Goal: Task Accomplishment & Management: Manage account settings

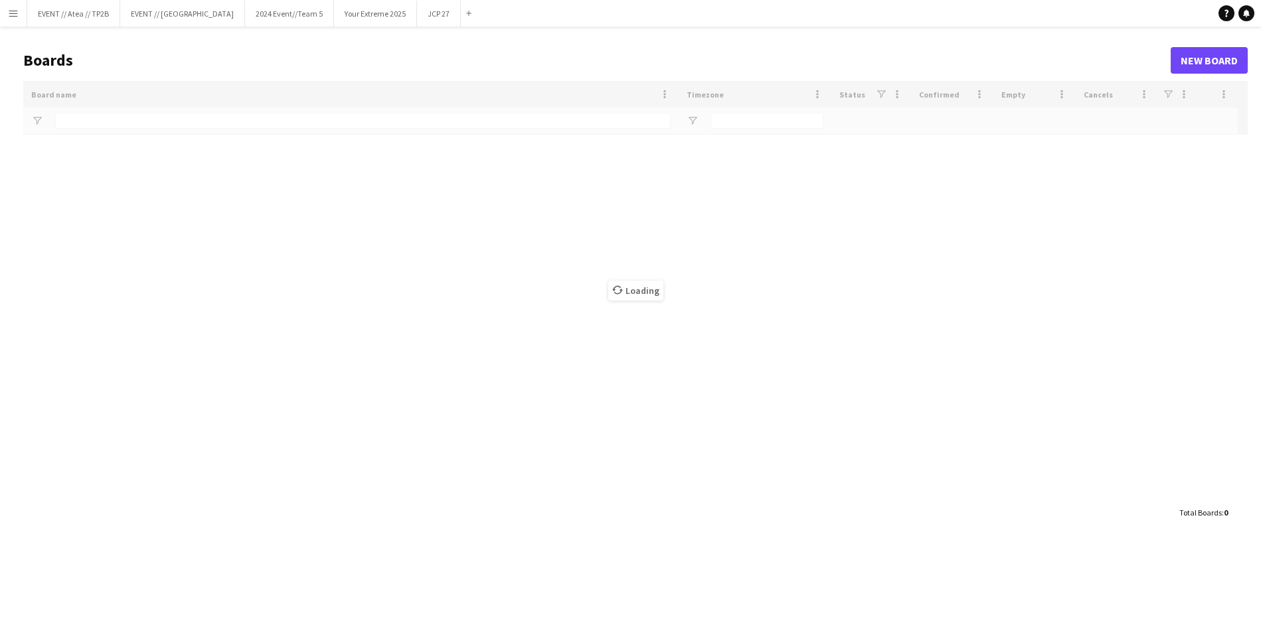
type input "**"
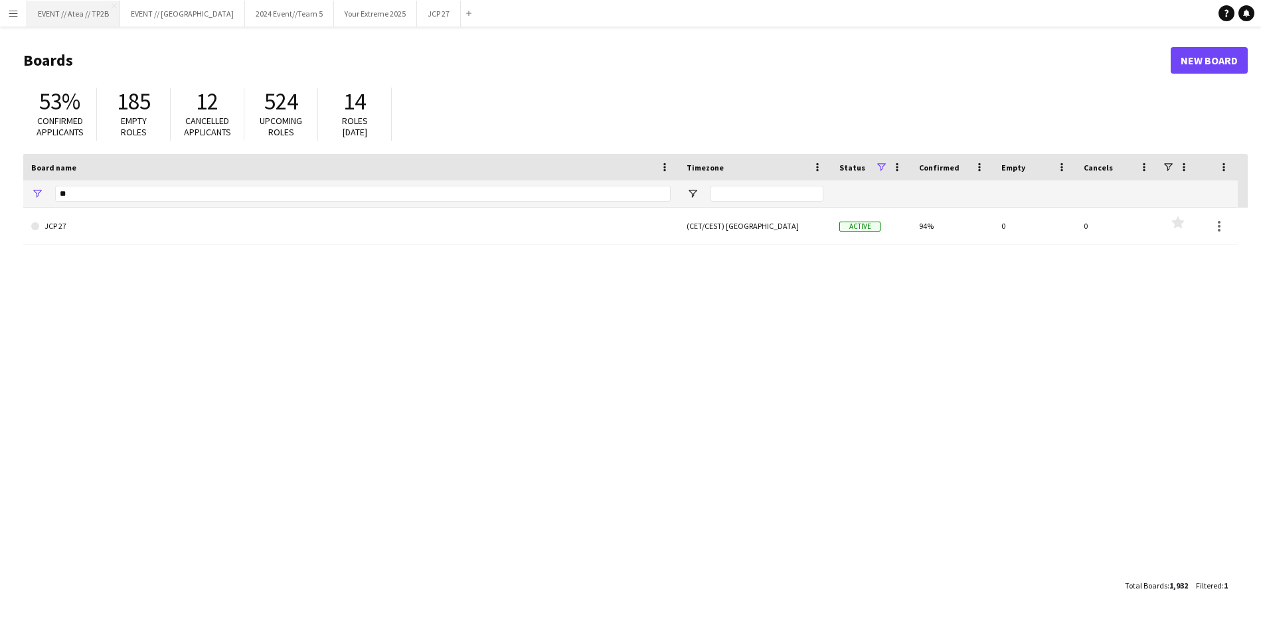
click at [64, 10] on button "EVENT // Atea // TP2B Close" at bounding box center [73, 14] width 93 height 26
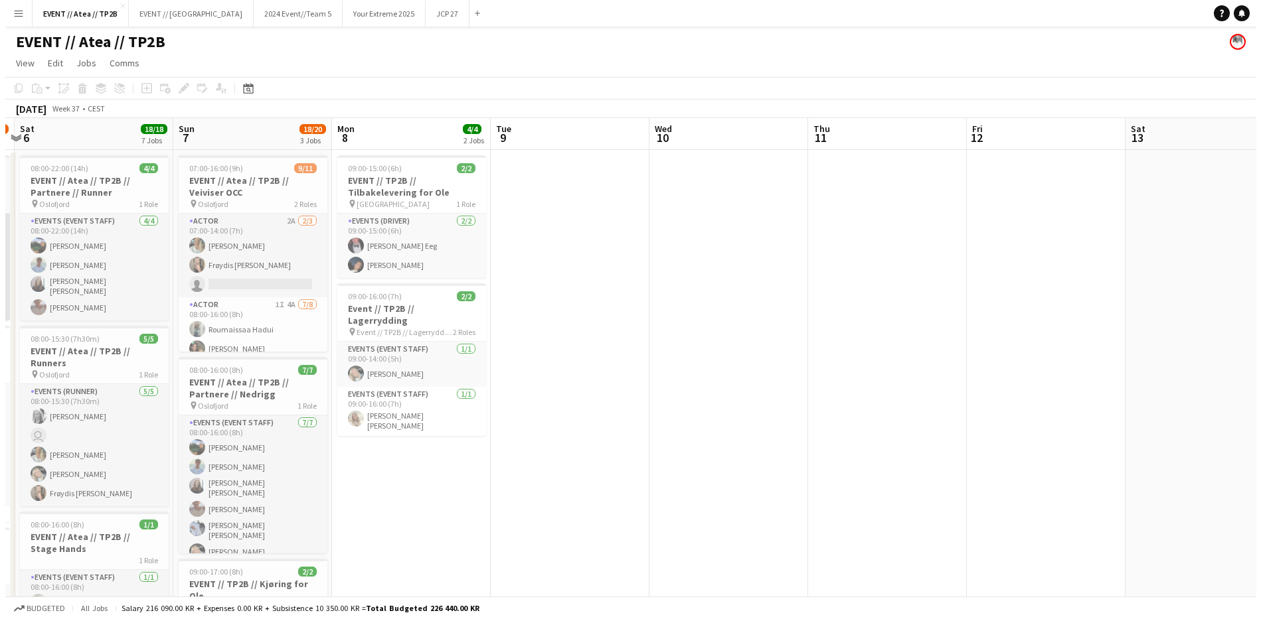
scroll to position [0, 362]
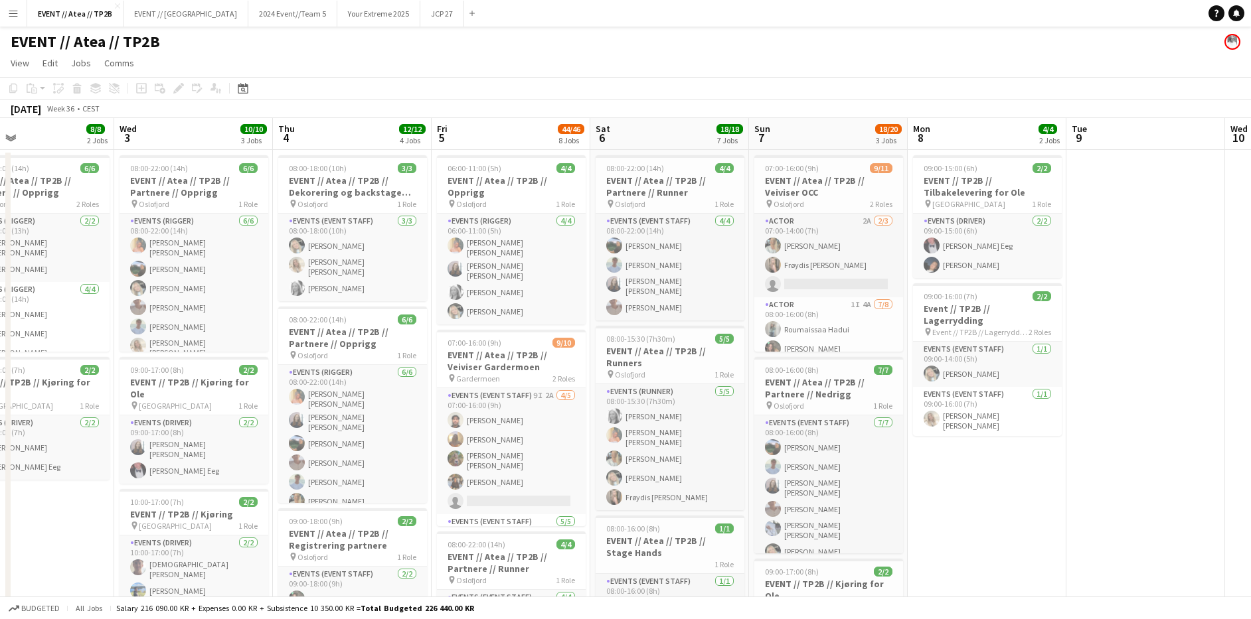
click at [6, 9] on button "Menu" at bounding box center [13, 13] width 27 height 27
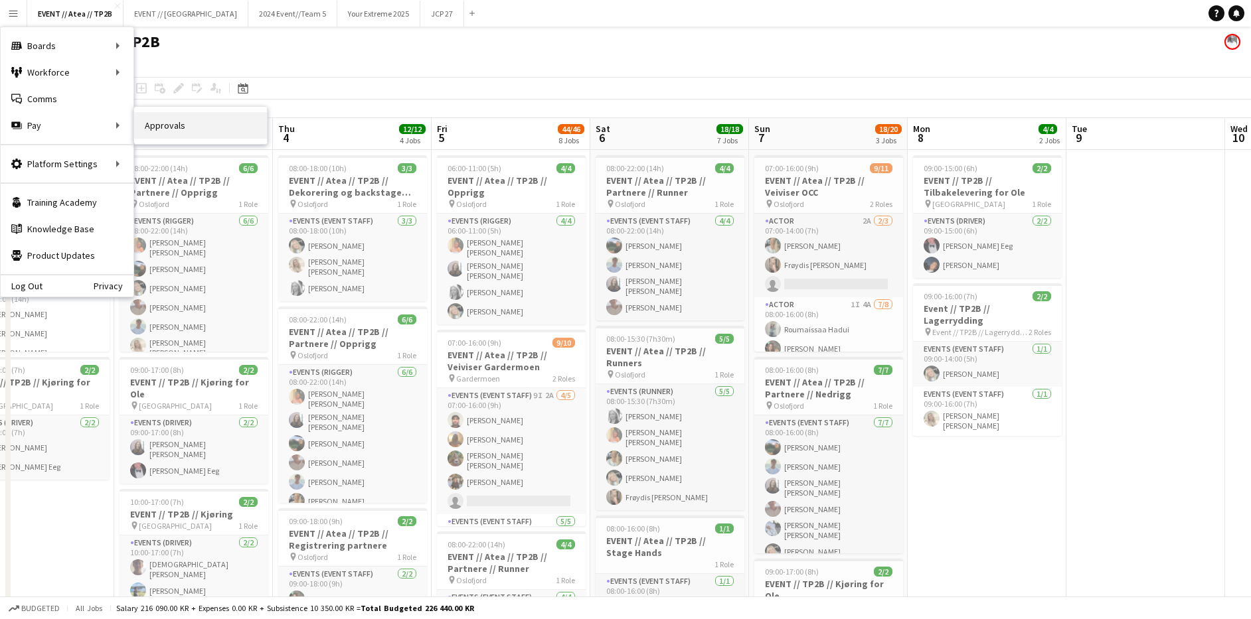
click at [191, 131] on link "Approvals" at bounding box center [200, 125] width 133 height 27
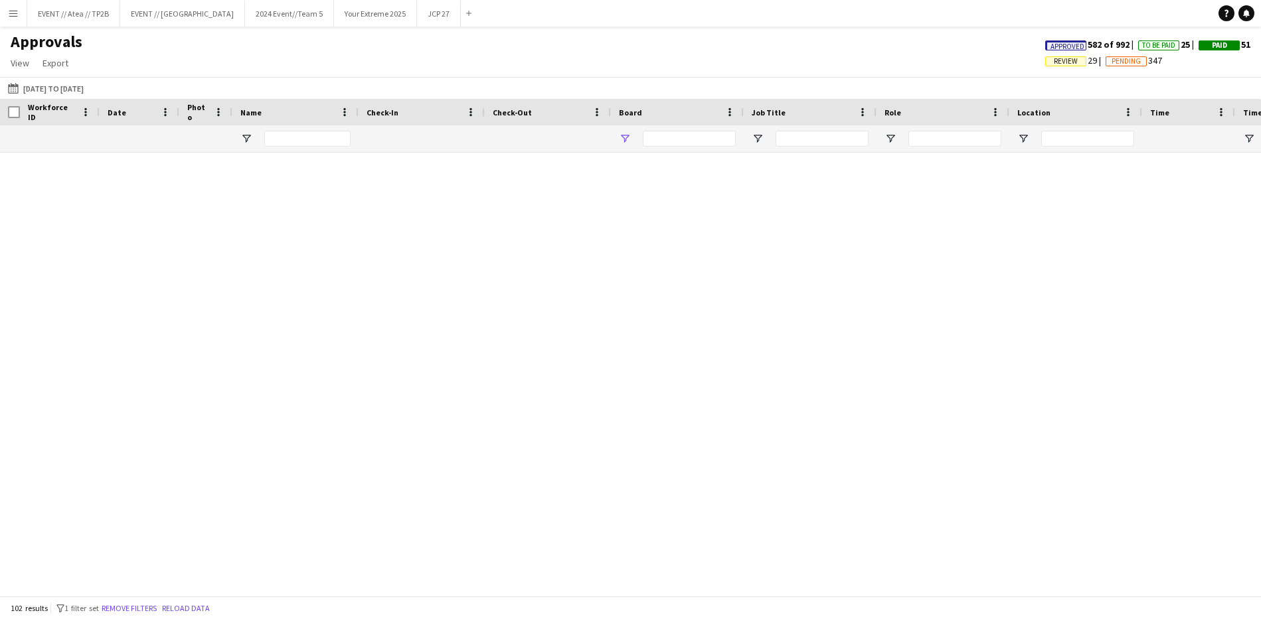
type input "****"
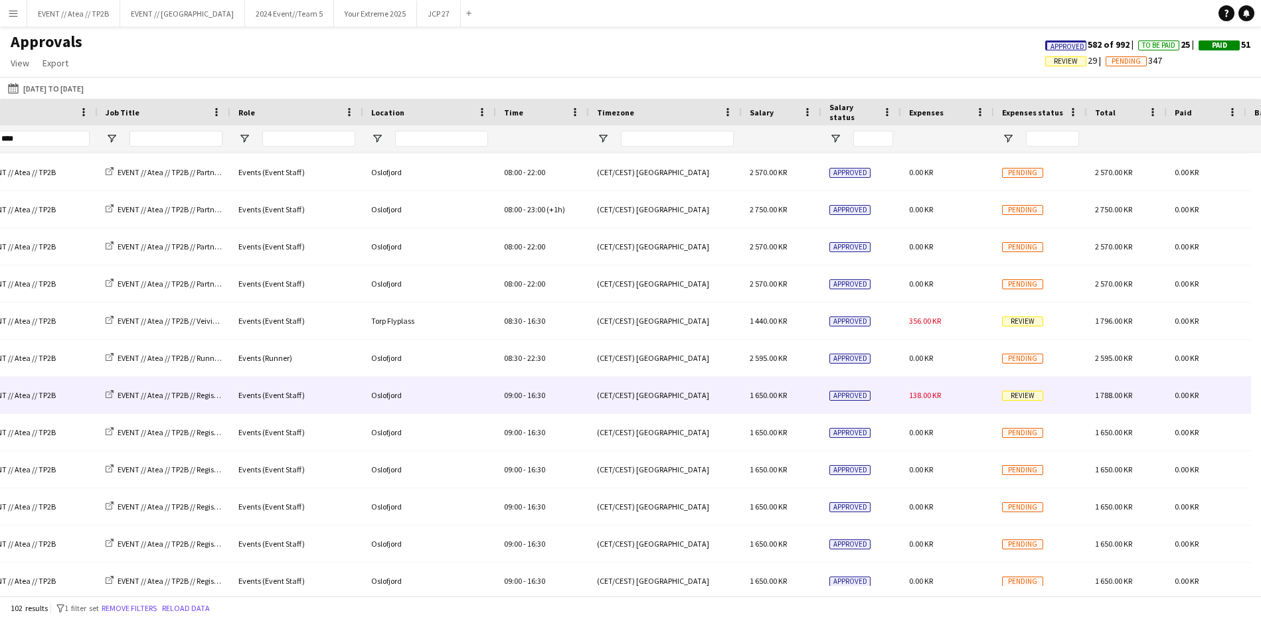
click at [1016, 394] on span "Review" at bounding box center [1022, 396] width 41 height 10
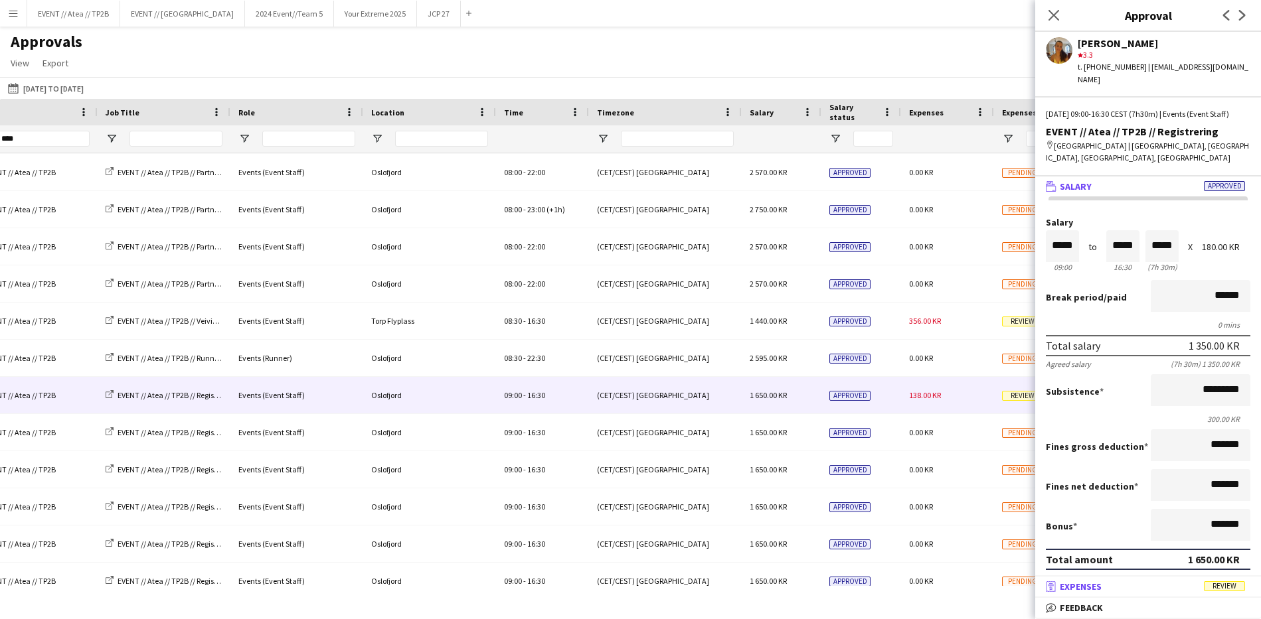
click at [1169, 585] on mat-panel-title "receipt Expenses Review" at bounding box center [1145, 587] width 220 height 12
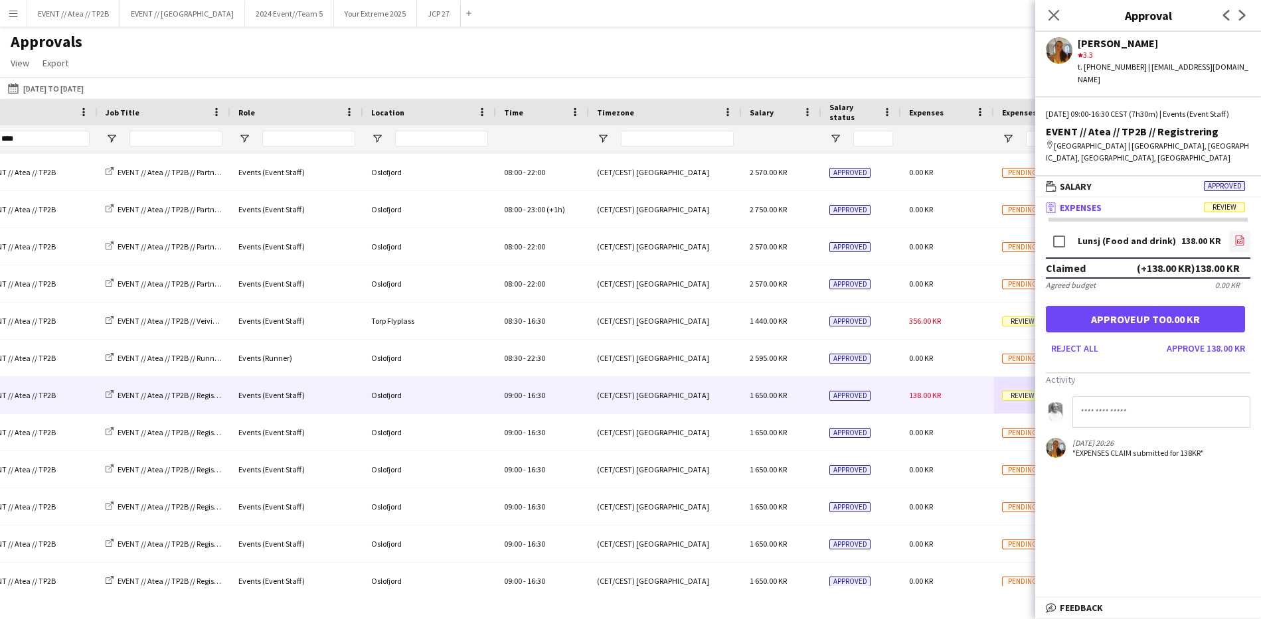
click at [1240, 236] on icon "file-image" at bounding box center [1239, 240] width 11 height 11
click at [1232, 235] on link "file-image" at bounding box center [1239, 241] width 21 height 21
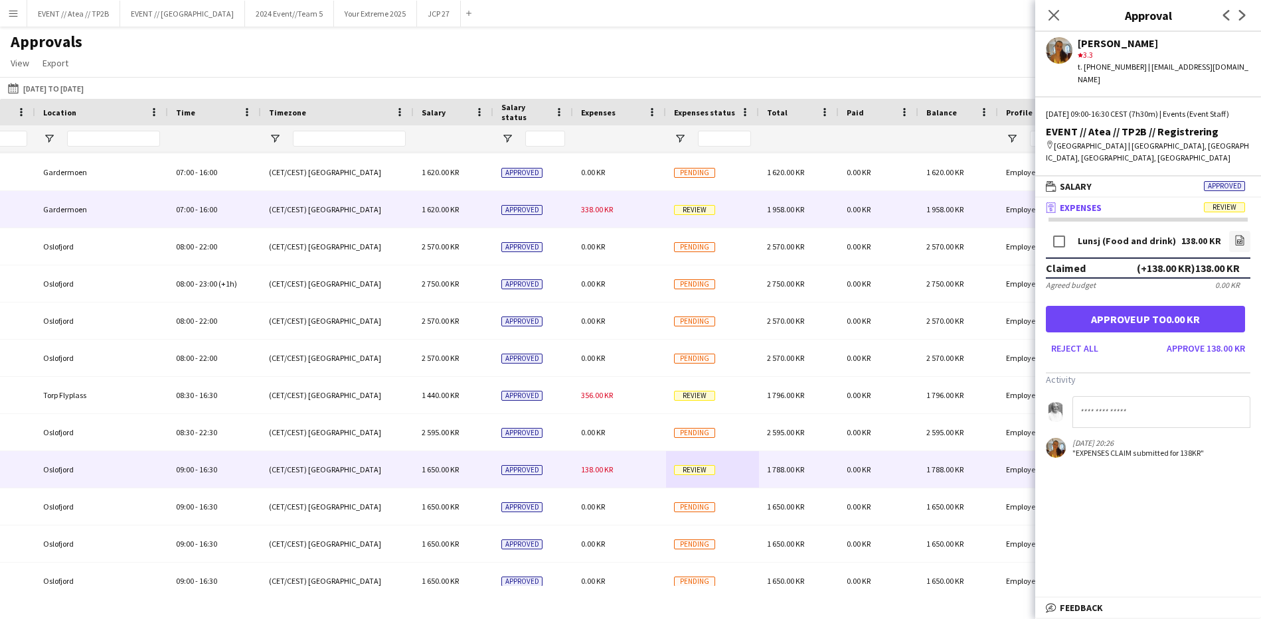
click at [699, 206] on span "Review" at bounding box center [694, 210] width 41 height 10
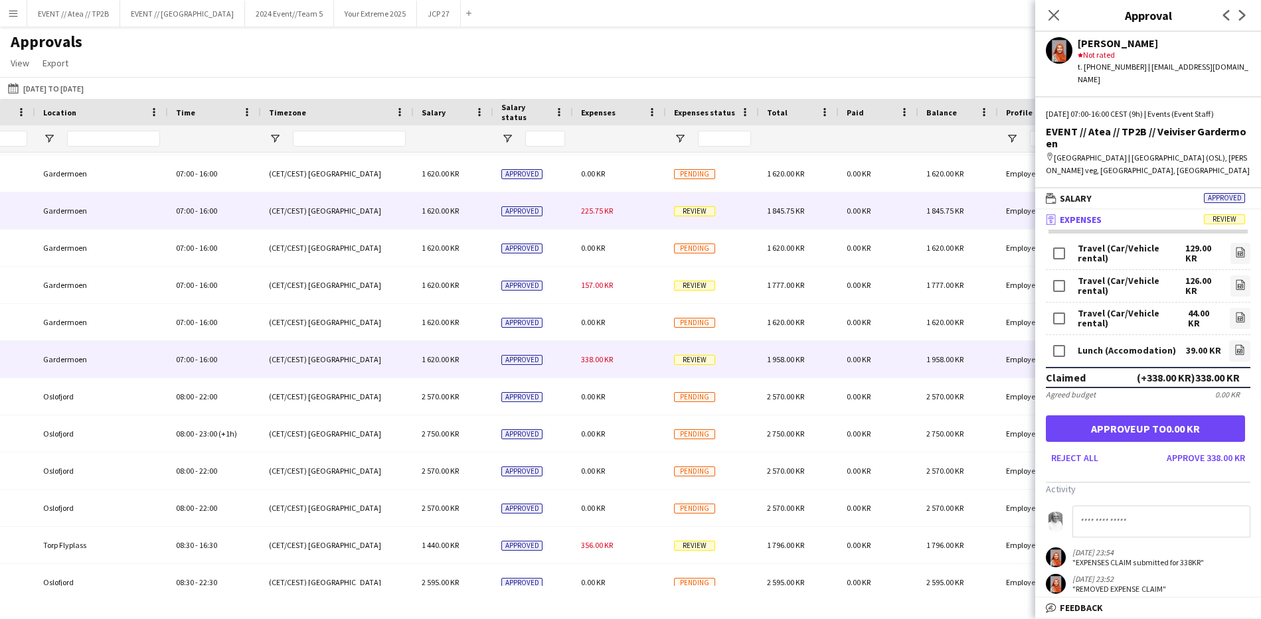
click at [676, 206] on span "Review" at bounding box center [694, 211] width 41 height 10
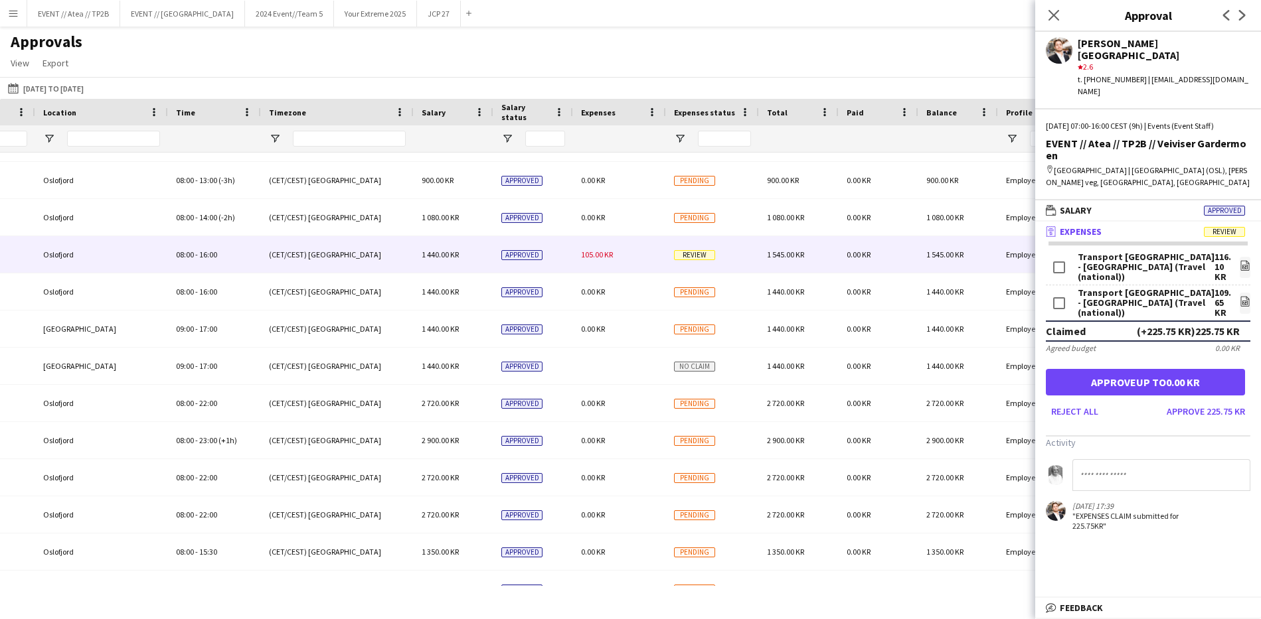
click at [699, 248] on div "Review" at bounding box center [712, 254] width 93 height 37
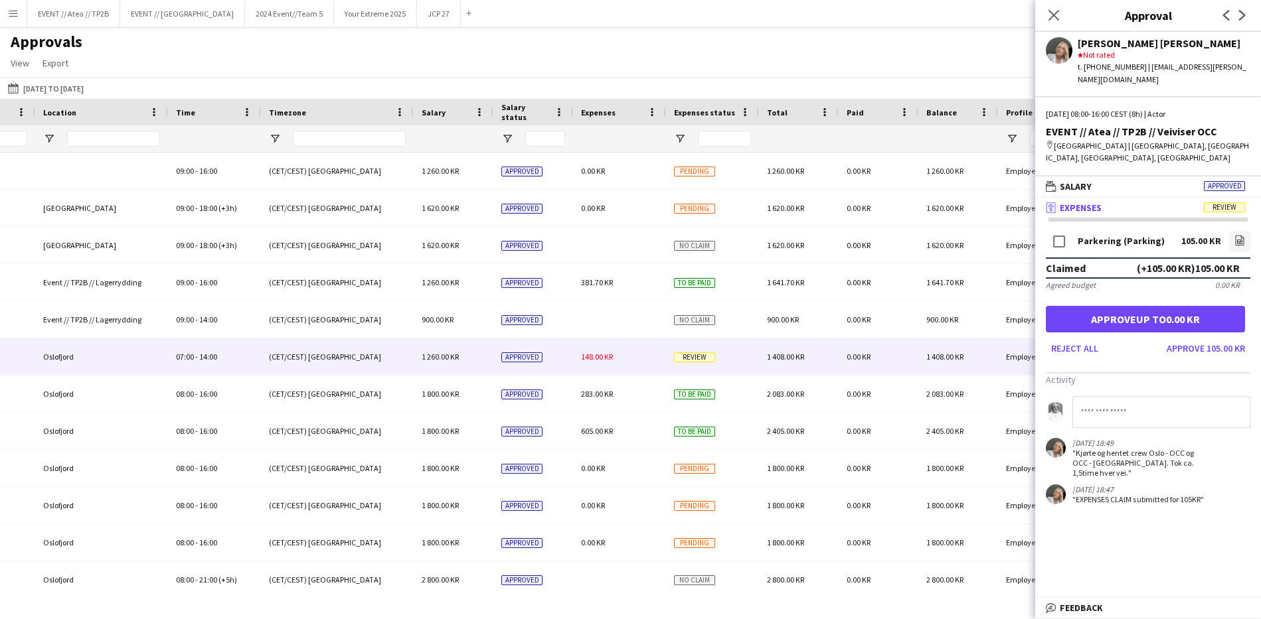
click at [682, 355] on span "Review" at bounding box center [694, 358] width 41 height 10
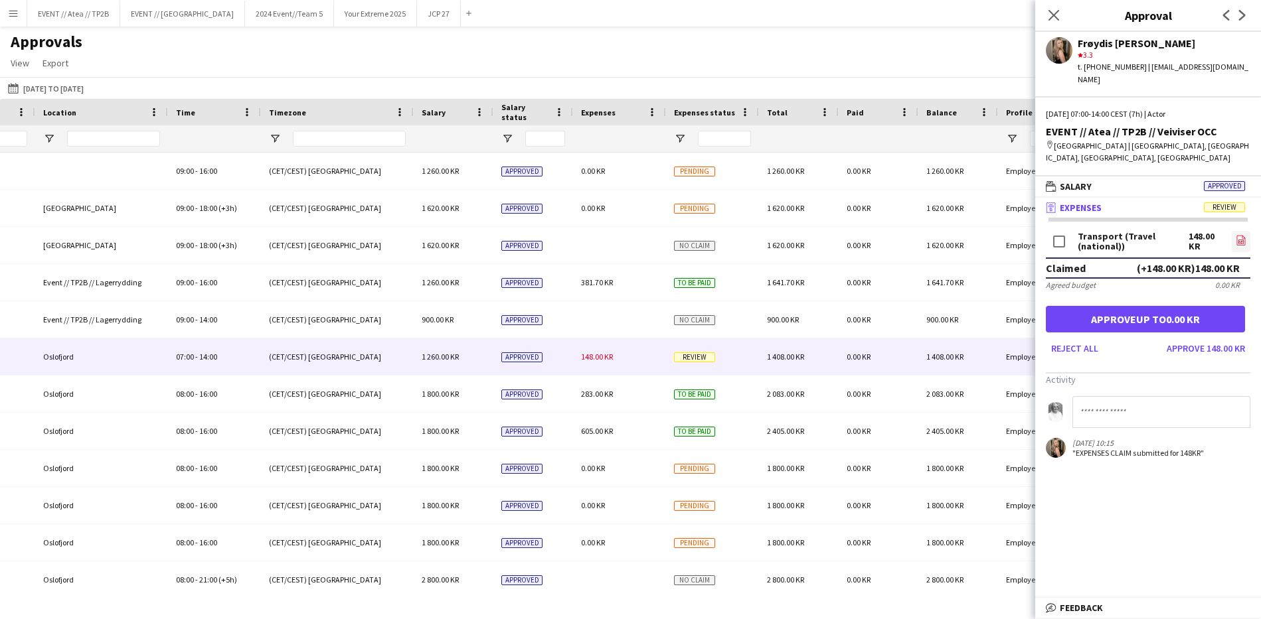
click at [1241, 240] on icon at bounding box center [1240, 242] width 5 height 4
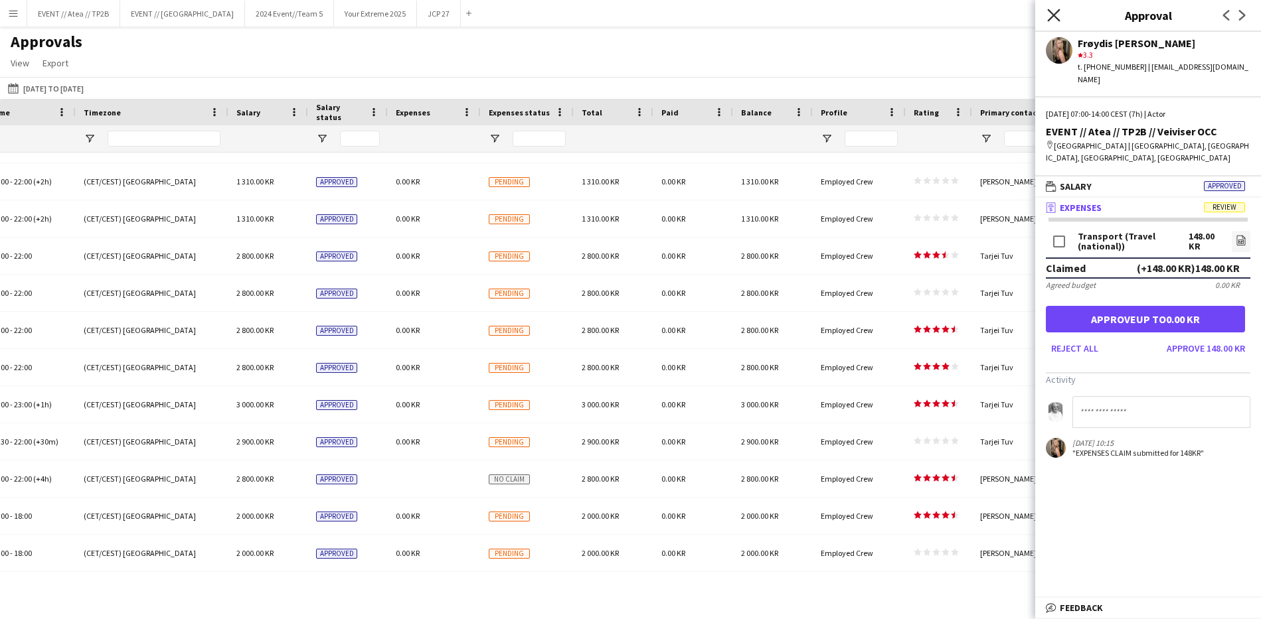
click at [1054, 13] on icon "Close pop-in" at bounding box center [1053, 15] width 13 height 13
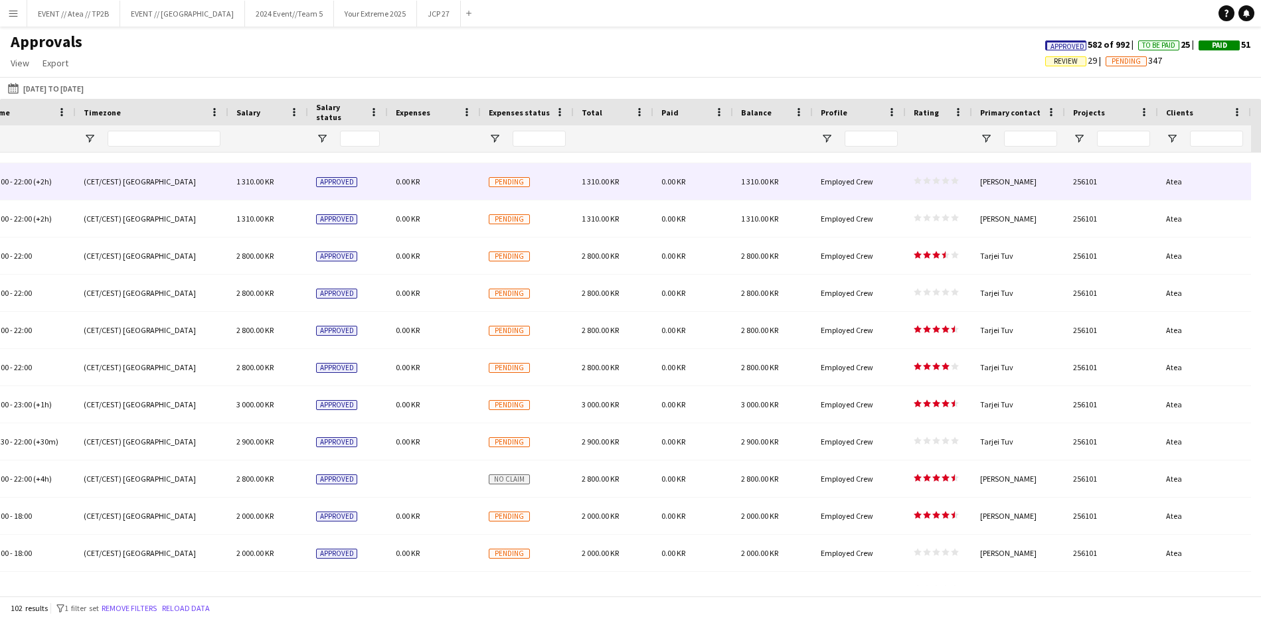
drag, startPoint x: 1100, startPoint y: 180, endPoint x: 1074, endPoint y: 181, distance: 25.9
click at [1074, 181] on div "256101" at bounding box center [1111, 181] width 93 height 37
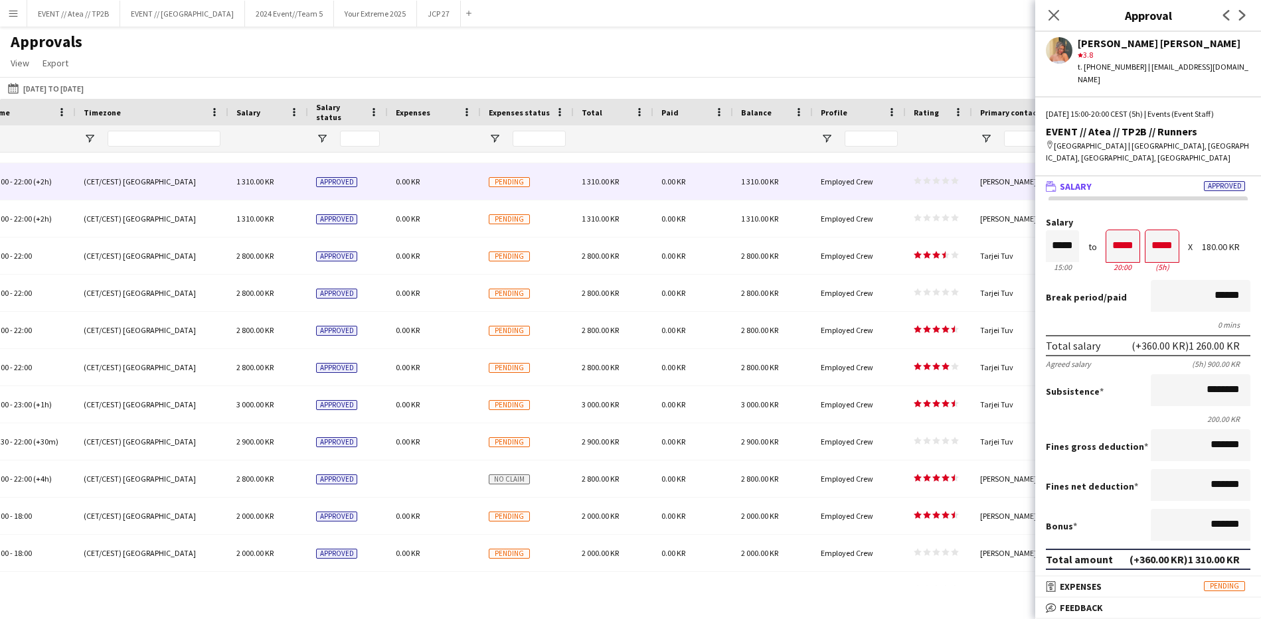
drag, startPoint x: 1073, startPoint y: 181, endPoint x: 1134, endPoint y: 135, distance: 75.8
click at [1096, 168] on body "Menu Boards Boards Boards All jobs Status Workforce Workforce My Workforce Recr…" at bounding box center [630, 309] width 1261 height 619
click at [937, 66] on div "Approvals View Customise view Customise filters Reset Filters Reset View Reset …" at bounding box center [630, 54] width 1261 height 45
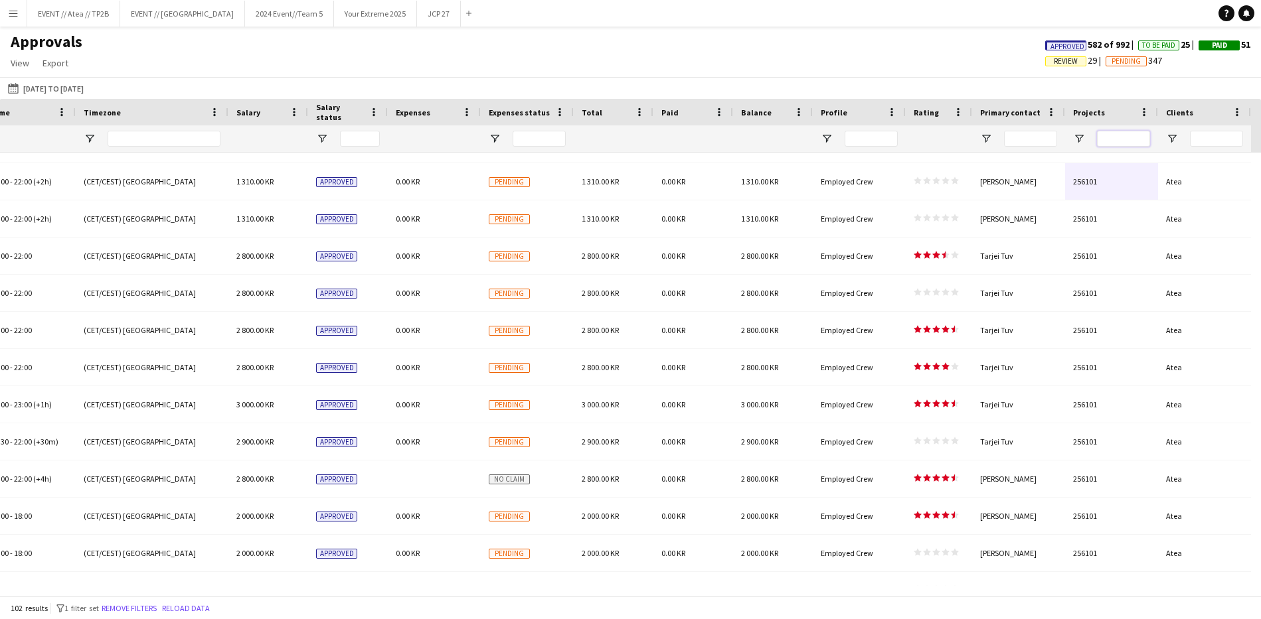
click at [1127, 140] on input "Projects Filter Input" at bounding box center [1123, 139] width 53 height 16
type input "******"
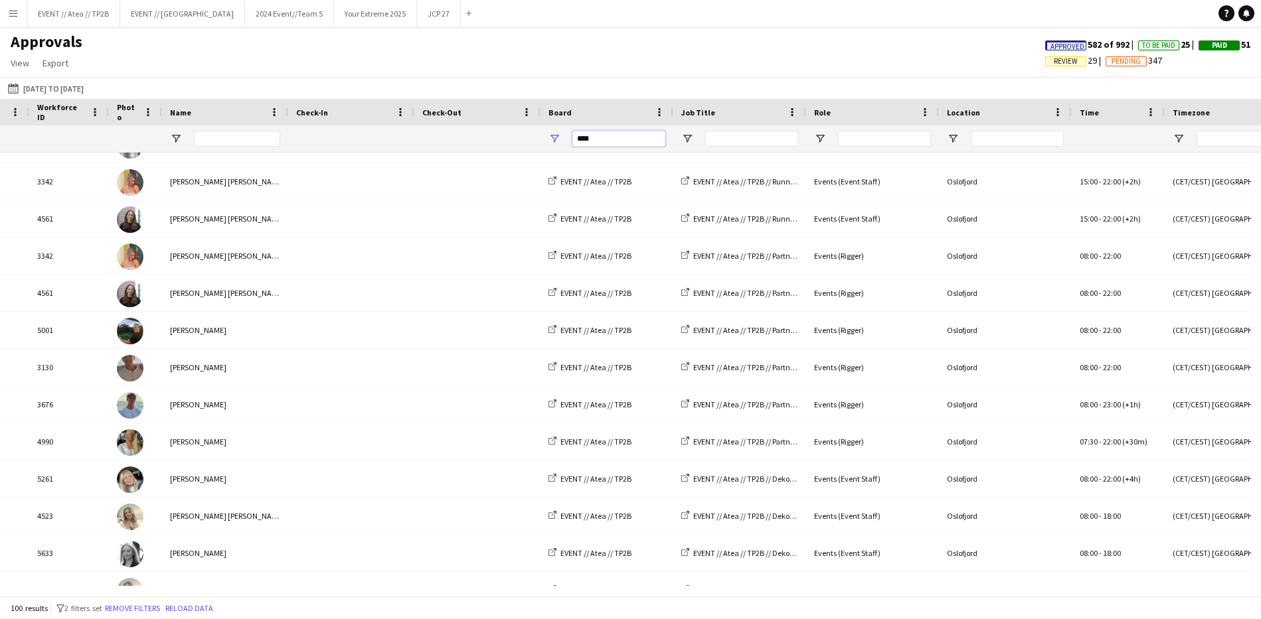
drag, startPoint x: 610, startPoint y: 138, endPoint x: 540, endPoint y: 135, distance: 69.8
click at [542, 135] on div "****" at bounding box center [606, 138] width 133 height 27
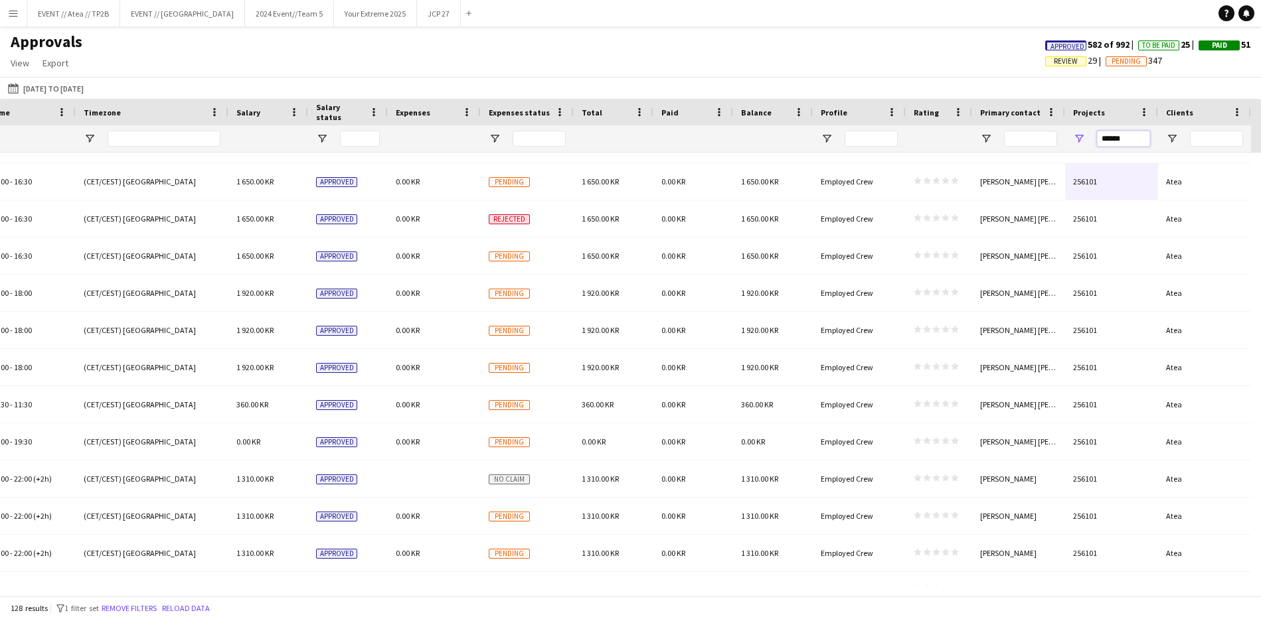
drag, startPoint x: 1130, startPoint y: 141, endPoint x: 1090, endPoint y: 137, distance: 40.1
click at [1090, 137] on div "******" at bounding box center [1111, 138] width 93 height 27
click at [1131, 141] on input "******" at bounding box center [1123, 139] width 53 height 16
drag, startPoint x: 1132, startPoint y: 141, endPoint x: 1102, endPoint y: 136, distance: 30.2
click at [1102, 136] on input "******" at bounding box center [1123, 139] width 53 height 16
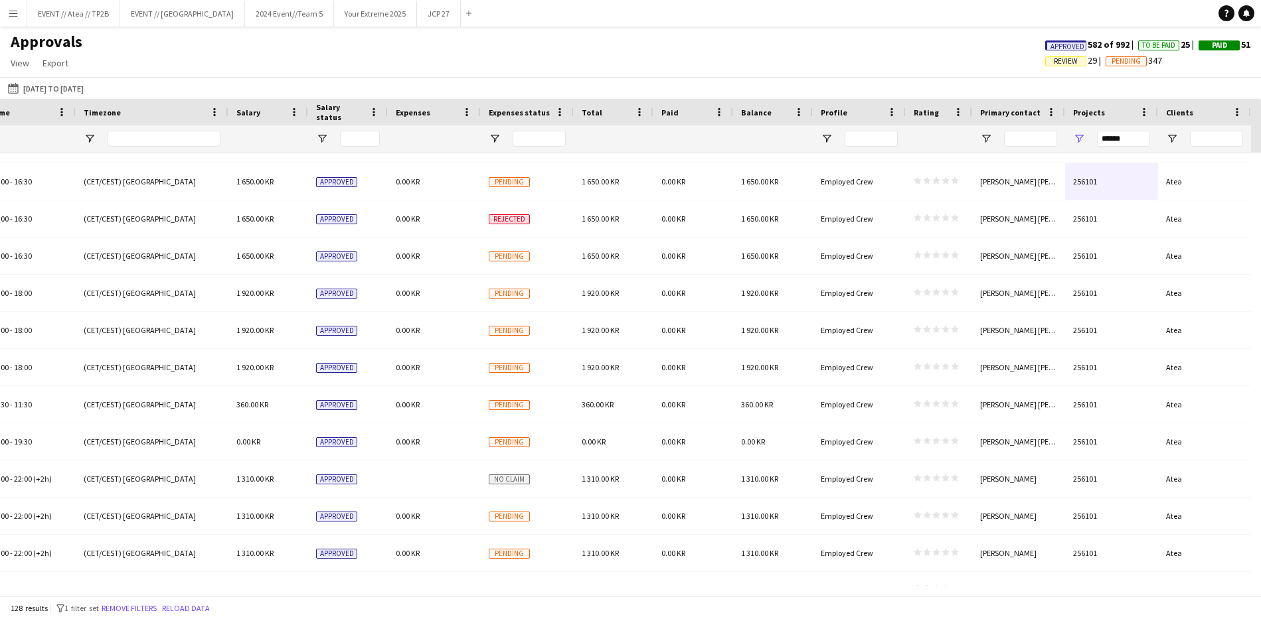
click at [1086, 139] on div "******" at bounding box center [1111, 138] width 93 height 27
click at [1082, 138] on span "Open Filter Menu" at bounding box center [1079, 139] width 12 height 12
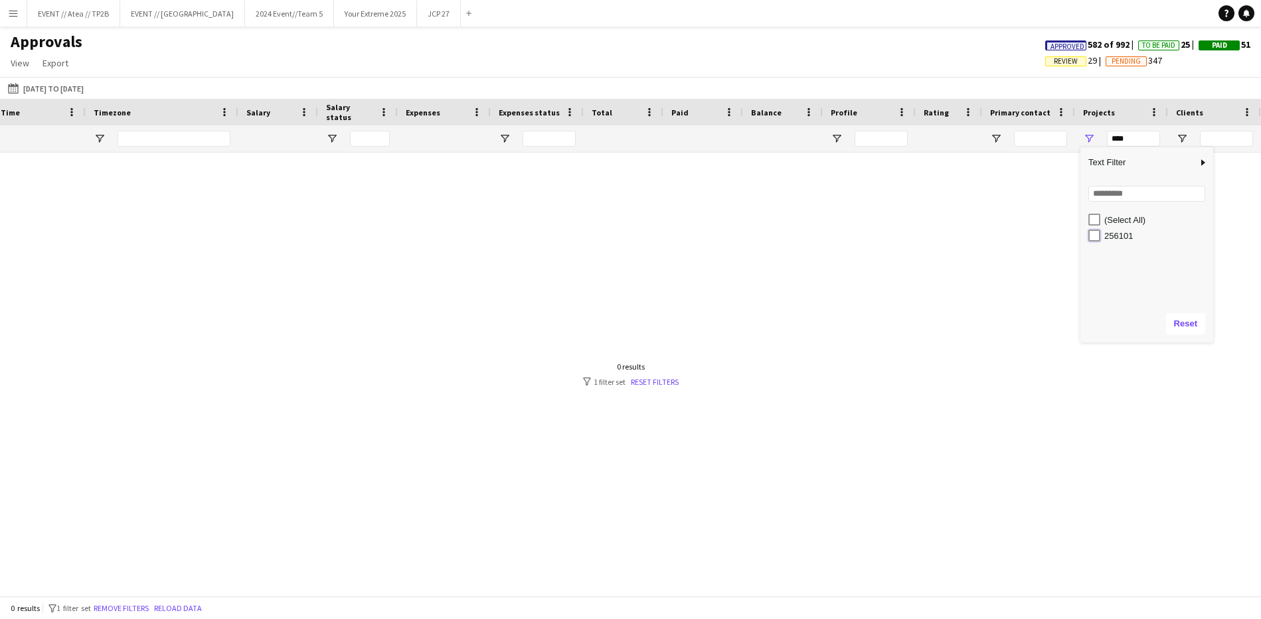
type input "**********"
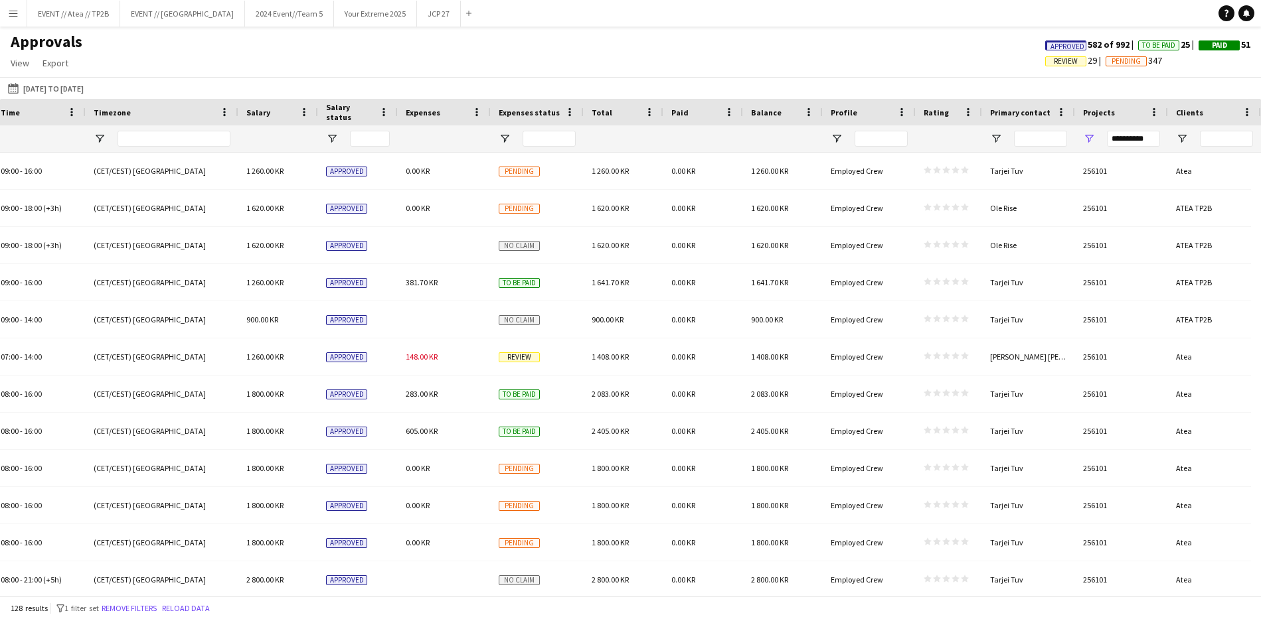
click at [1157, 71] on div "Approvals View Customise view Customise filters Reset Filters Reset View Reset …" at bounding box center [630, 54] width 1261 height 45
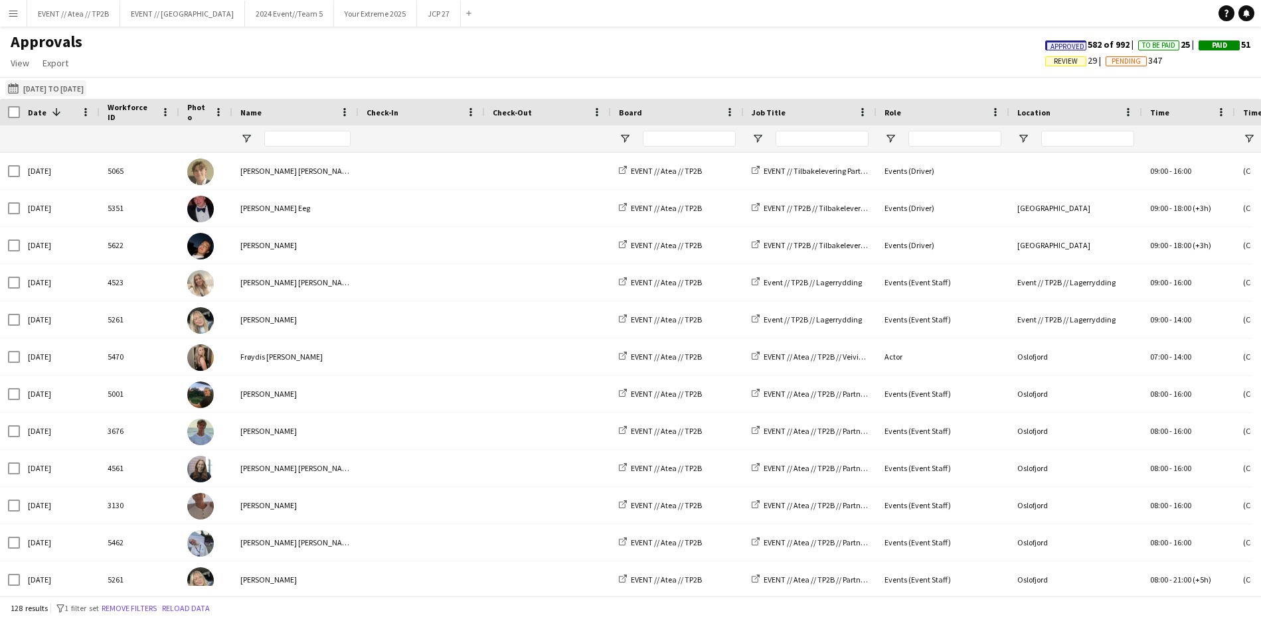
click at [40, 85] on button "[DATE] to [DATE] [DATE] to [DATE]" at bounding box center [45, 88] width 81 height 16
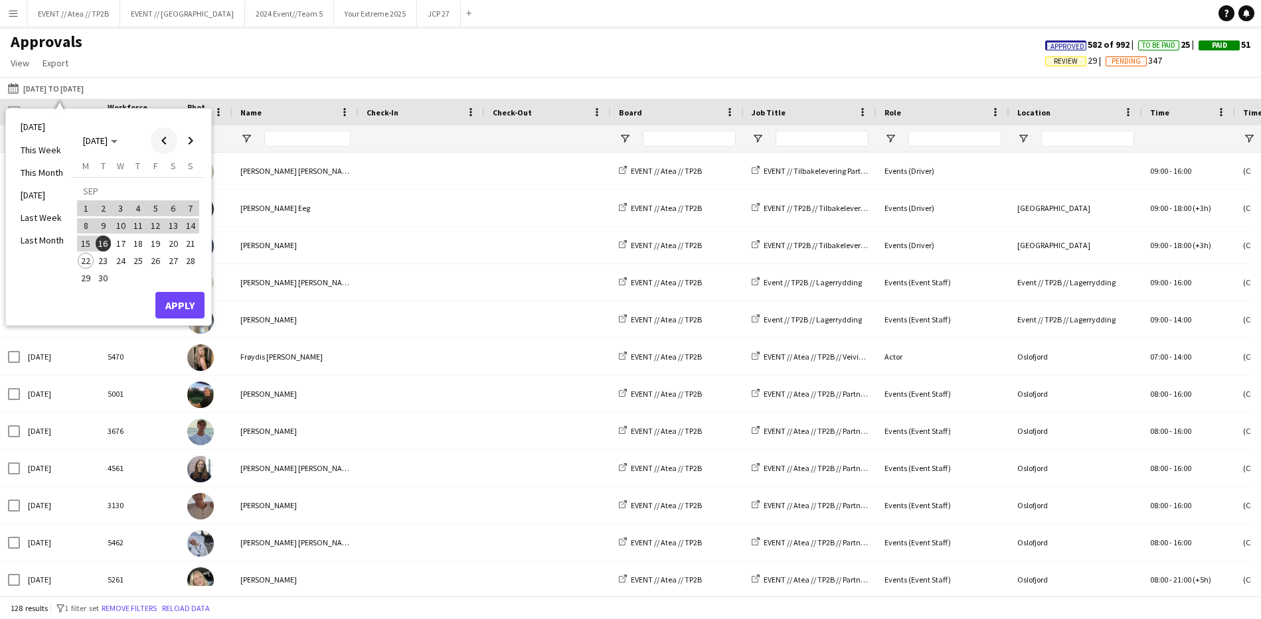
click at [167, 138] on span "Previous month" at bounding box center [164, 140] width 27 height 27
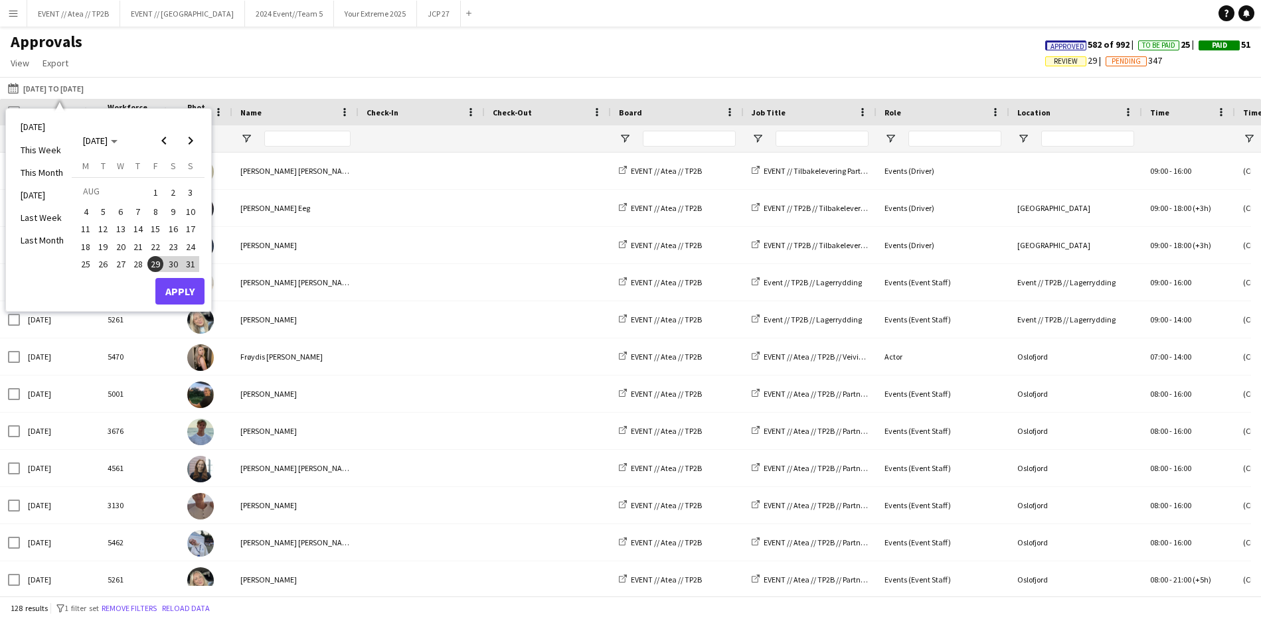
click at [92, 256] on span "25" at bounding box center [86, 264] width 16 height 16
drag, startPoint x: 188, startPoint y: 141, endPoint x: 183, endPoint y: 151, distance: 11.9
click at [188, 141] on span "Next month" at bounding box center [190, 140] width 27 height 27
click at [86, 263] on span "22" at bounding box center [86, 261] width 16 height 16
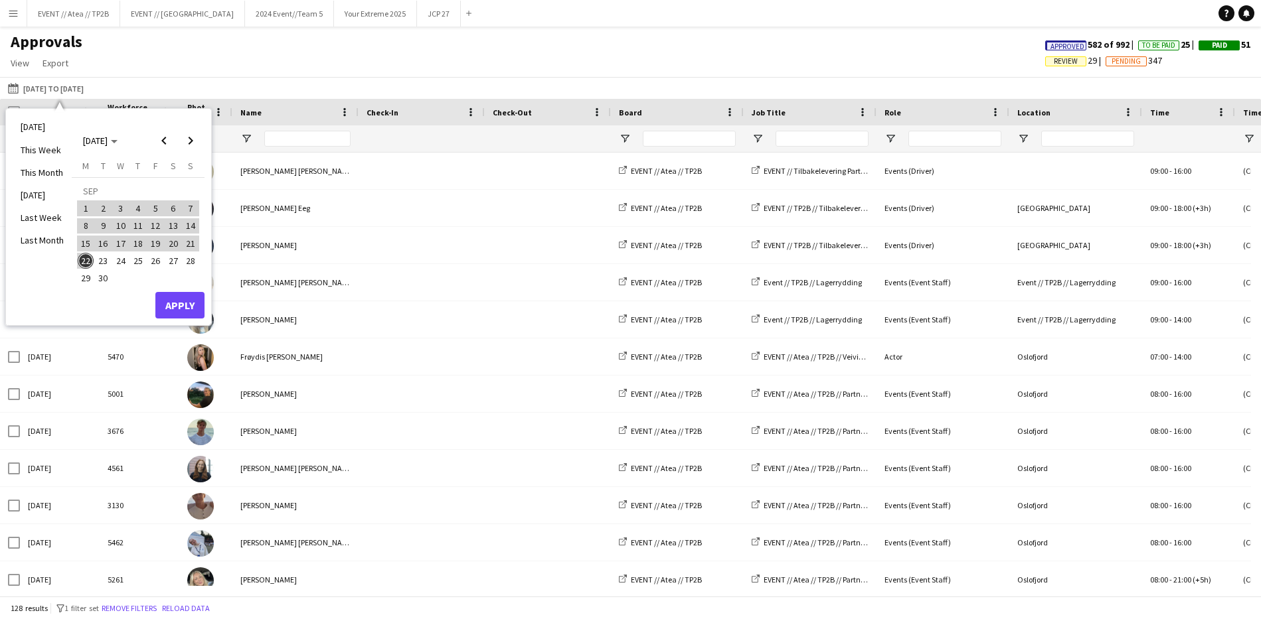
click at [164, 301] on button "Apply" at bounding box center [179, 305] width 49 height 27
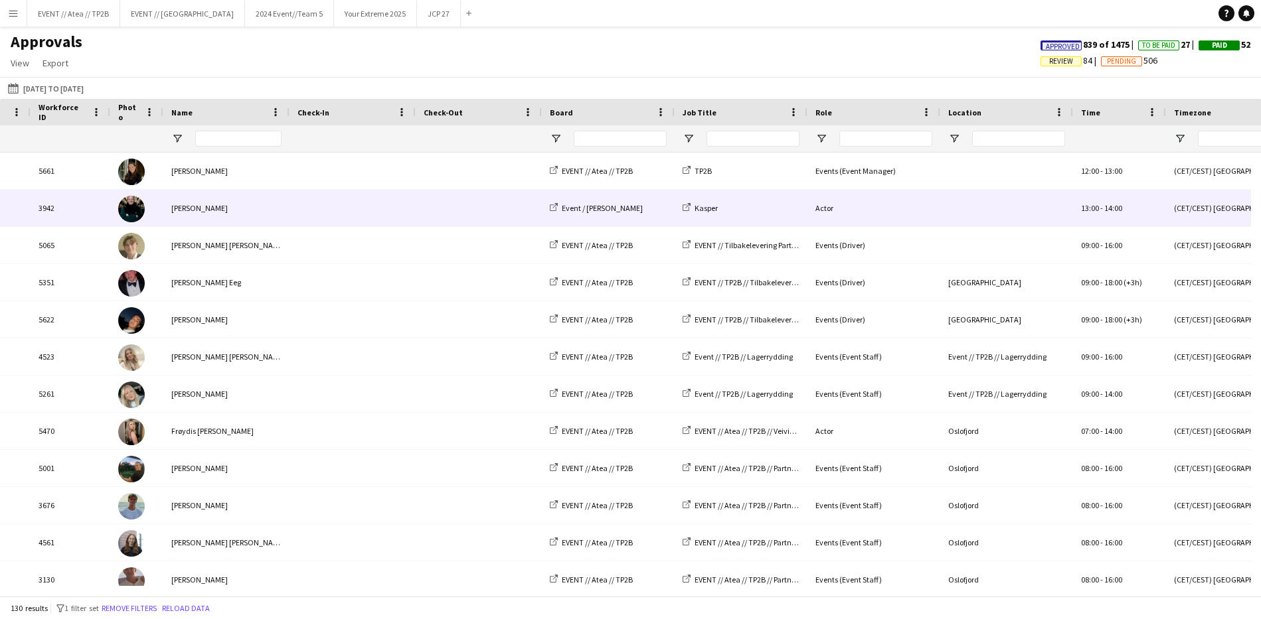
click at [898, 203] on div "Actor" at bounding box center [873, 208] width 133 height 37
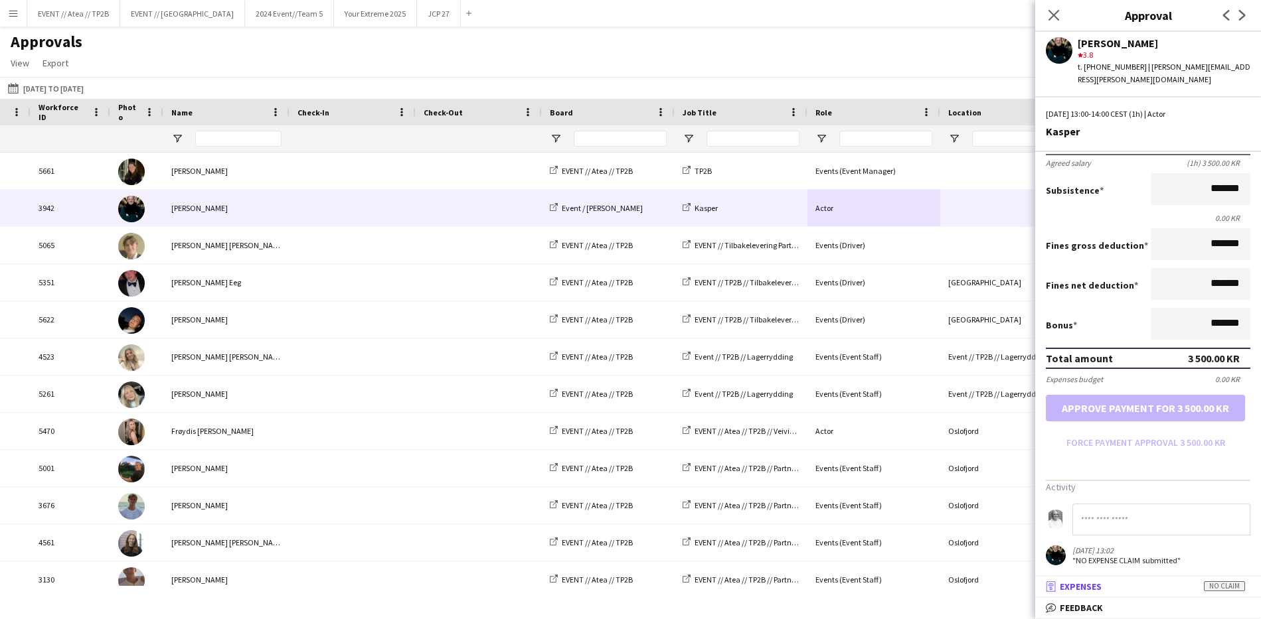
click at [1146, 589] on mat-panel-title "receipt Expenses No claim" at bounding box center [1145, 587] width 220 height 12
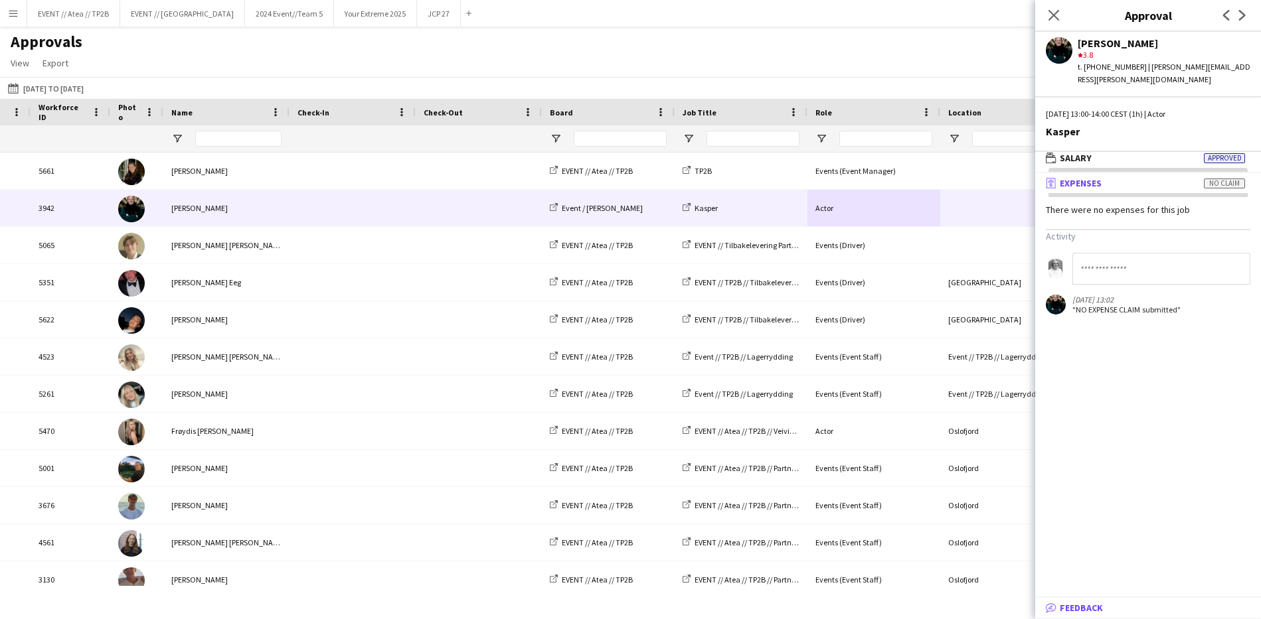
click at [1143, 603] on mat-panel-title "bubble-pencil Feedback" at bounding box center [1145, 608] width 220 height 12
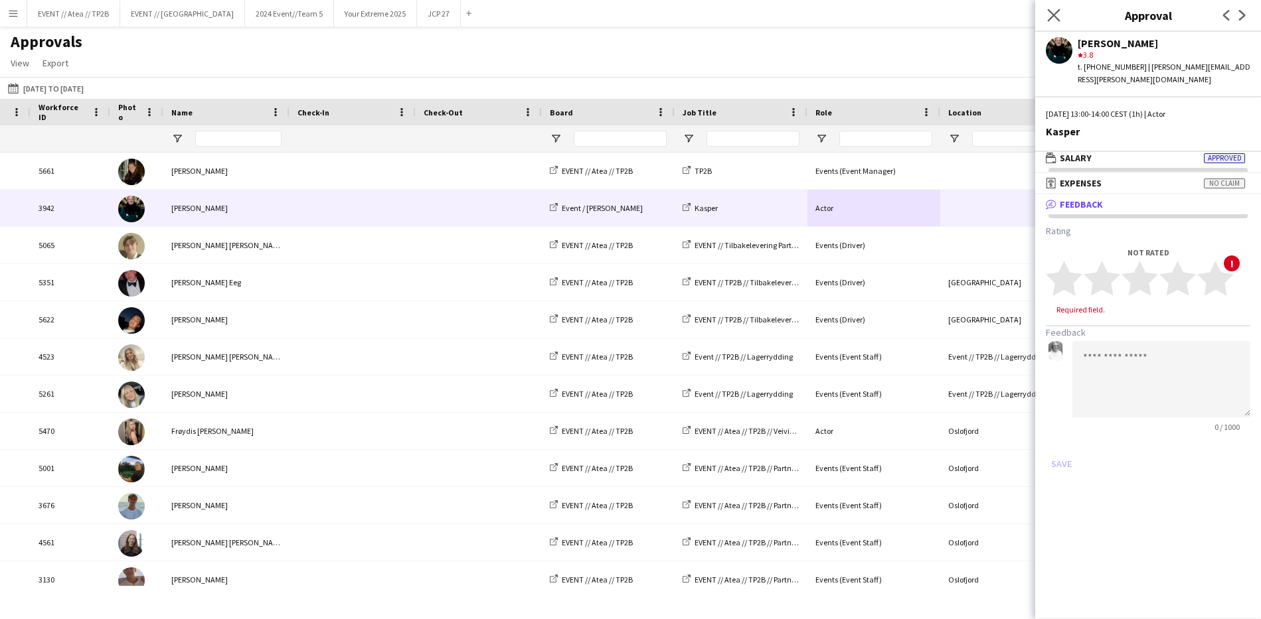
click at [1046, 10] on app-icon "Close pop-in" at bounding box center [1053, 15] width 19 height 19
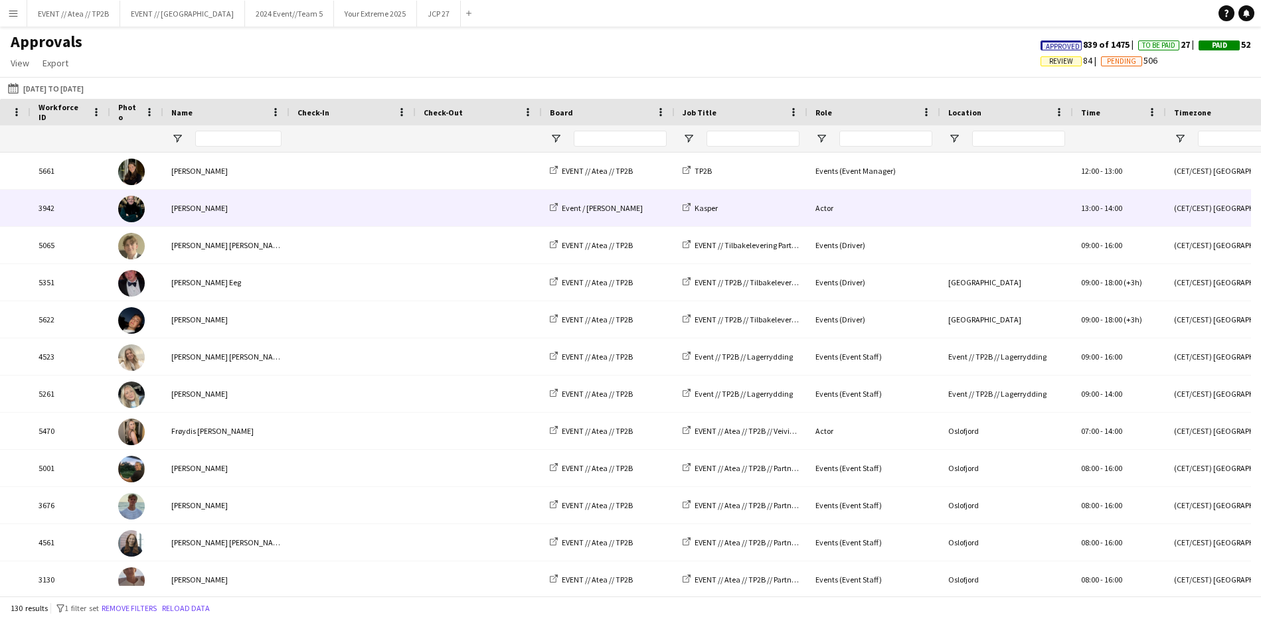
click at [215, 208] on div "[PERSON_NAME]" at bounding box center [226, 208] width 126 height 37
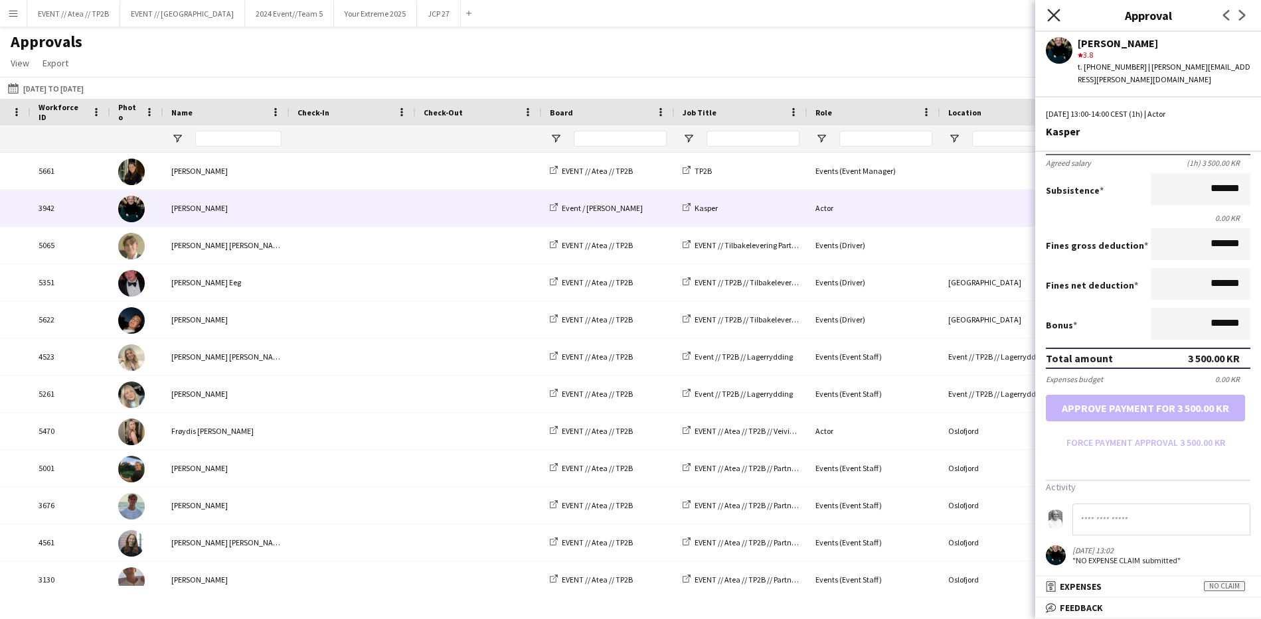
click at [1054, 18] on icon "Close pop-in" at bounding box center [1053, 15] width 13 height 13
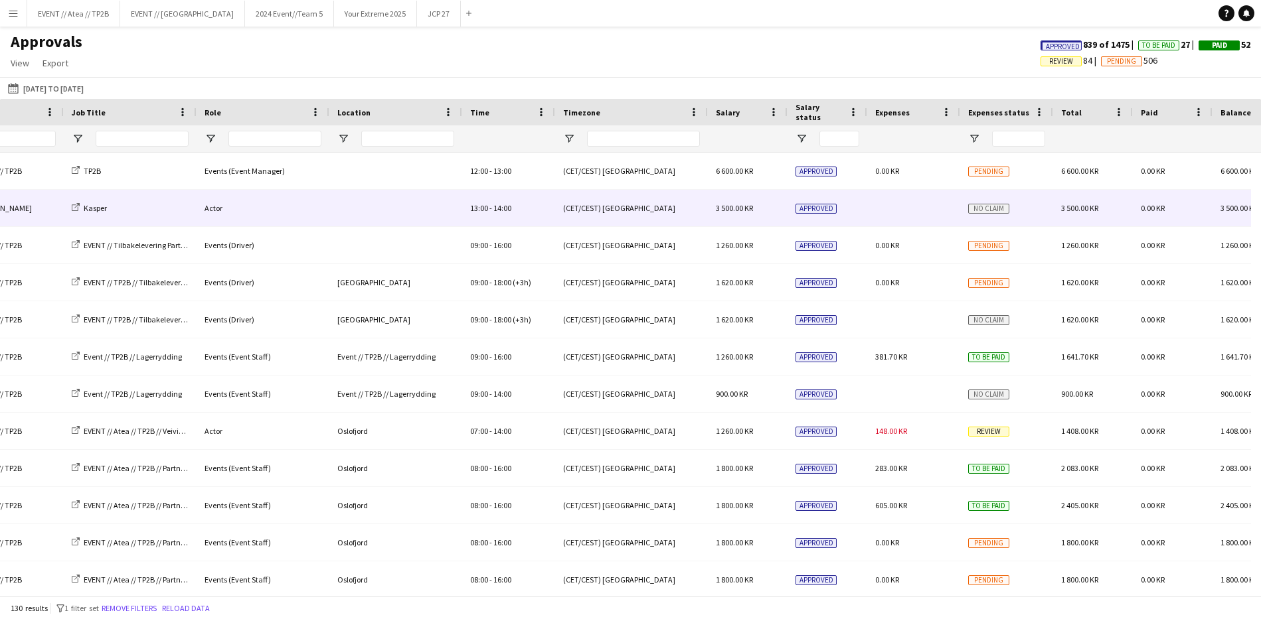
click at [1004, 216] on div "No claim" at bounding box center [1006, 208] width 93 height 37
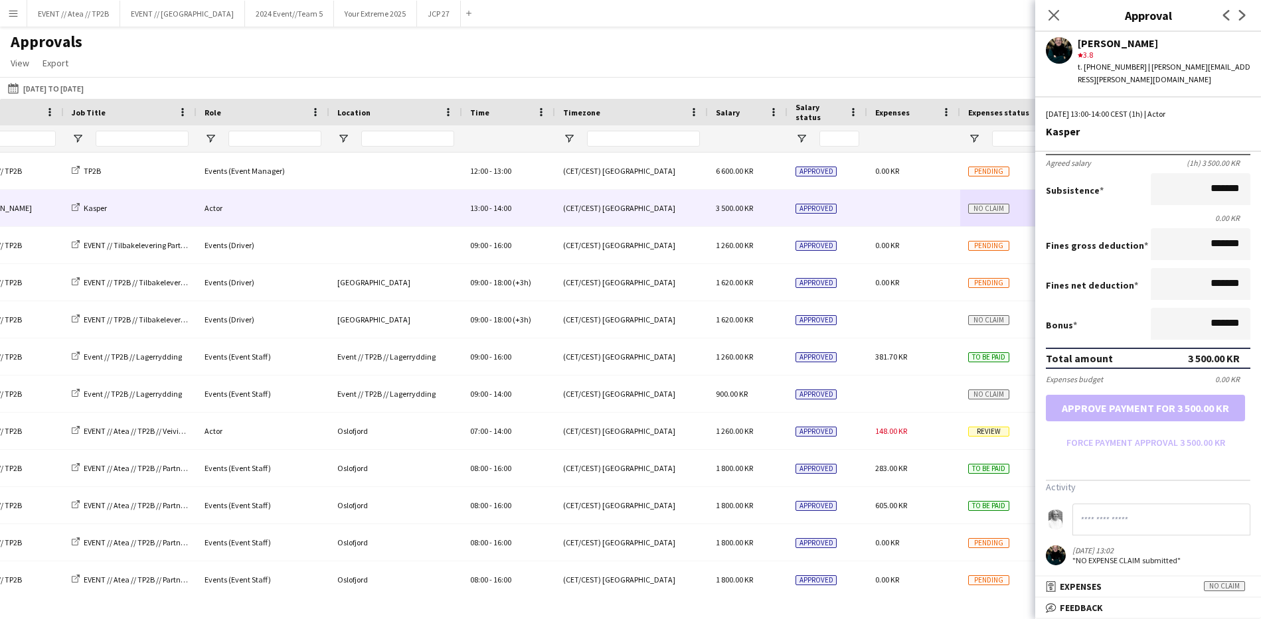
click at [1105, 86] on div "[PERSON_NAME] star 3.8 t. [PHONE_NUMBER] | [PERSON_NAME][EMAIL_ADDRESS][PERSON_…" at bounding box center [1148, 326] width 226 height 588
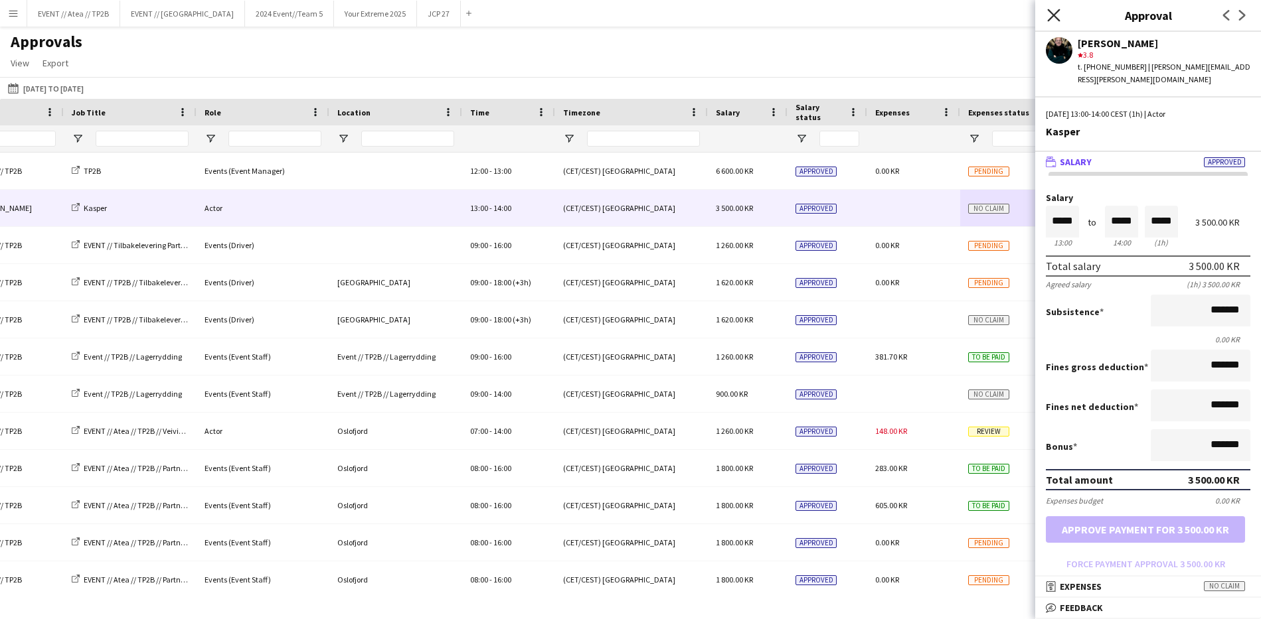
click at [1057, 16] on icon "Close pop-in" at bounding box center [1053, 15] width 13 height 13
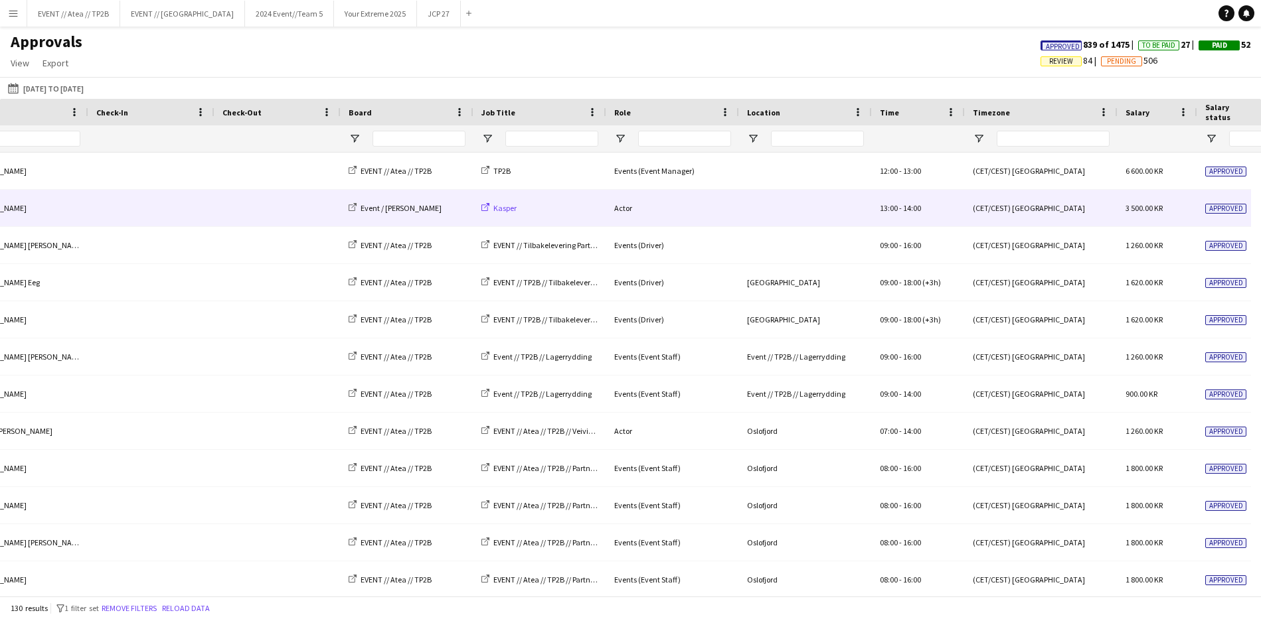
click at [484, 210] on icon at bounding box center [485, 207] width 8 height 8
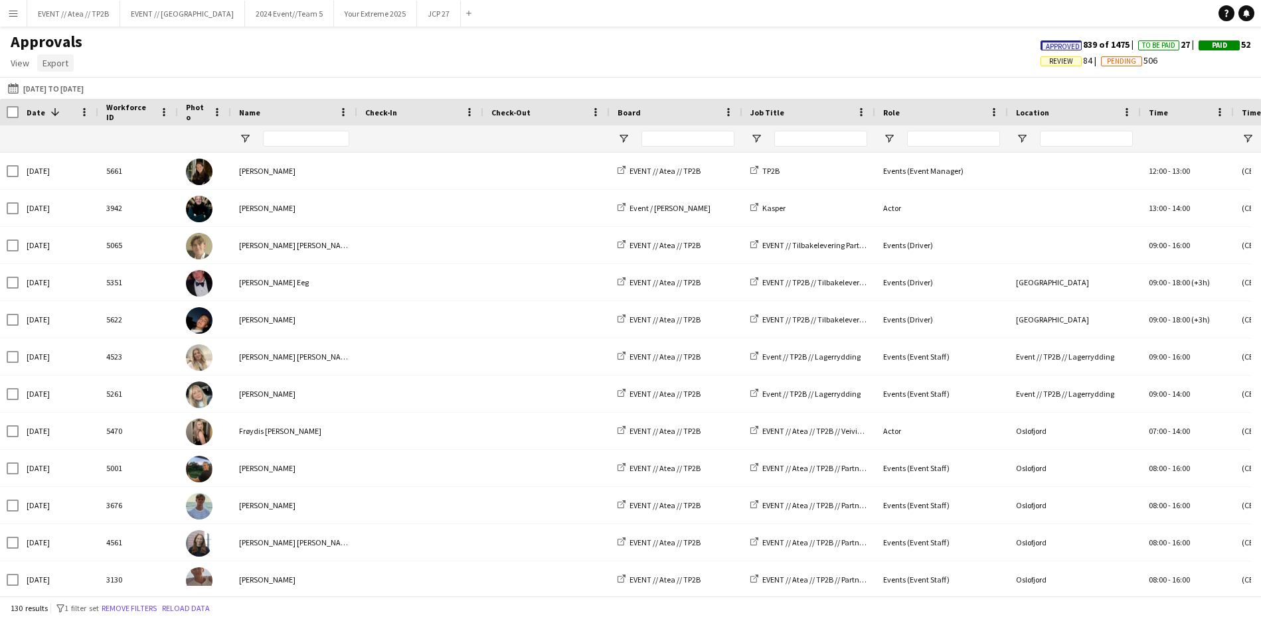
click at [55, 59] on span "Export" at bounding box center [55, 63] width 26 height 12
click at [96, 86] on span "Export as XLSX" at bounding box center [77, 92] width 58 height 12
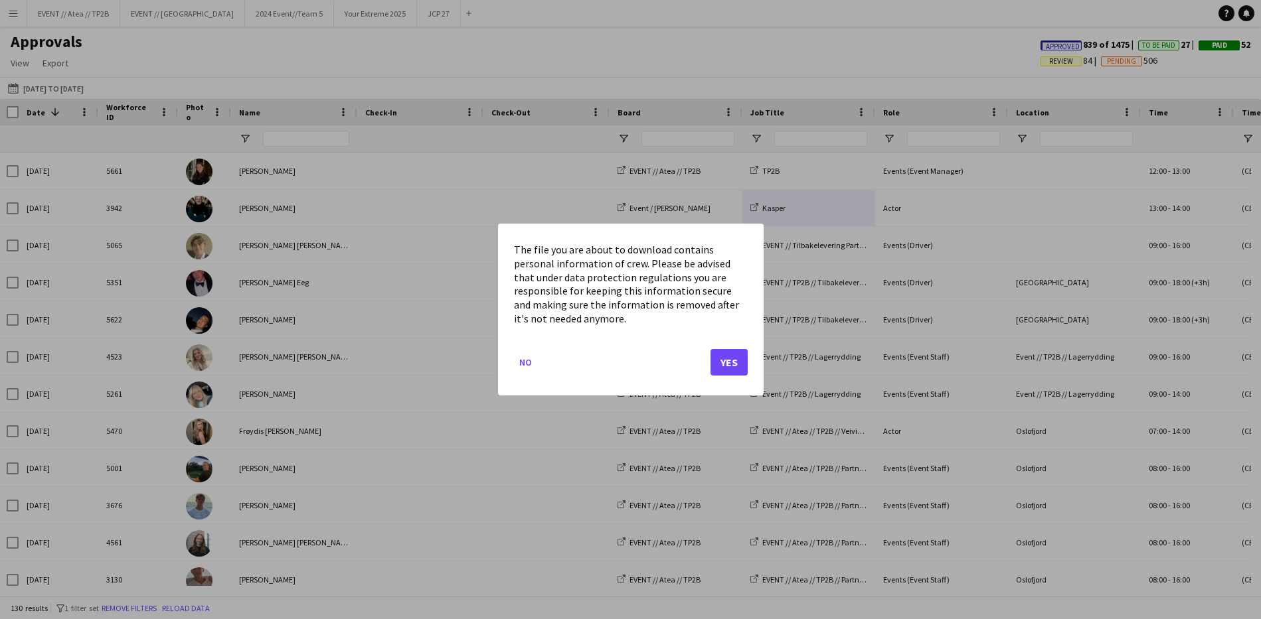
click at [734, 360] on button "Yes" at bounding box center [728, 362] width 37 height 27
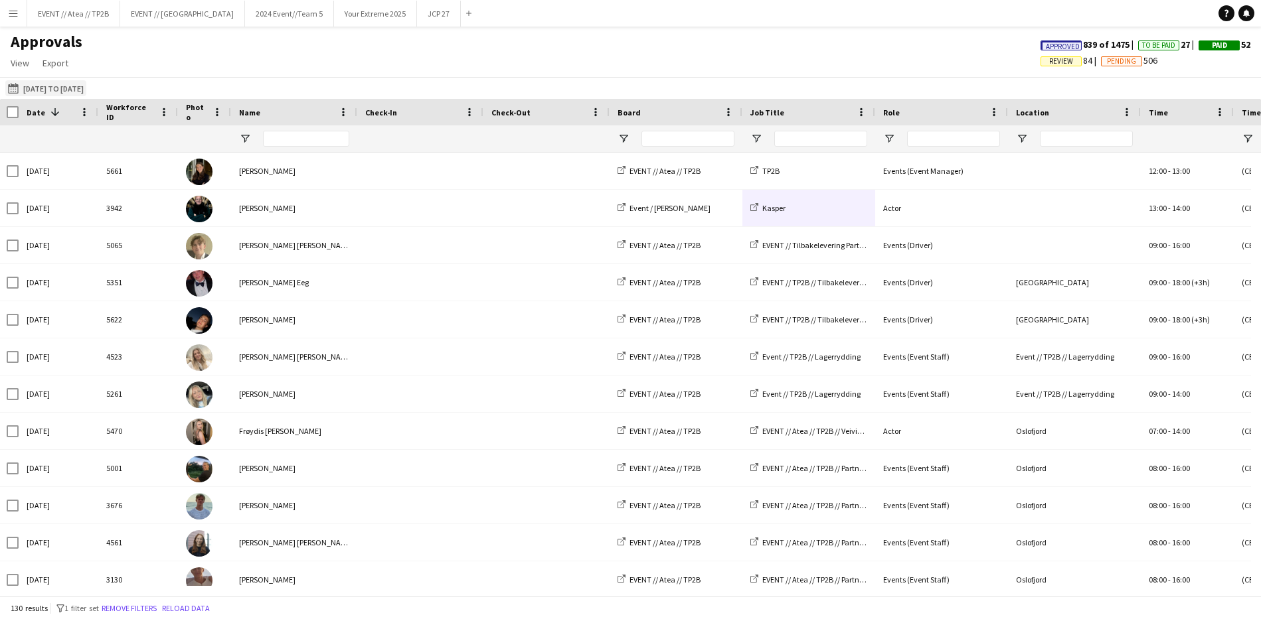
click at [40, 81] on button "[DATE] to [DATE] [DATE] to [DATE]" at bounding box center [45, 88] width 81 height 16
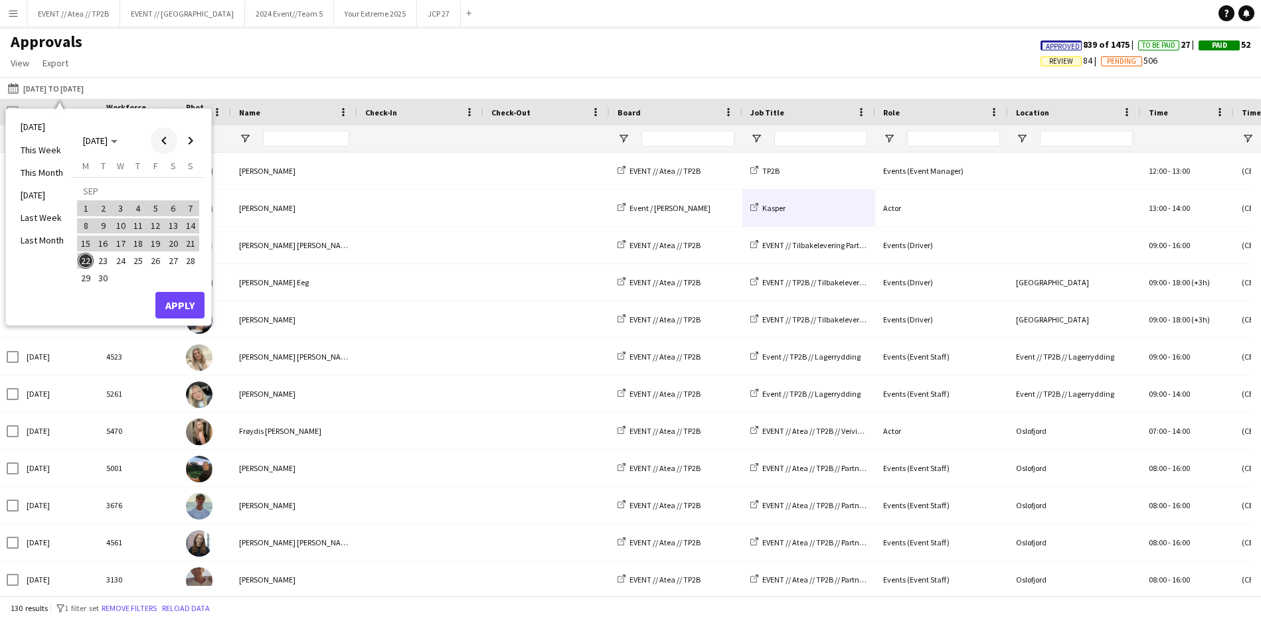
click at [162, 143] on span "Previous month" at bounding box center [164, 140] width 27 height 27
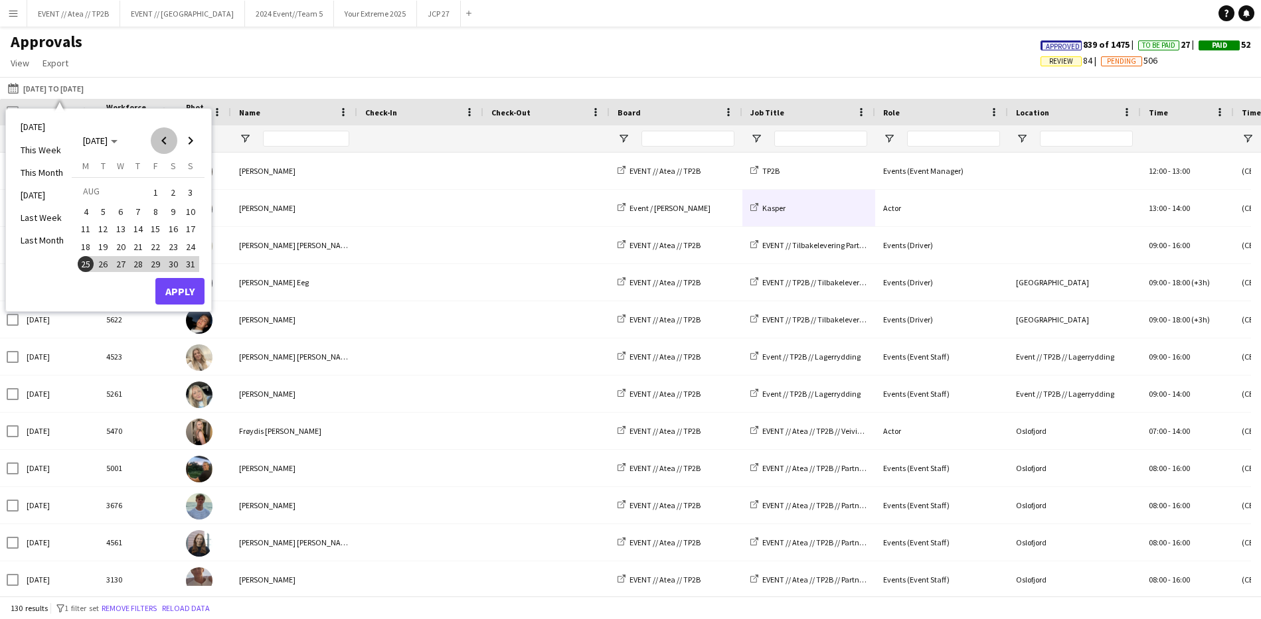
click at [161, 143] on span "Previous month" at bounding box center [164, 140] width 27 height 27
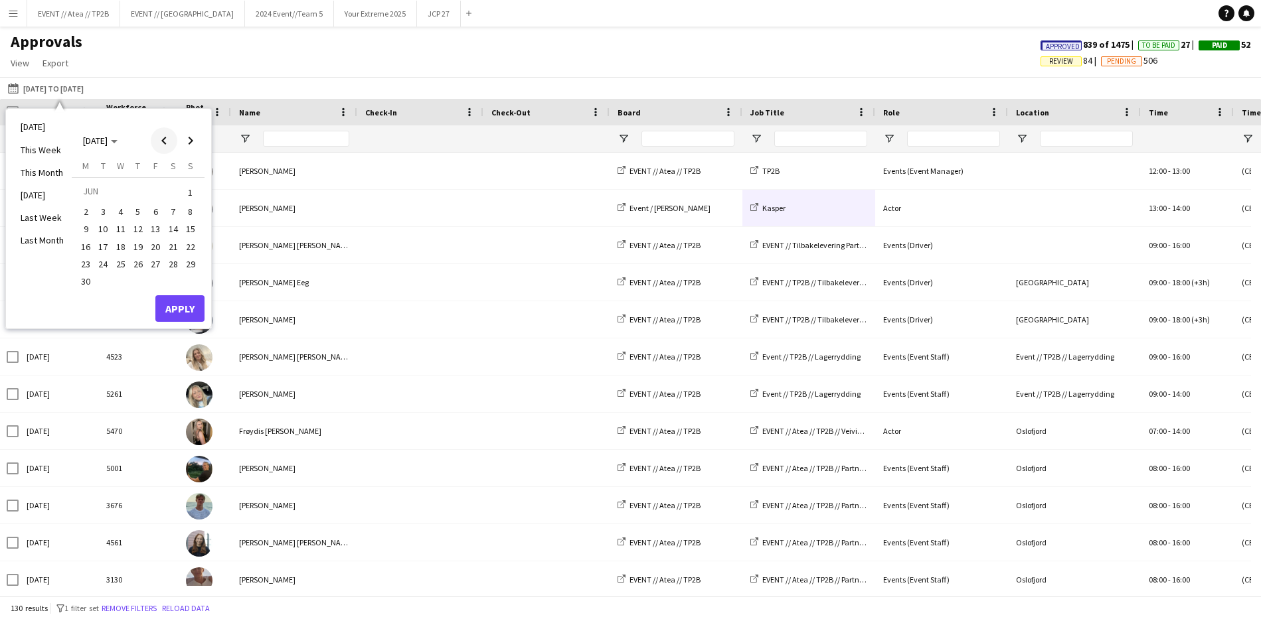
click at [161, 142] on span "Previous month" at bounding box center [164, 140] width 27 height 27
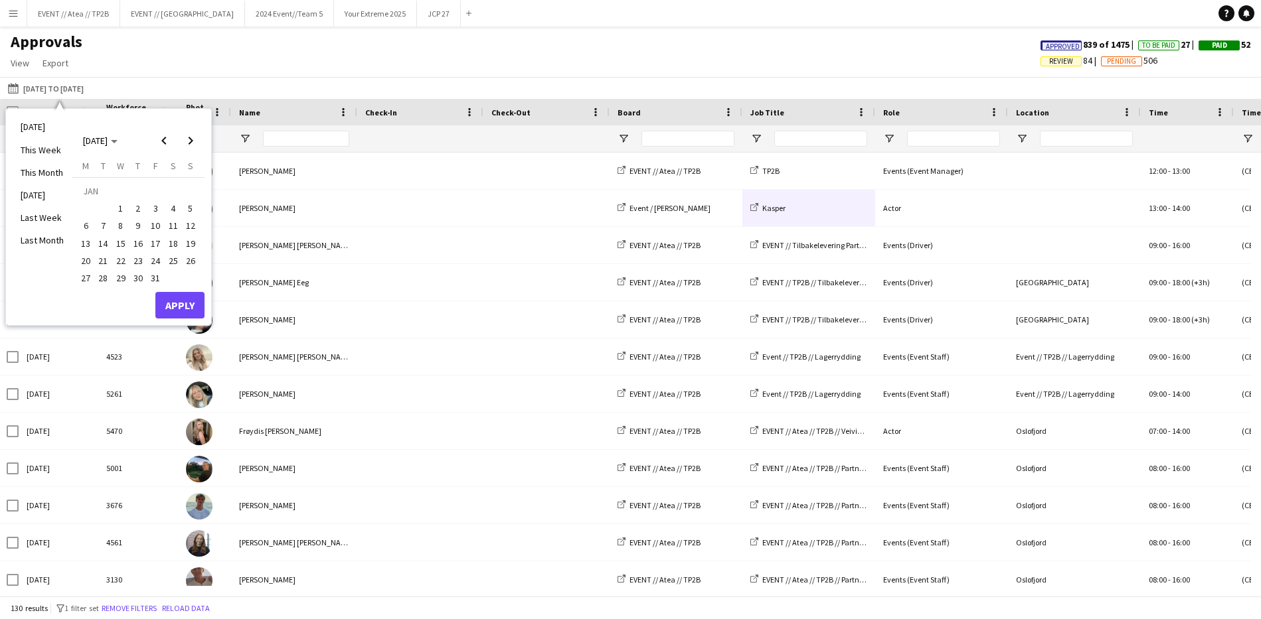
click at [120, 209] on span "1" at bounding box center [121, 208] width 16 height 16
click at [198, 139] on span "Next month" at bounding box center [190, 140] width 27 height 27
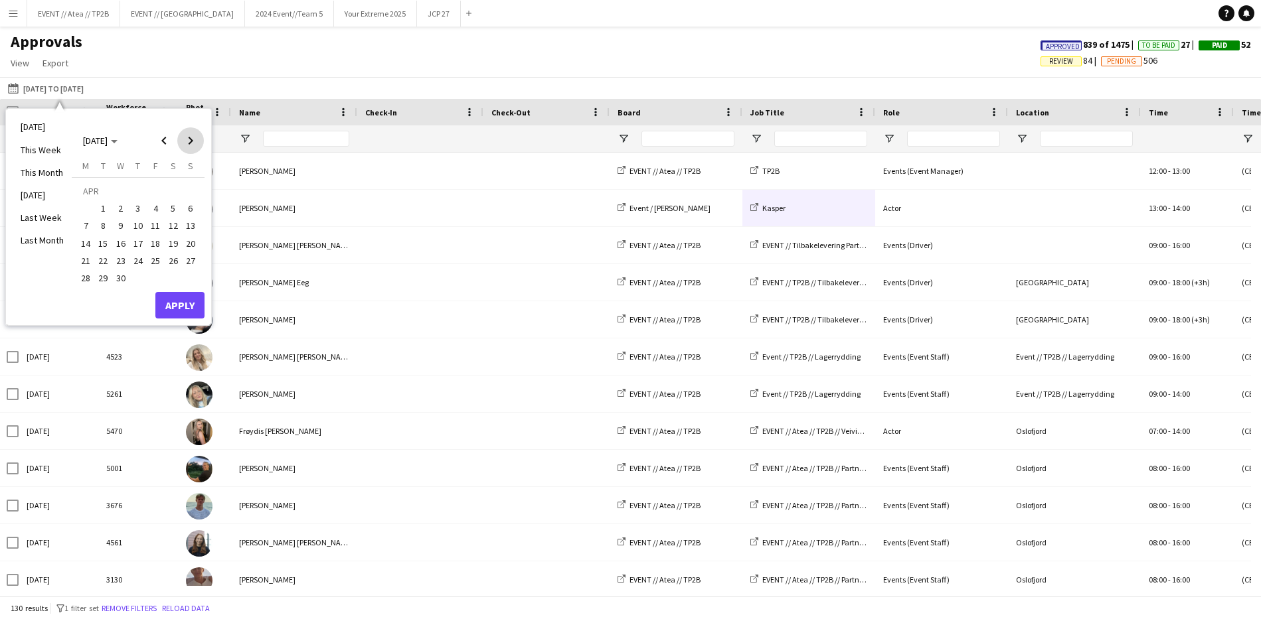
click at [198, 139] on span "Next month" at bounding box center [190, 140] width 27 height 27
click at [86, 264] on span "22" at bounding box center [86, 261] width 16 height 16
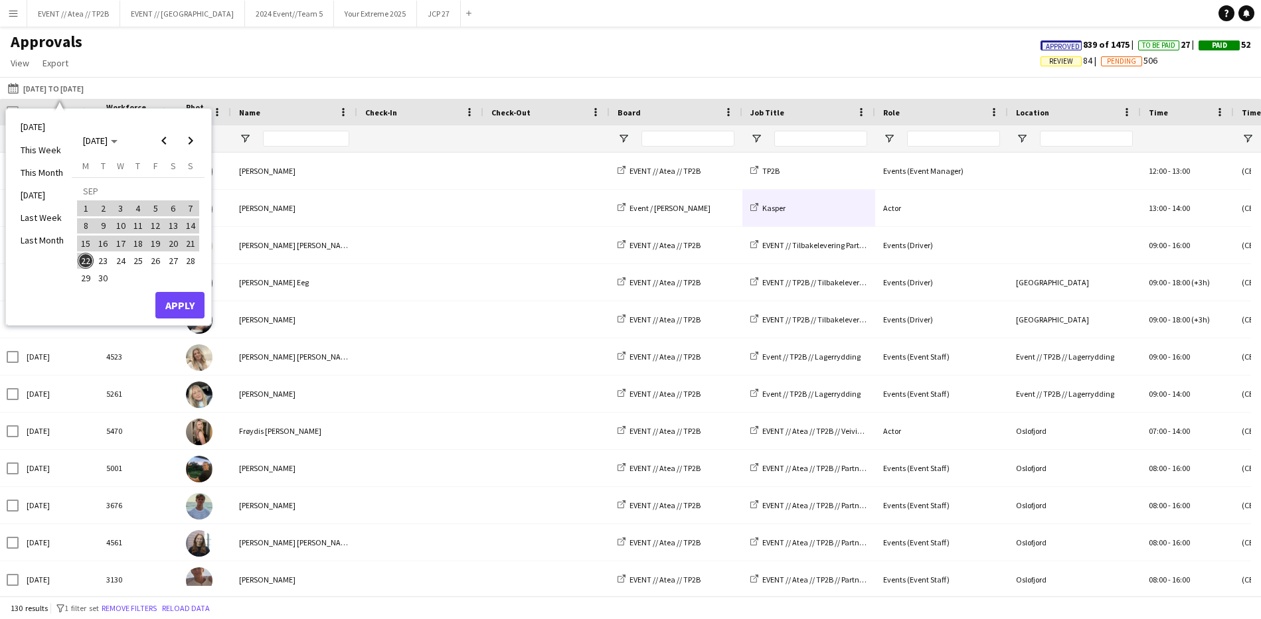
click at [169, 301] on button "Apply" at bounding box center [179, 305] width 49 height 27
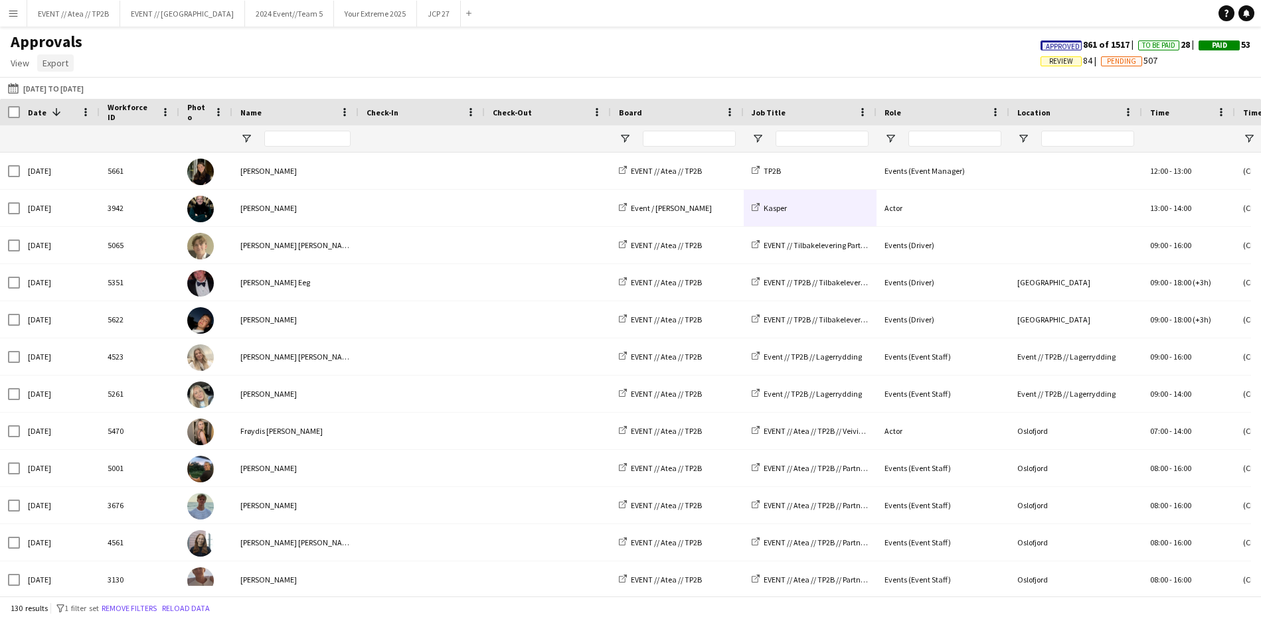
click at [39, 56] on link "Export" at bounding box center [55, 62] width 37 height 17
click at [329, 72] on div "Approvals View Customise view Customise filters Reset Filters Reset View Reset …" at bounding box center [630, 54] width 1261 height 45
click at [797, 109] on div "Job Title" at bounding box center [801, 112] width 101 height 20
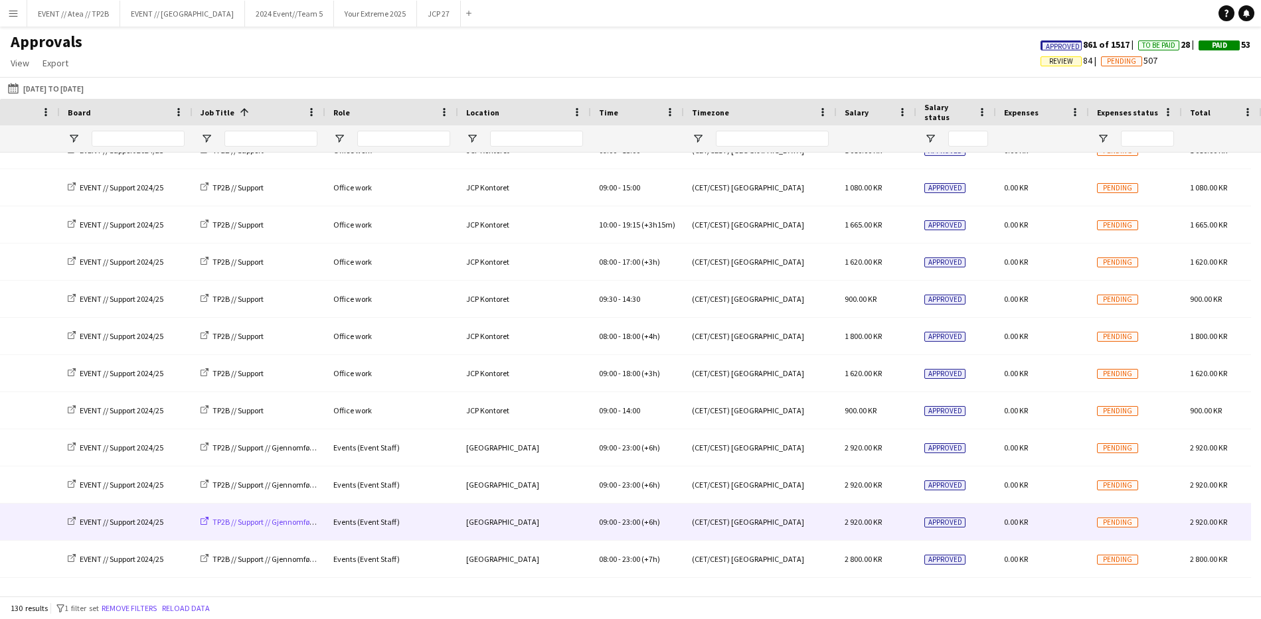
click at [266, 519] on span "TP2B // Support // Gjennomføring" at bounding box center [267, 522] width 110 height 10
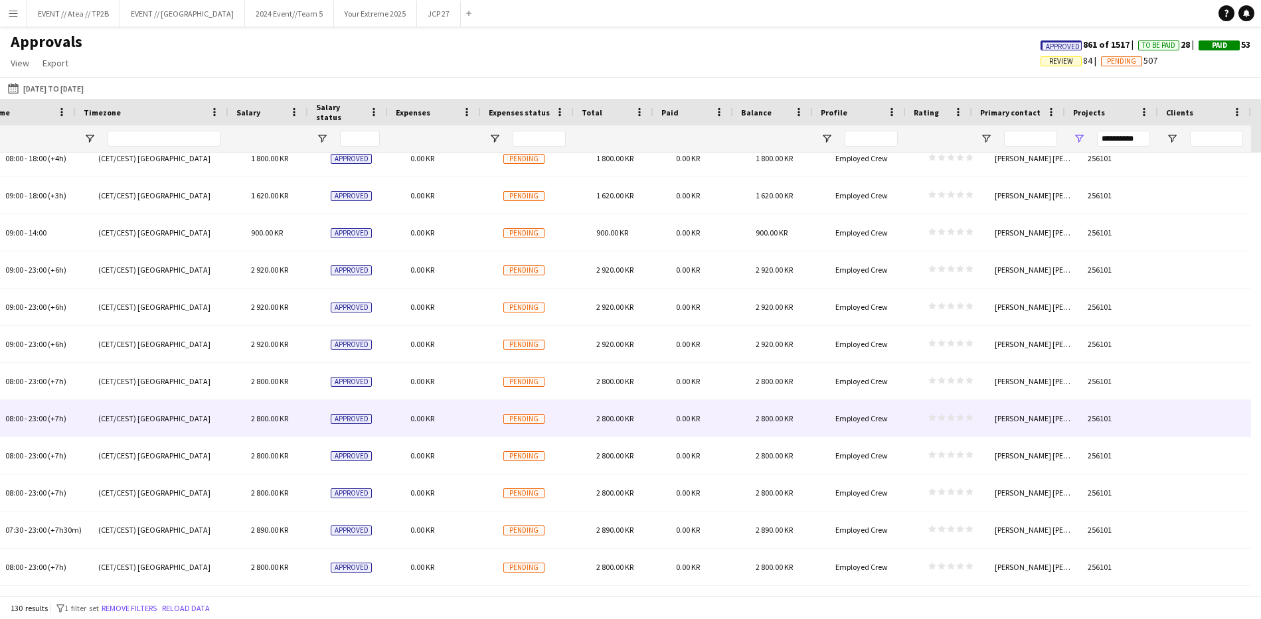
scroll to position [0, 1144]
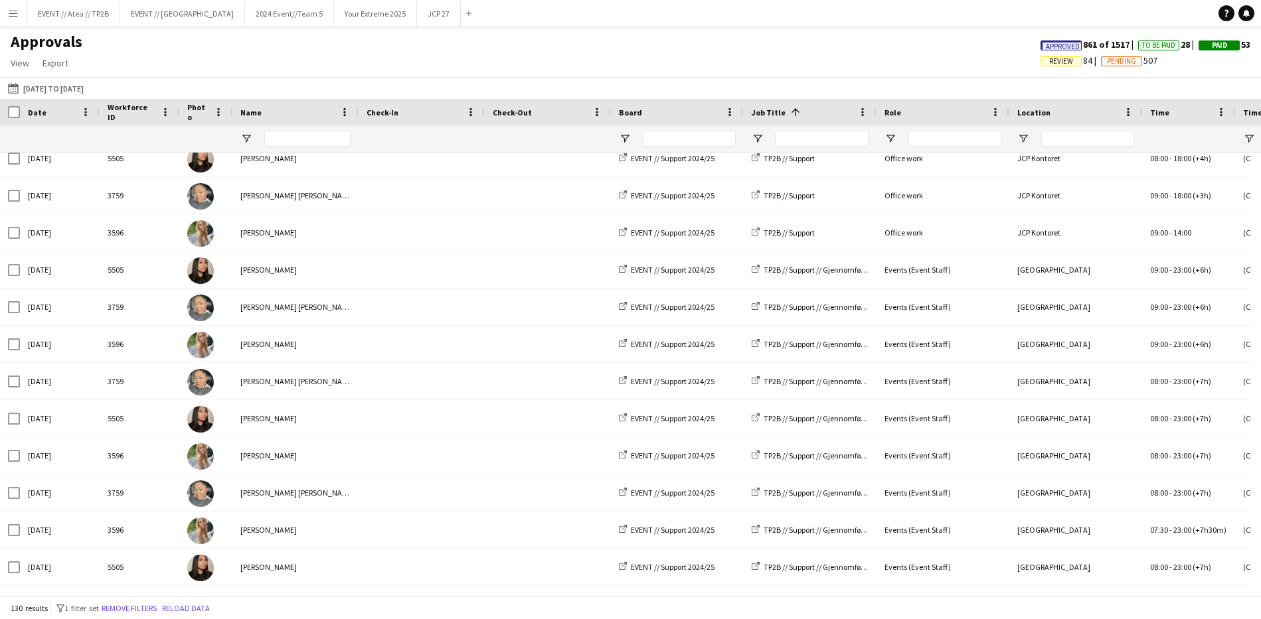
click at [197, 60] on div "Approvals View Customise view Customise filters Reset Filters Reset View Reset …" at bounding box center [630, 54] width 1261 height 45
click at [52, 114] on div "Date" at bounding box center [52, 112] width 48 height 20
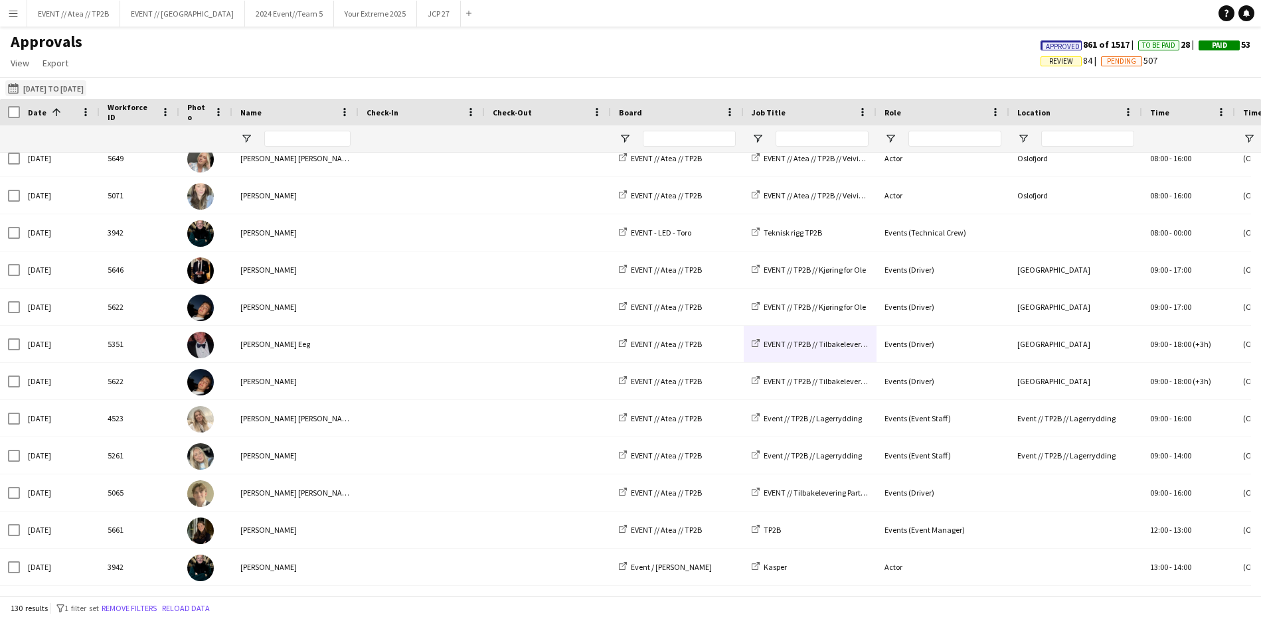
click at [82, 81] on button "[DATE] to [DATE] [DATE] to [DATE]" at bounding box center [45, 88] width 81 height 16
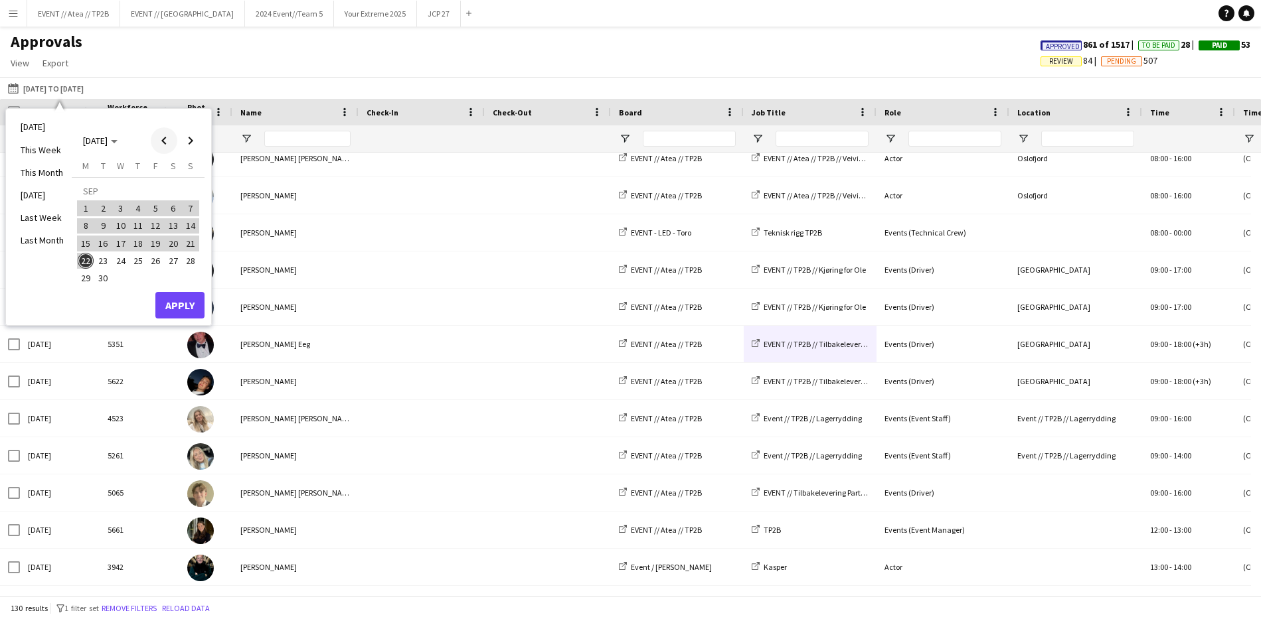
click at [164, 139] on span "Previous month" at bounding box center [164, 140] width 27 height 27
click at [84, 212] on span "2" at bounding box center [86, 212] width 16 height 16
click at [194, 135] on span "Next month" at bounding box center [190, 140] width 27 height 27
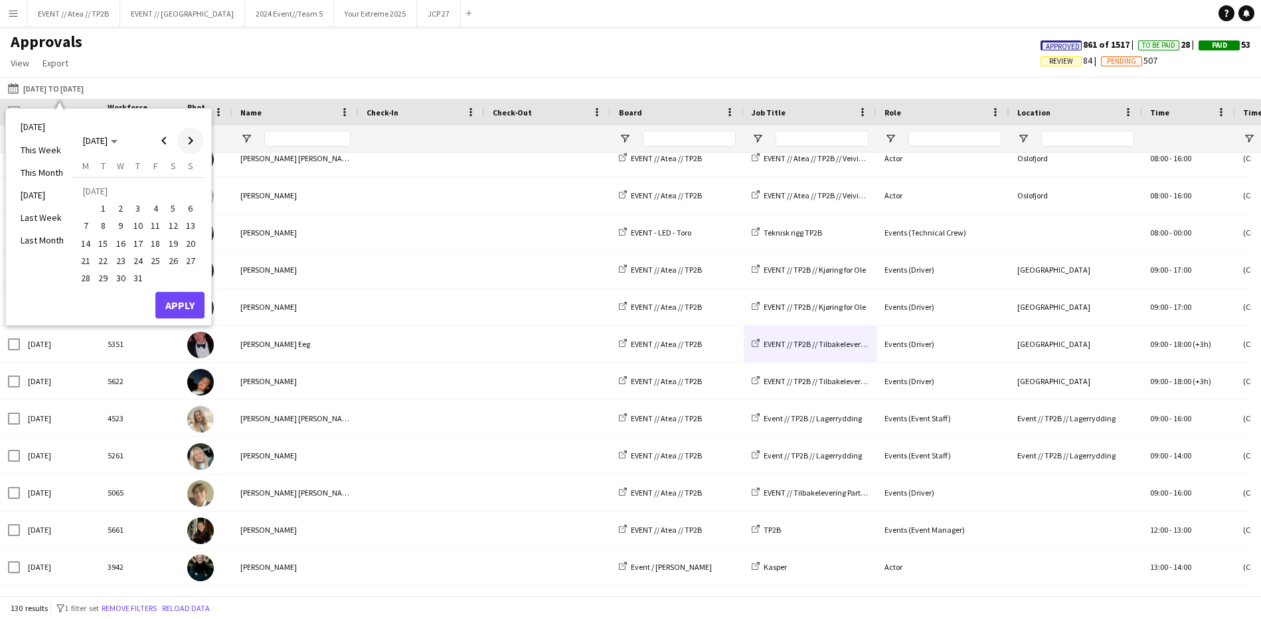
click at [194, 135] on span "Next month" at bounding box center [190, 140] width 27 height 27
click at [91, 266] on span "22" at bounding box center [86, 261] width 16 height 16
click at [165, 298] on button "Apply" at bounding box center [179, 305] width 49 height 27
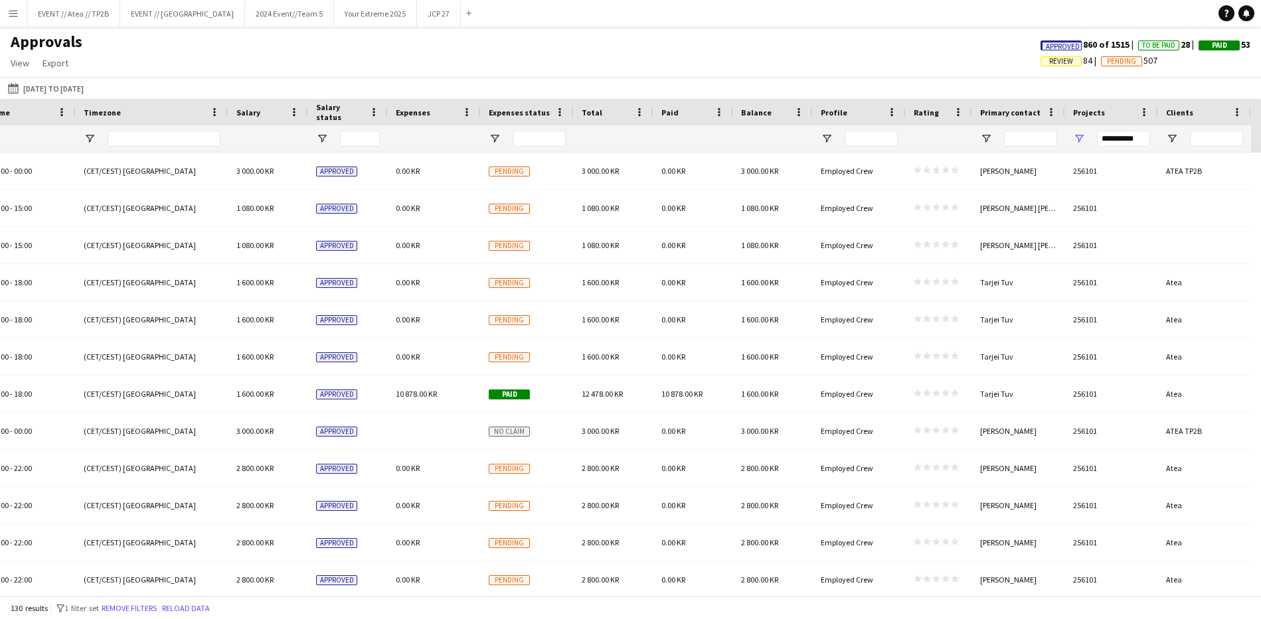
click at [1133, 143] on div "**********" at bounding box center [1123, 139] width 53 height 16
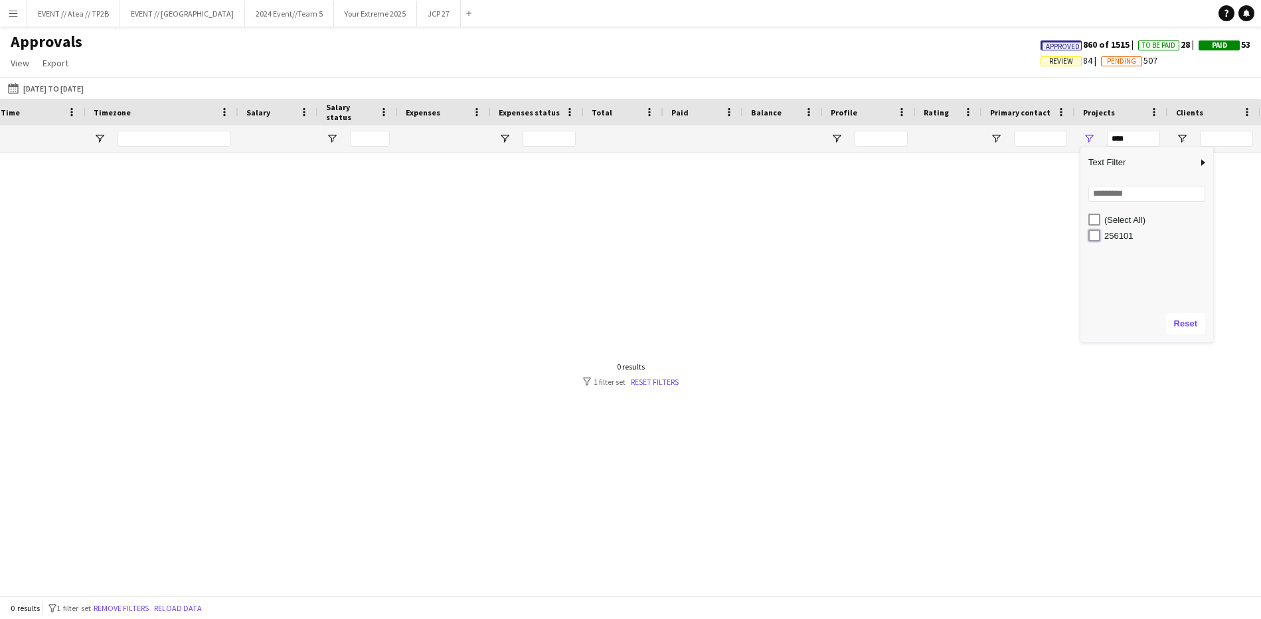
type input "**********"
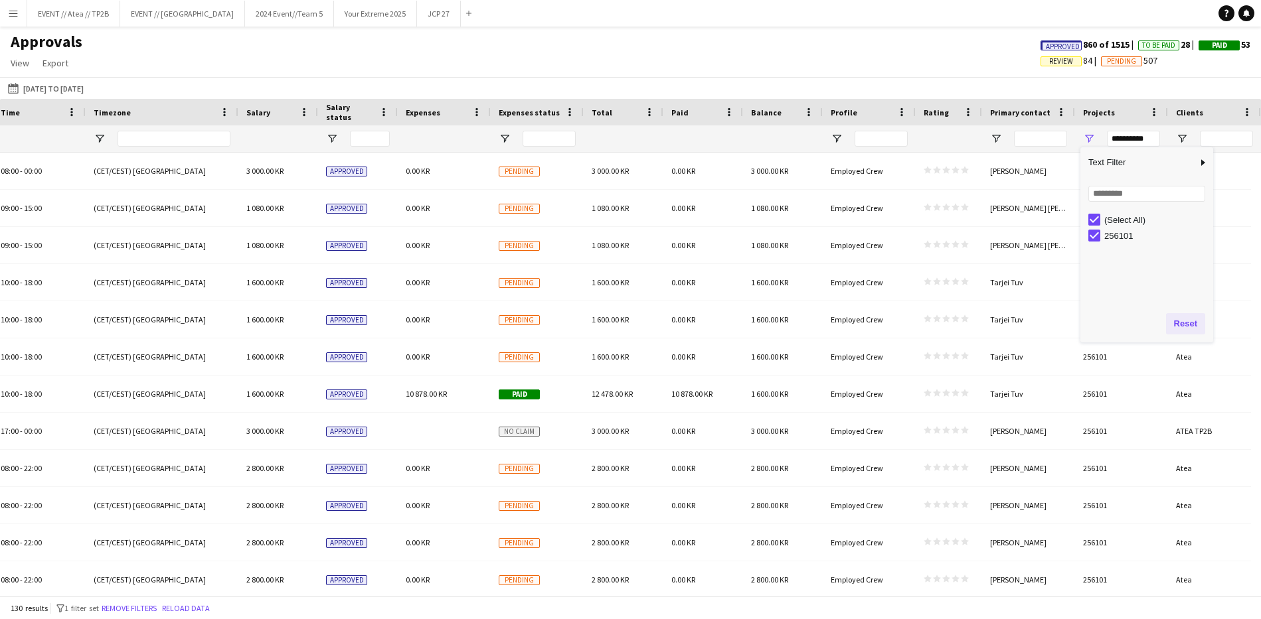
click at [1193, 318] on button "Reset" at bounding box center [1185, 323] width 39 height 21
click at [955, 33] on div "Approvals View Customise view Customise filters Reset Filters Reset View Reset …" at bounding box center [630, 54] width 1261 height 45
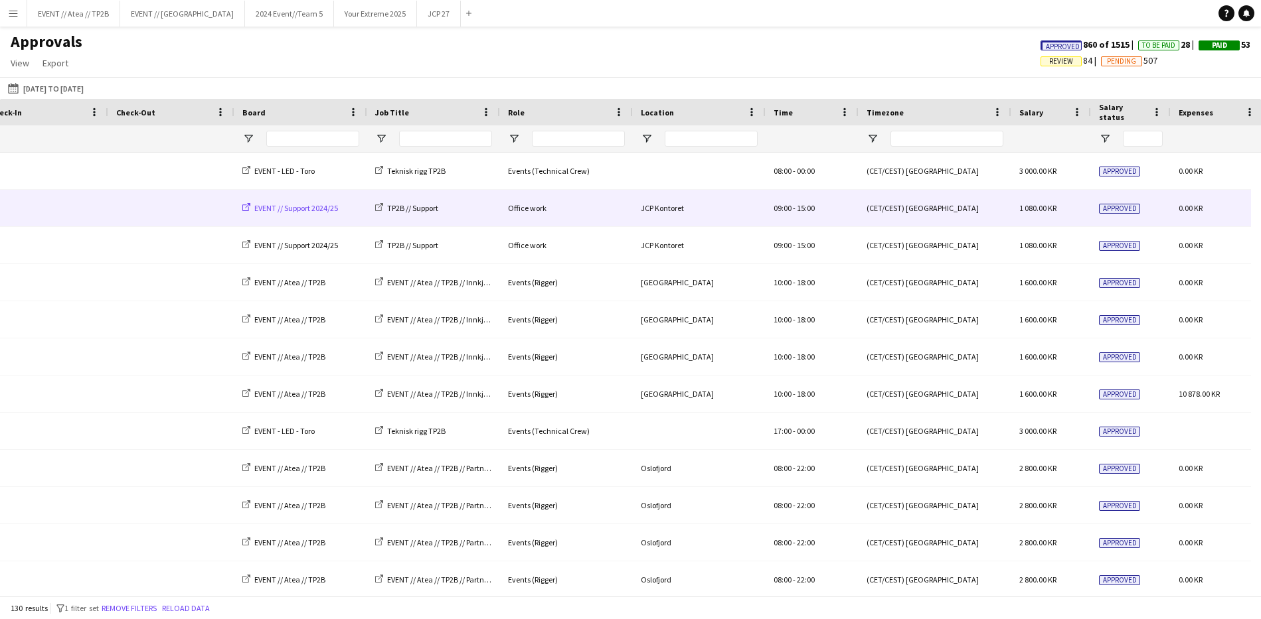
click at [283, 205] on span "EVENT // Support 2024/25" at bounding box center [296, 208] width 84 height 10
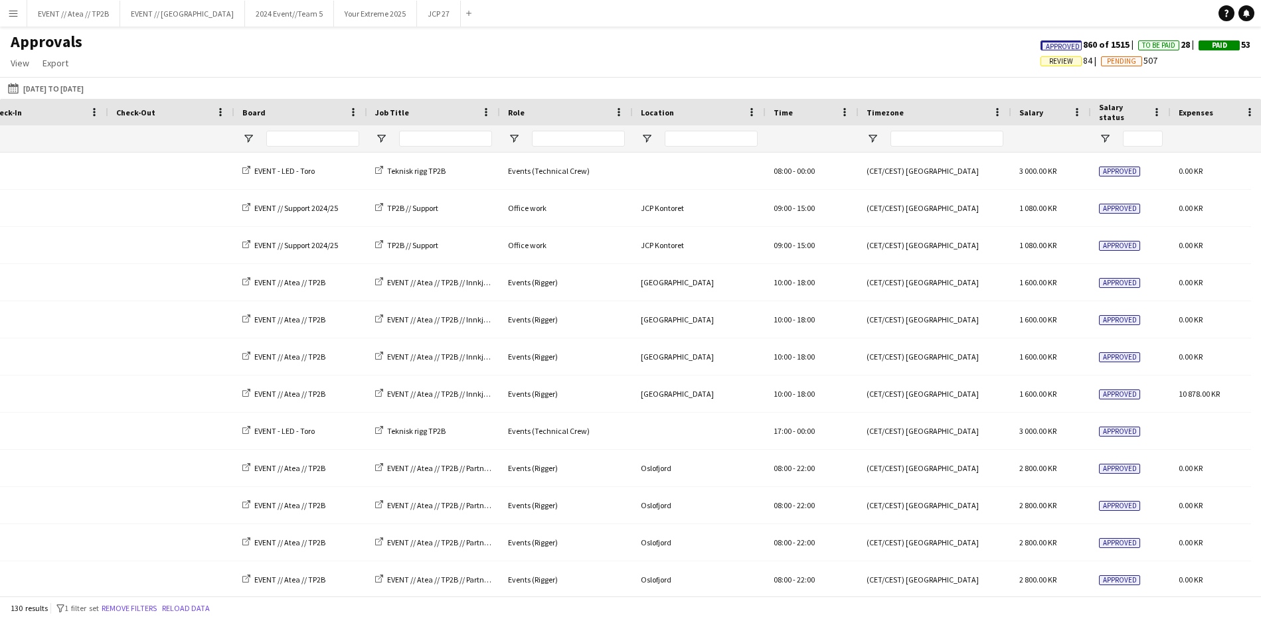
click at [1058, 46] on span "Approved" at bounding box center [1063, 46] width 34 height 9
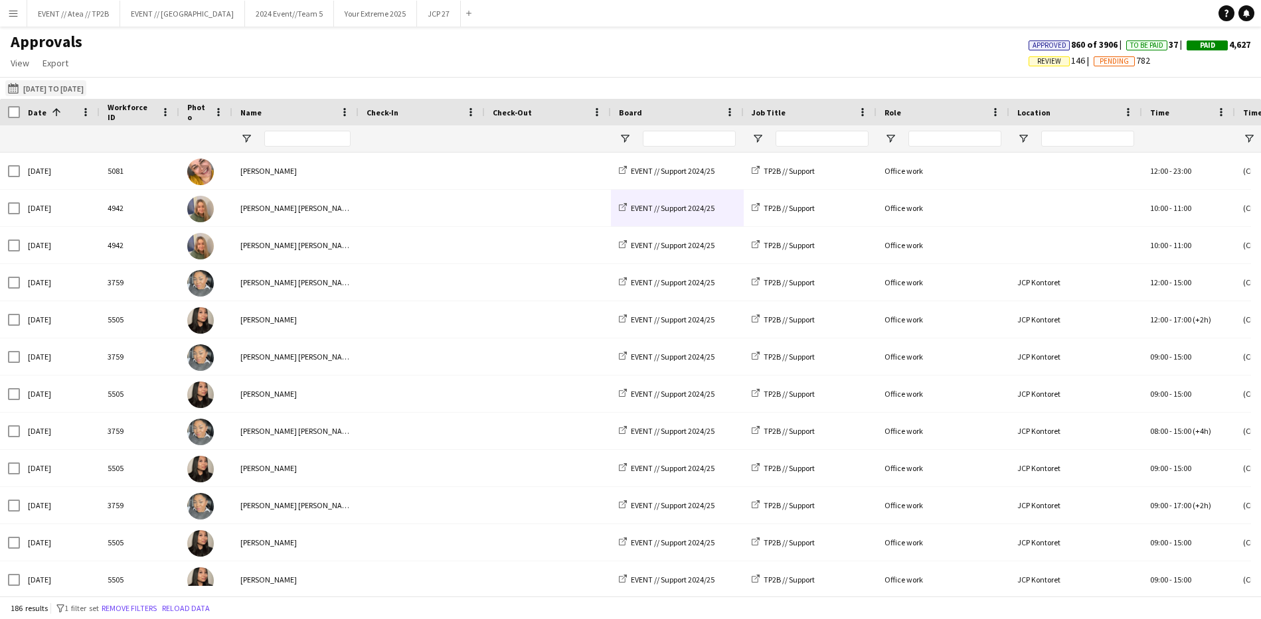
click at [66, 89] on button "[DATE] to [DATE] [DATE] to [DATE]" at bounding box center [45, 88] width 81 height 16
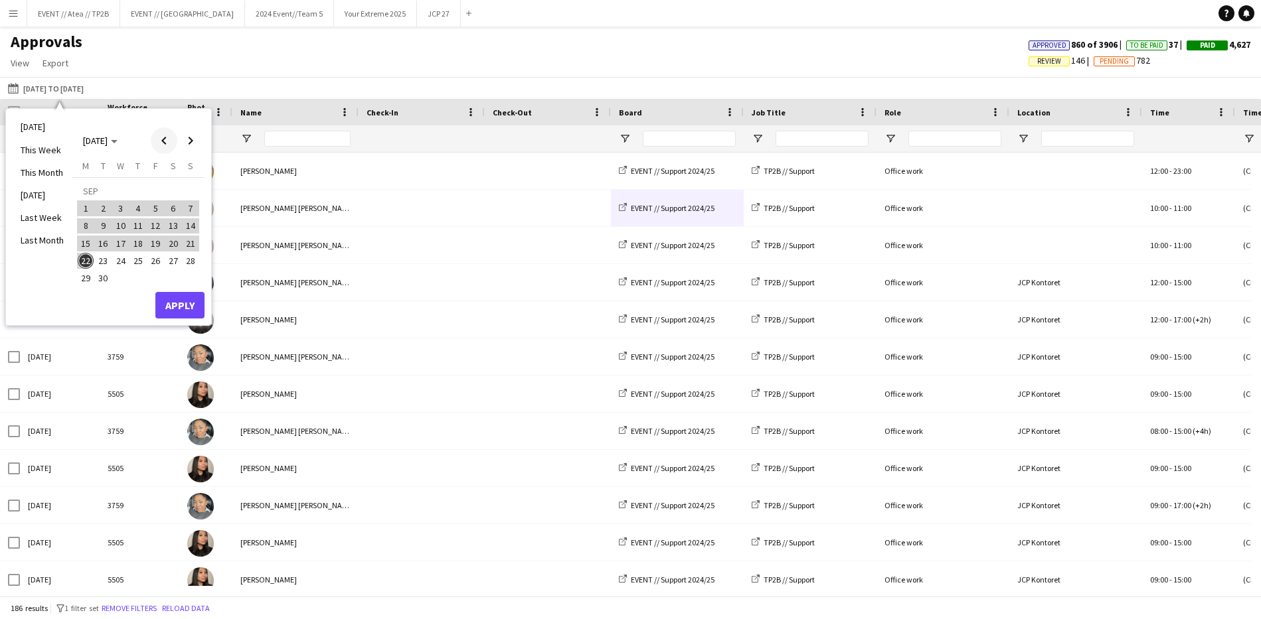
click at [164, 139] on span "Previous month" at bounding box center [164, 140] width 27 height 27
click at [163, 137] on span "Previous month" at bounding box center [164, 140] width 27 height 27
click at [170, 138] on span "Previous month" at bounding box center [164, 140] width 27 height 27
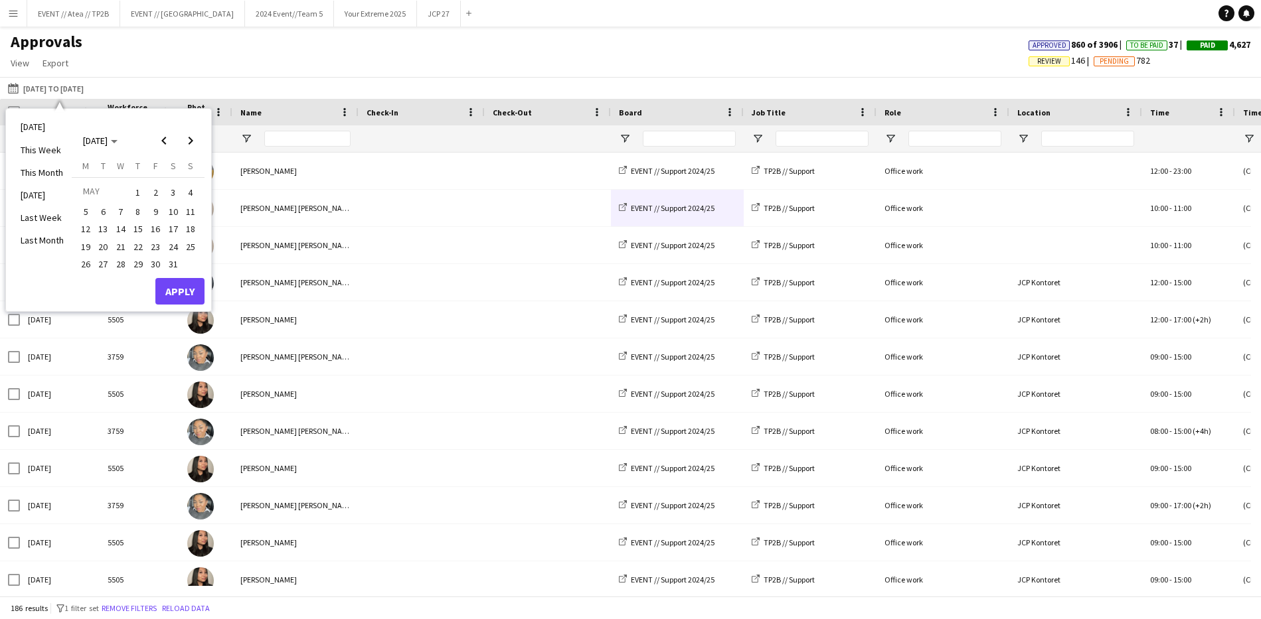
click at [132, 189] on span "1" at bounding box center [138, 192] width 16 height 19
click at [199, 135] on span "Next month" at bounding box center [190, 140] width 27 height 27
click at [198, 135] on span "Next month" at bounding box center [190, 140] width 27 height 27
click at [167, 143] on span "Previous month" at bounding box center [164, 140] width 27 height 27
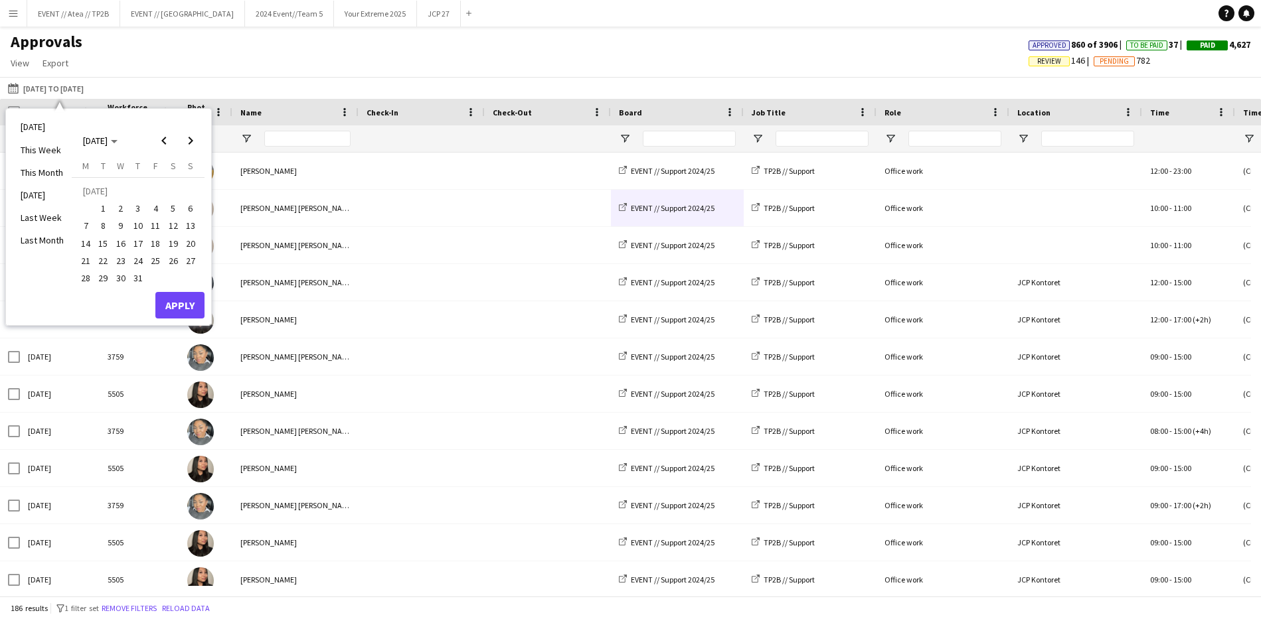
click at [312, 77] on div "[DATE] to [DATE] [DATE] to [DATE] [DATE] This Week This Month [DATE] Last Week …" at bounding box center [630, 88] width 1261 height 22
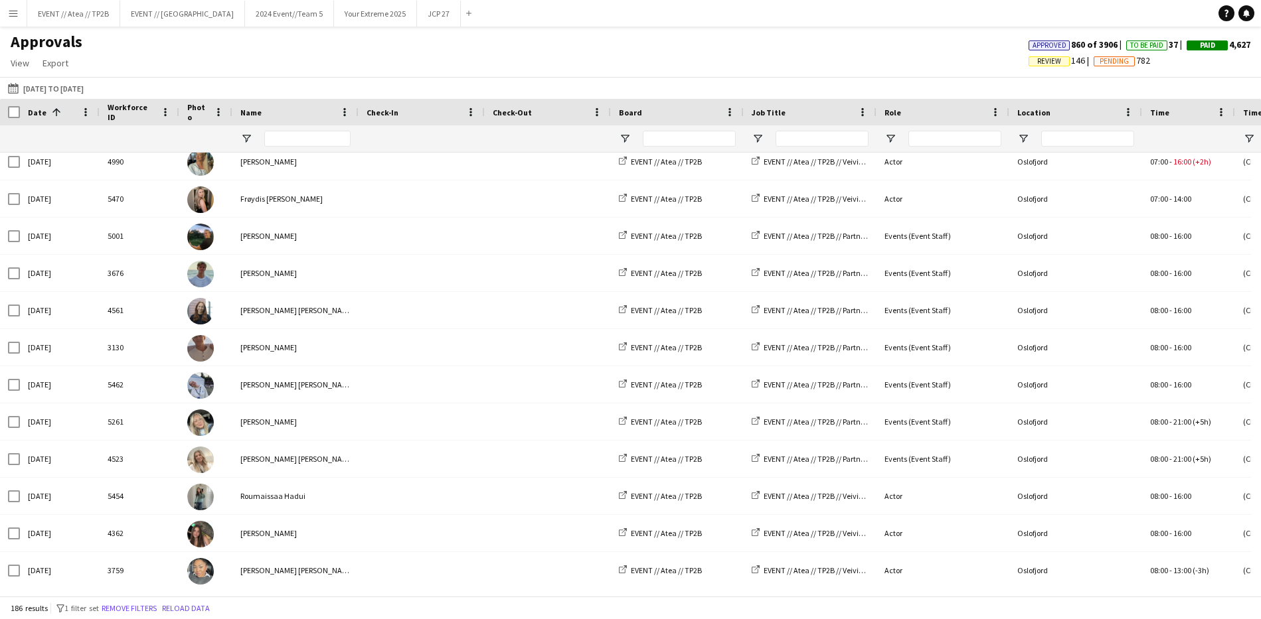
scroll to position [6481, 0]
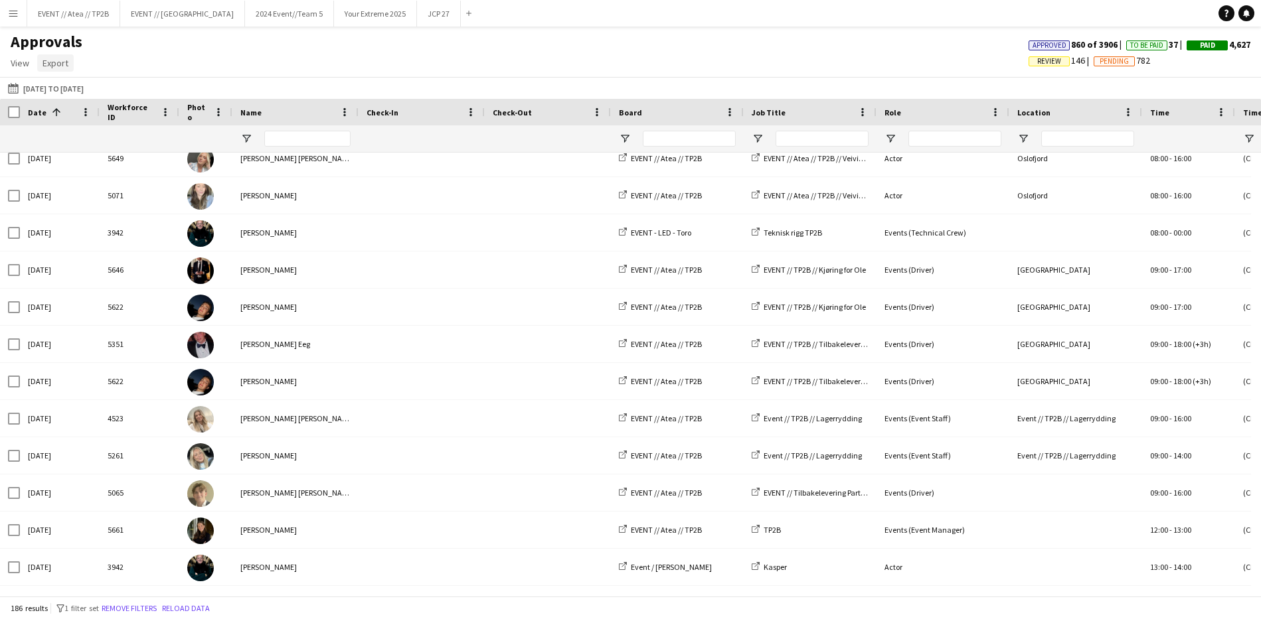
click at [42, 62] on span "Export" at bounding box center [55, 63] width 26 height 12
click at [96, 119] on span "Export as CSV" at bounding box center [75, 120] width 54 height 12
click at [61, 61] on span "Export" at bounding box center [55, 63] width 26 height 12
click at [106, 89] on link "Export as XLSX" at bounding box center [84, 92] width 93 height 28
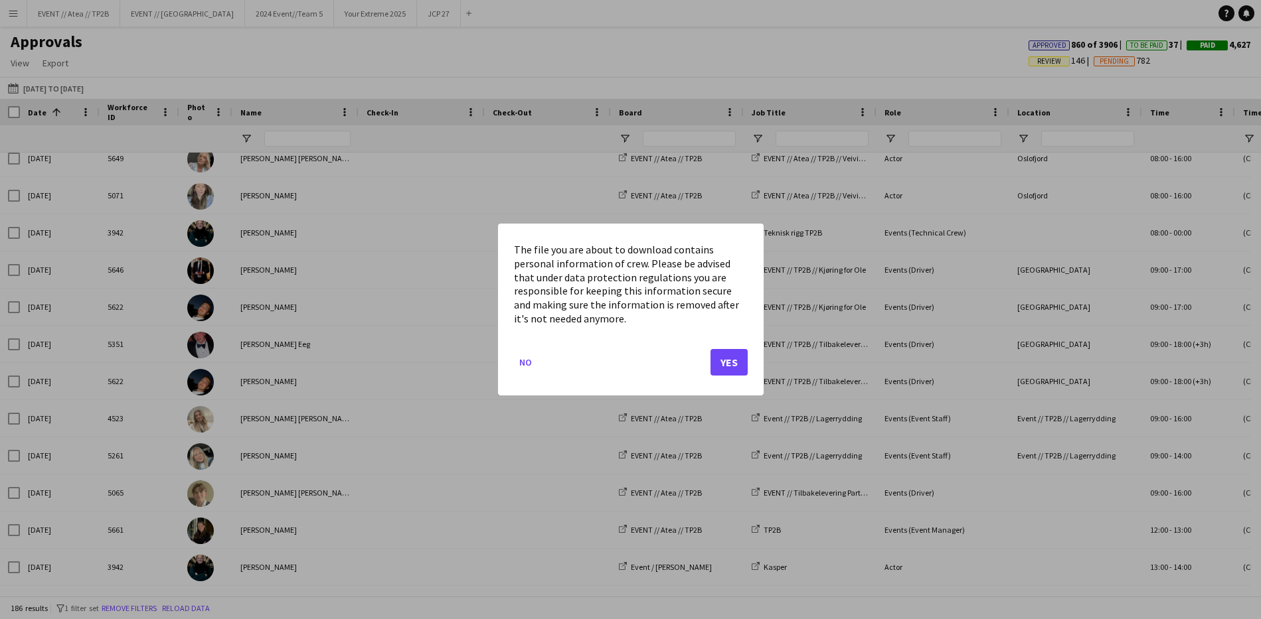
click at [734, 356] on button "Yes" at bounding box center [728, 362] width 37 height 27
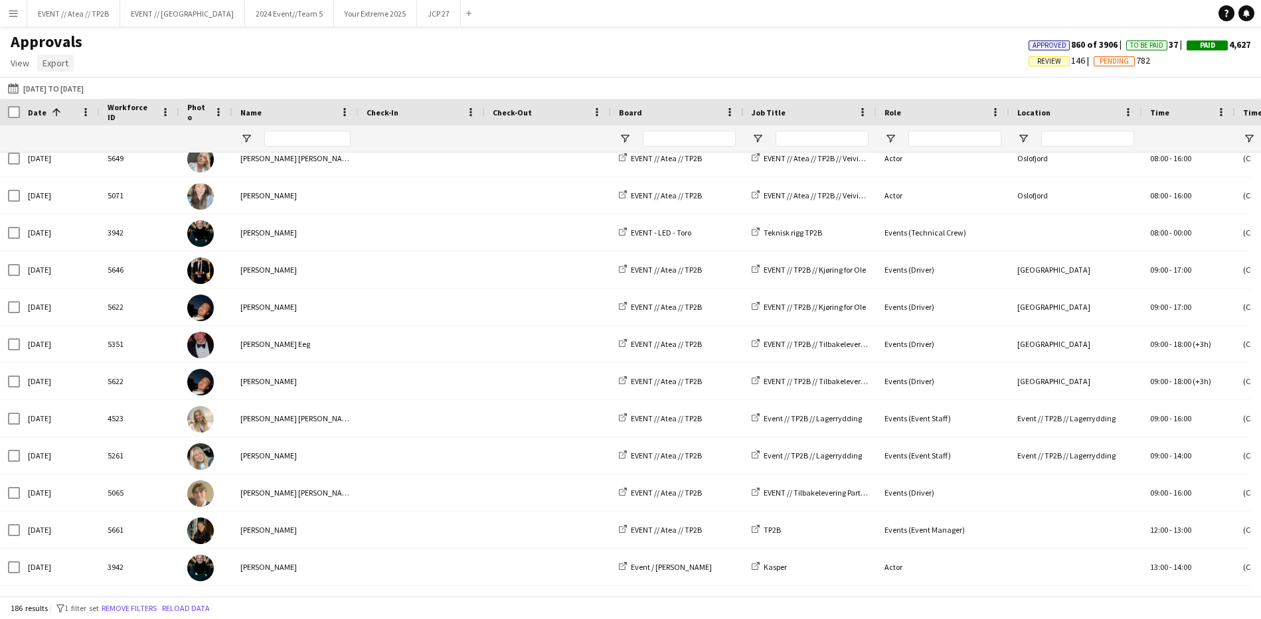
click at [64, 62] on span "Export" at bounding box center [55, 63] width 26 height 12
click at [98, 97] on span "Export as XLSX" at bounding box center [77, 92] width 58 height 12
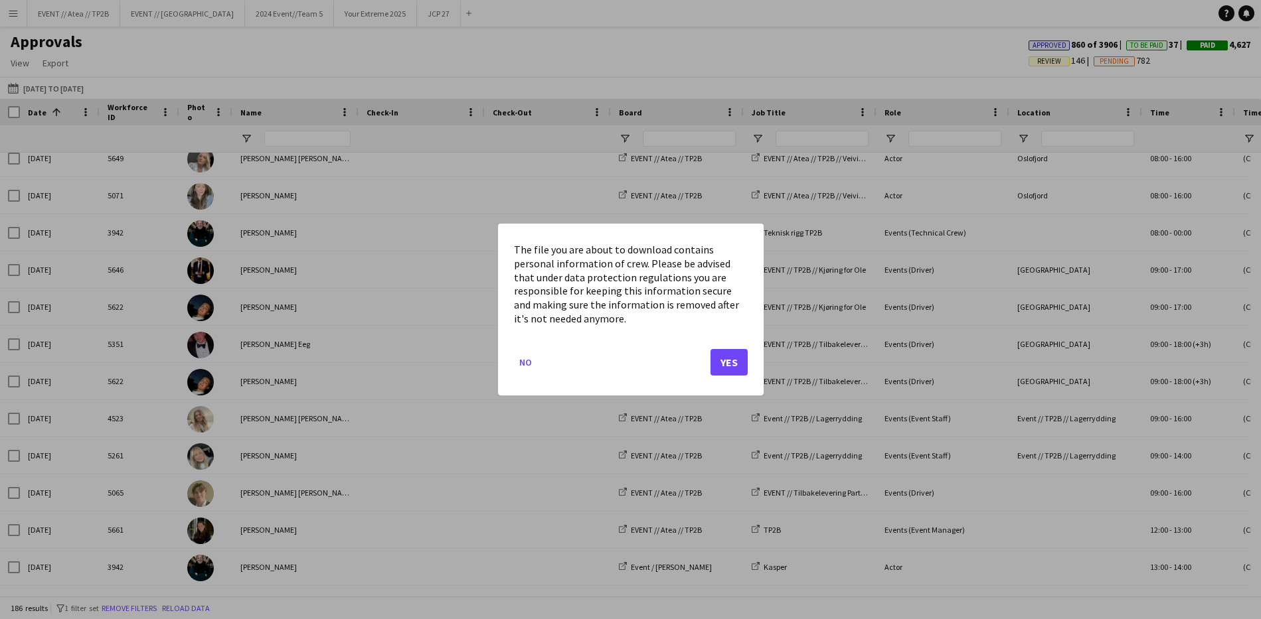
click at [723, 351] on button "Yes" at bounding box center [728, 362] width 37 height 27
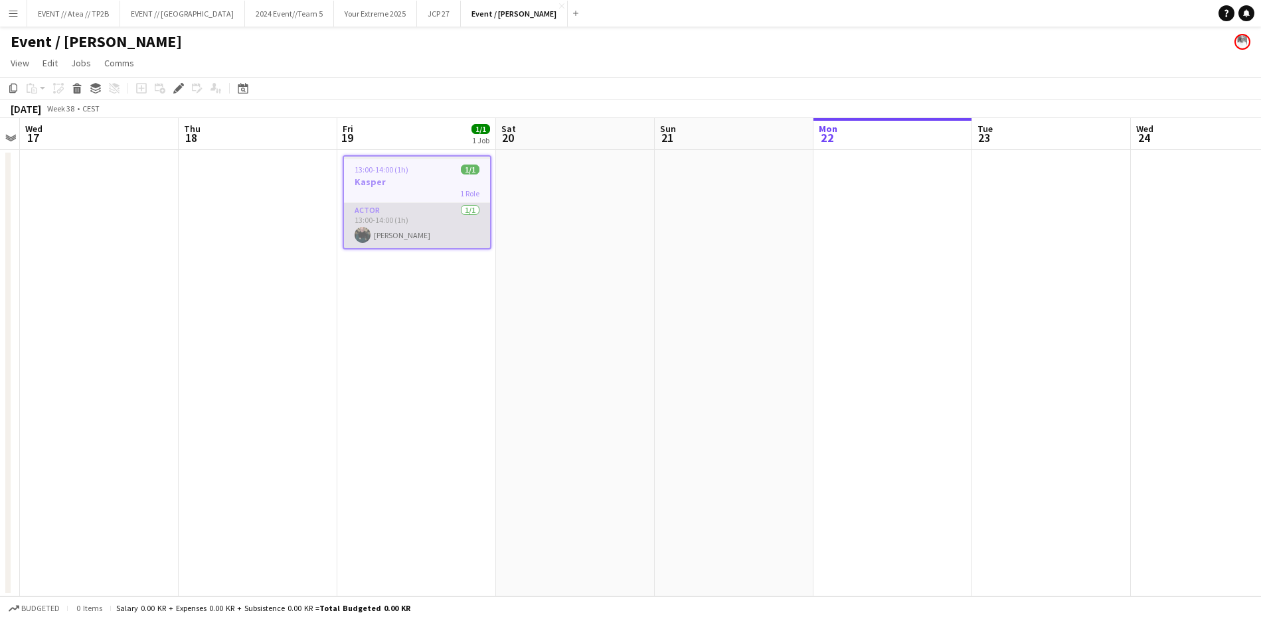
click at [404, 236] on app-card-role "Actor 1/1 13:00-14:00 (1h) Kasper André Melås" at bounding box center [417, 225] width 146 height 45
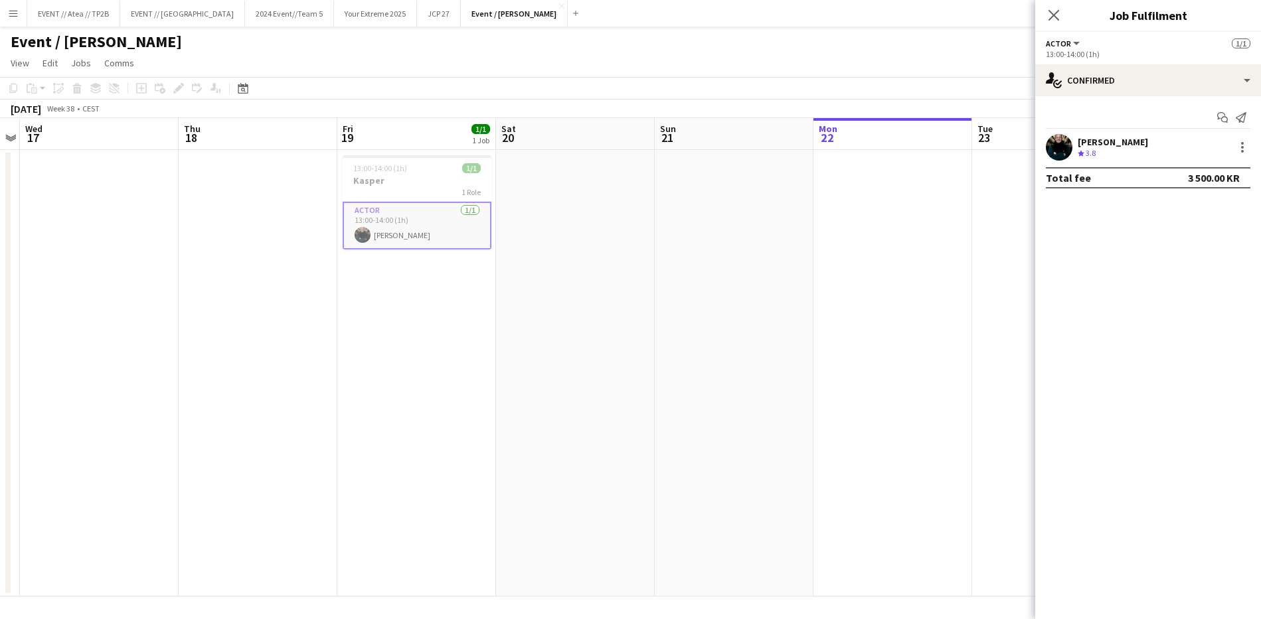
click at [430, 202] on app-card-role "Actor 1/1 13:00-14:00 (1h) Kasper André Melås" at bounding box center [417, 226] width 149 height 48
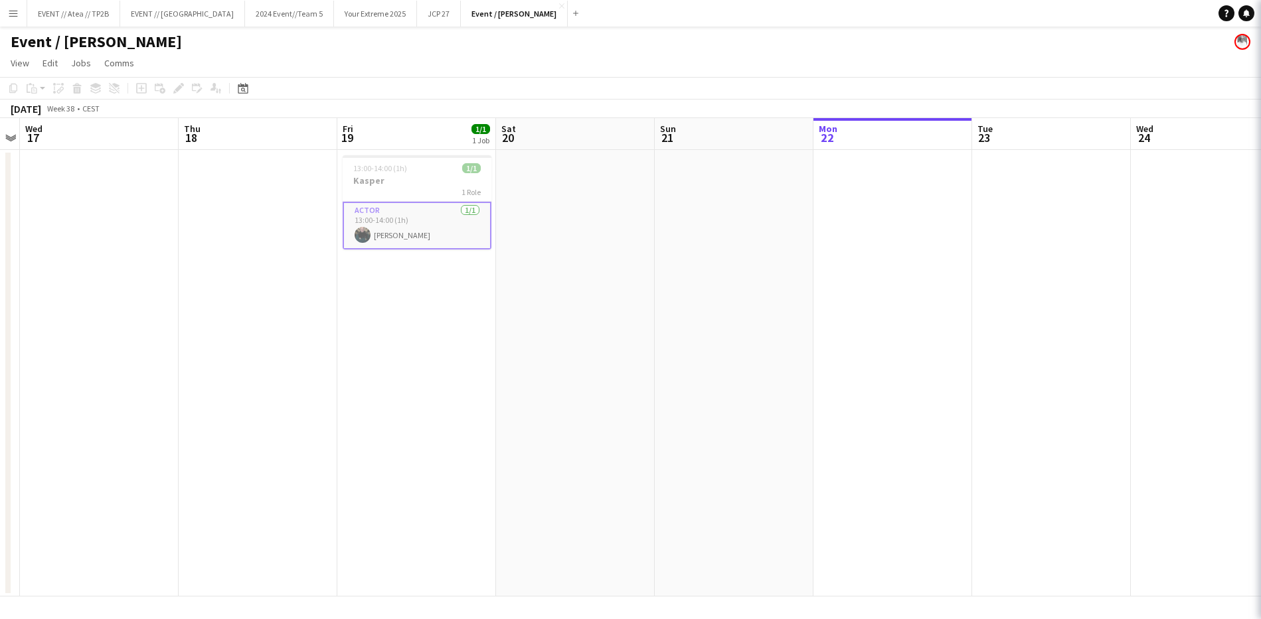
scroll to position [0, 457]
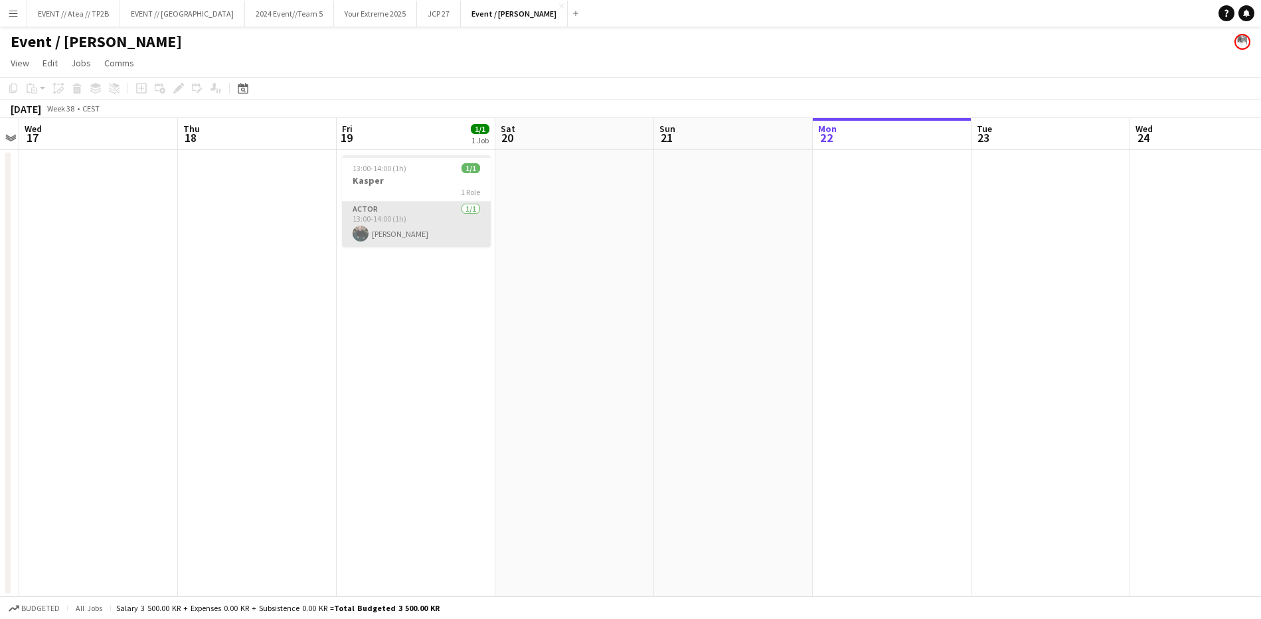
click at [430, 222] on app-card-role "Actor 1/1 13:00-14:00 (1h) Kasper André Melås" at bounding box center [416, 224] width 149 height 45
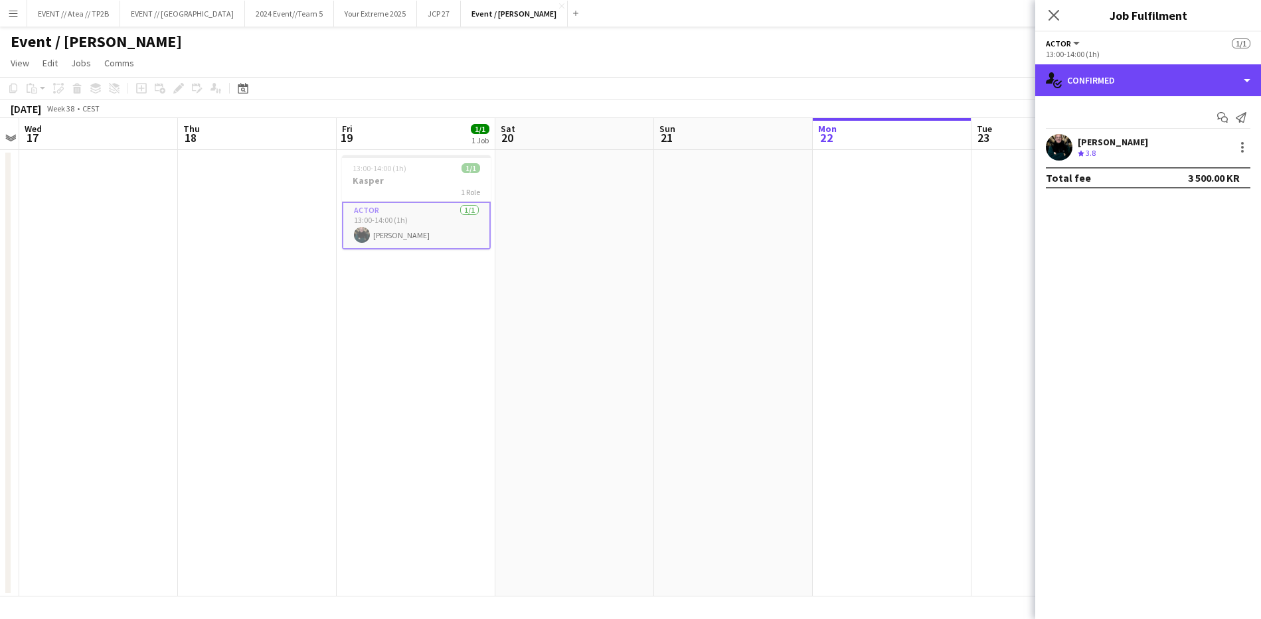
drag, startPoint x: 1150, startPoint y: 80, endPoint x: 1144, endPoint y: 104, distance: 25.4
click at [1150, 80] on div "single-neutral-actions-check-2 Confirmed" at bounding box center [1148, 80] width 226 height 32
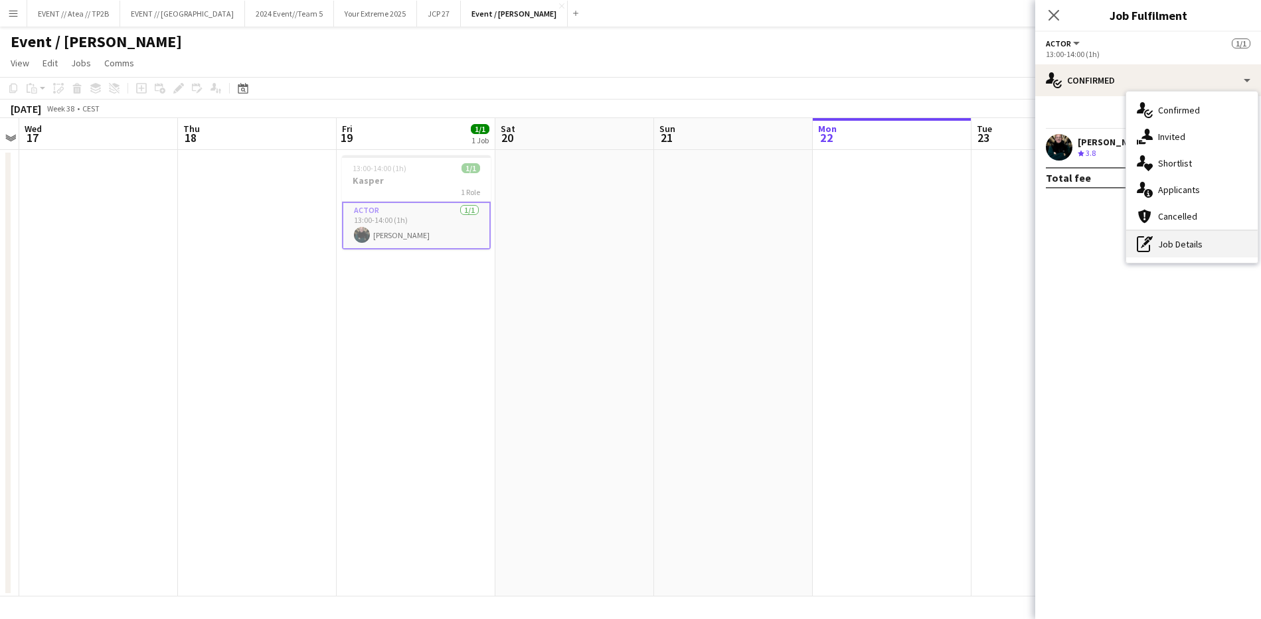
click at [1170, 248] on div "pen-write Job Details" at bounding box center [1191, 244] width 131 height 27
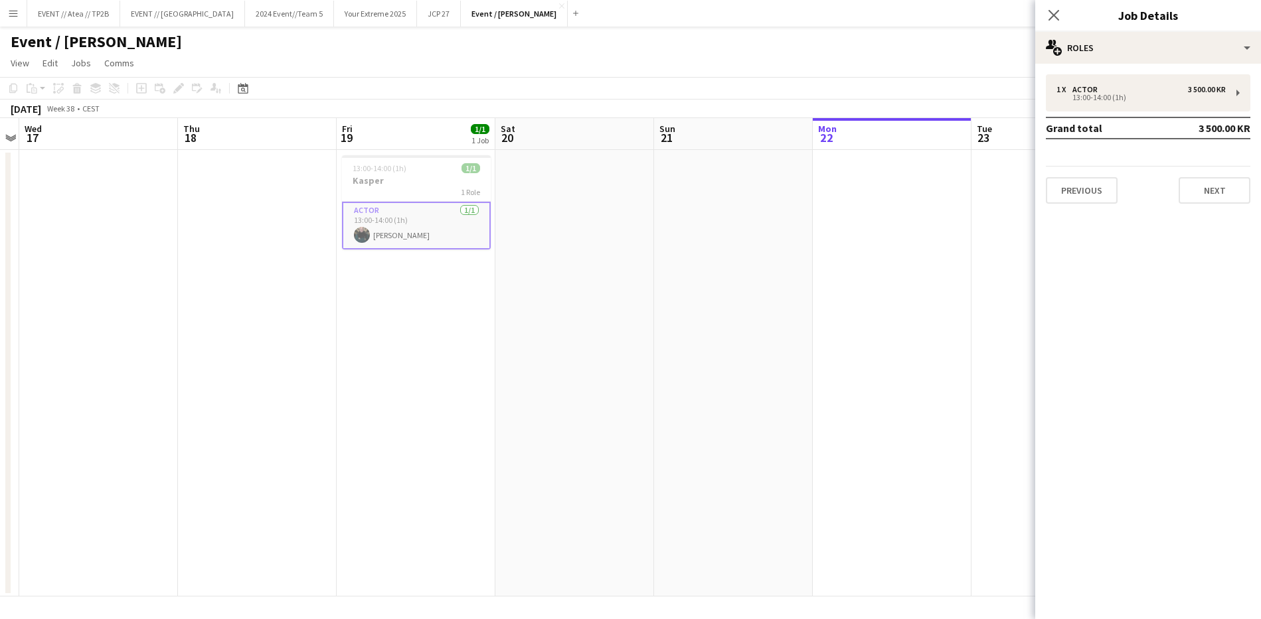
click at [1216, 172] on div "Previous Next" at bounding box center [1148, 185] width 204 height 38
click at [1221, 202] on button "Next" at bounding box center [1214, 190] width 72 height 27
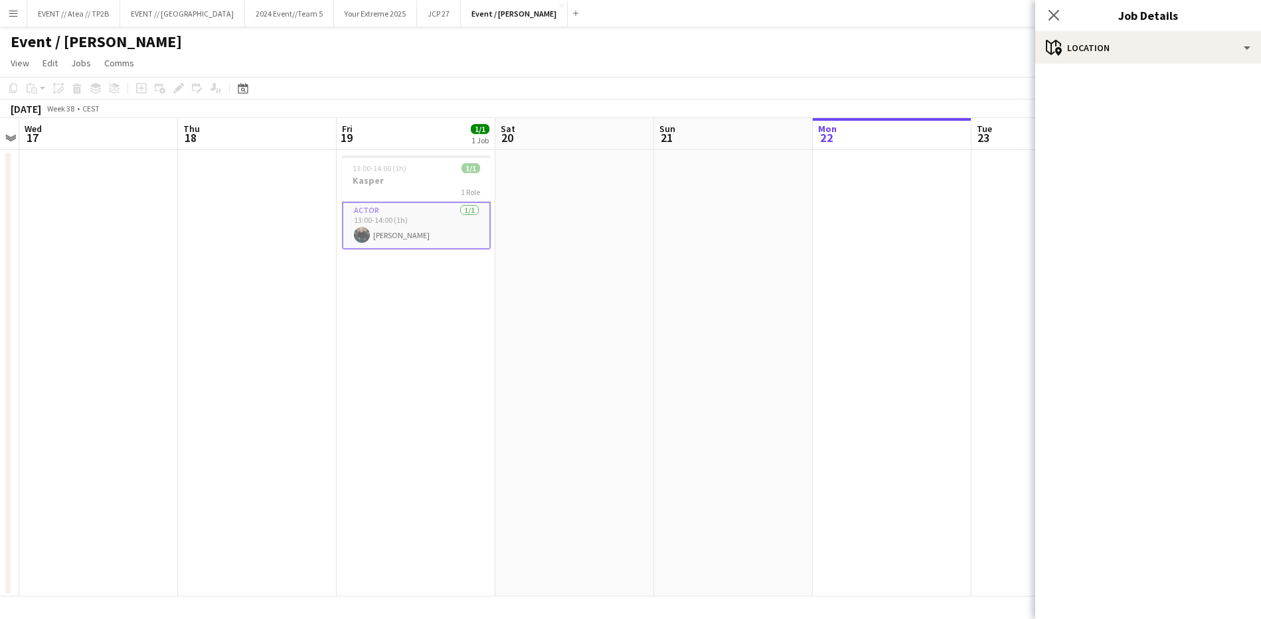
click at [1048, 13] on icon "Close pop-in" at bounding box center [1053, 15] width 11 height 11
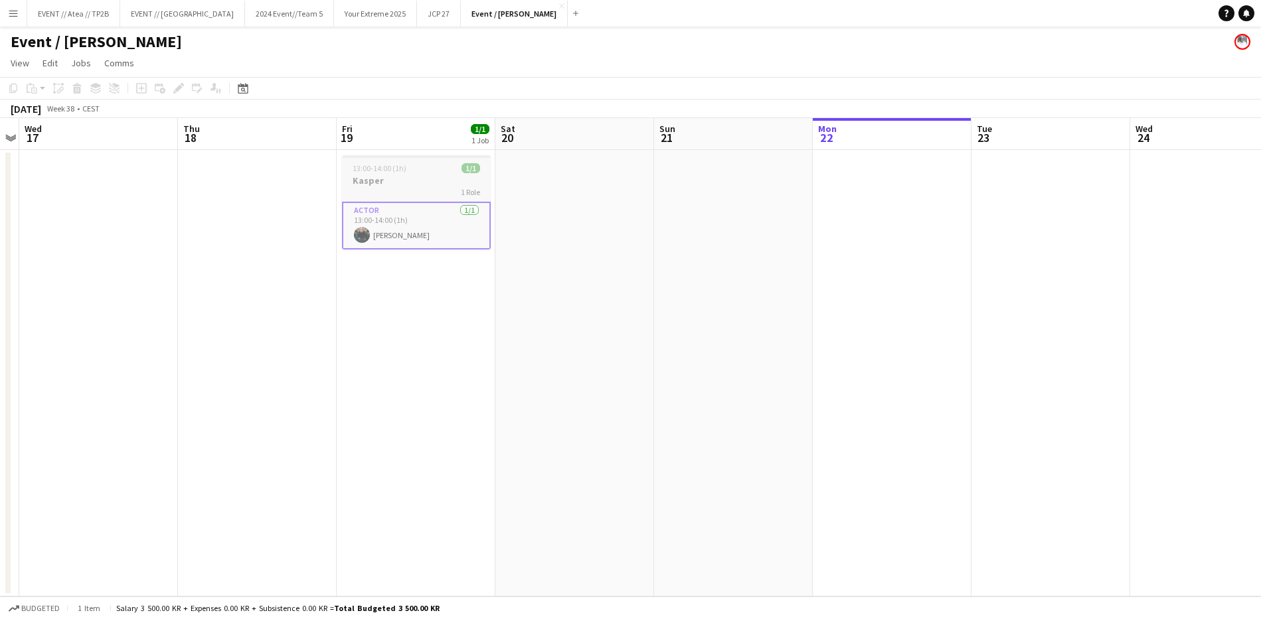
click at [416, 183] on h3 "Kasper" at bounding box center [416, 181] width 149 height 12
drag, startPoint x: 189, startPoint y: 88, endPoint x: 164, endPoint y: 94, distance: 25.3
click at [183, 91] on div "Add job Add linked Job Edit Edit linked Job Applicants" at bounding box center [173, 88] width 102 height 16
click at [173, 91] on div "Add job Add linked Job Edit Edit linked Job Applicants" at bounding box center [173, 88] width 102 height 16
click at [390, 167] on span "13:00-14:00 (1h)" at bounding box center [380, 168] width 54 height 10
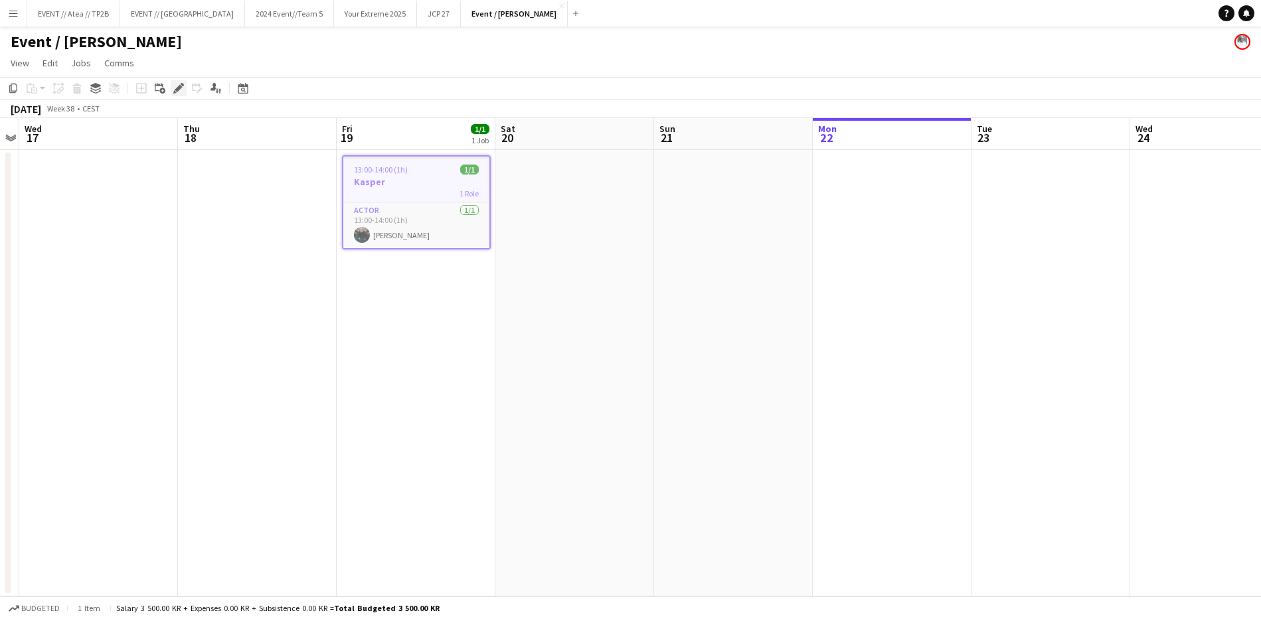
click at [177, 93] on icon "Edit" at bounding box center [178, 88] width 11 height 11
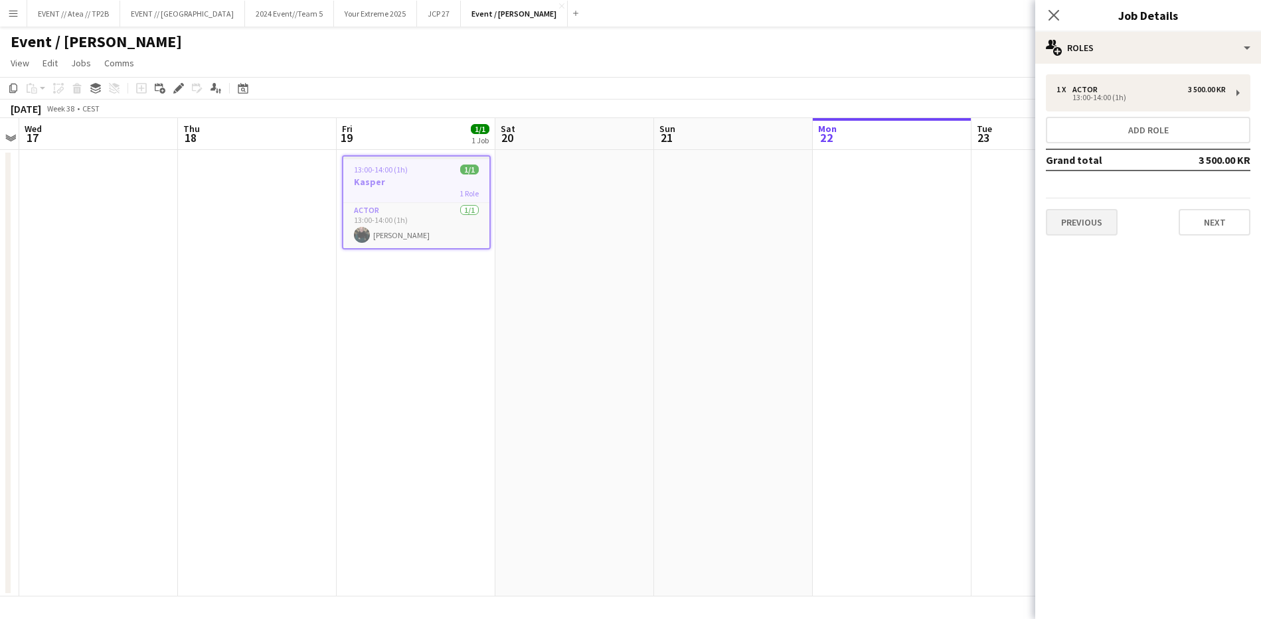
click at [1105, 226] on button "Previous" at bounding box center [1082, 222] width 72 height 27
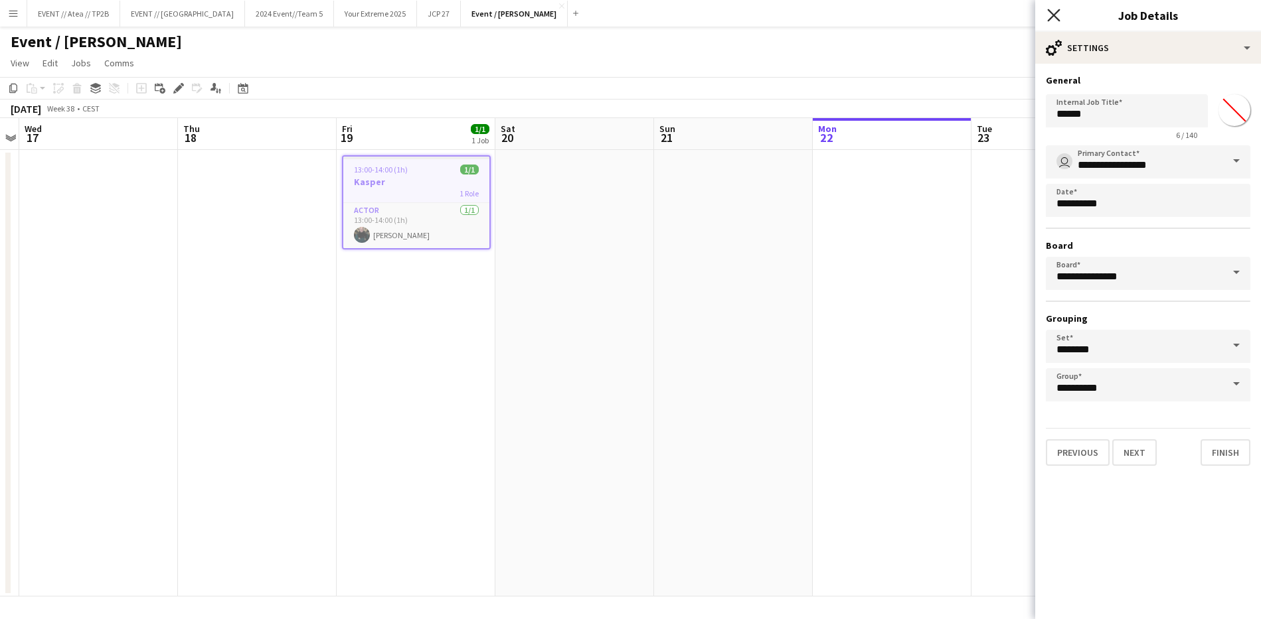
click at [1056, 15] on icon "Close pop-in" at bounding box center [1053, 15] width 13 height 13
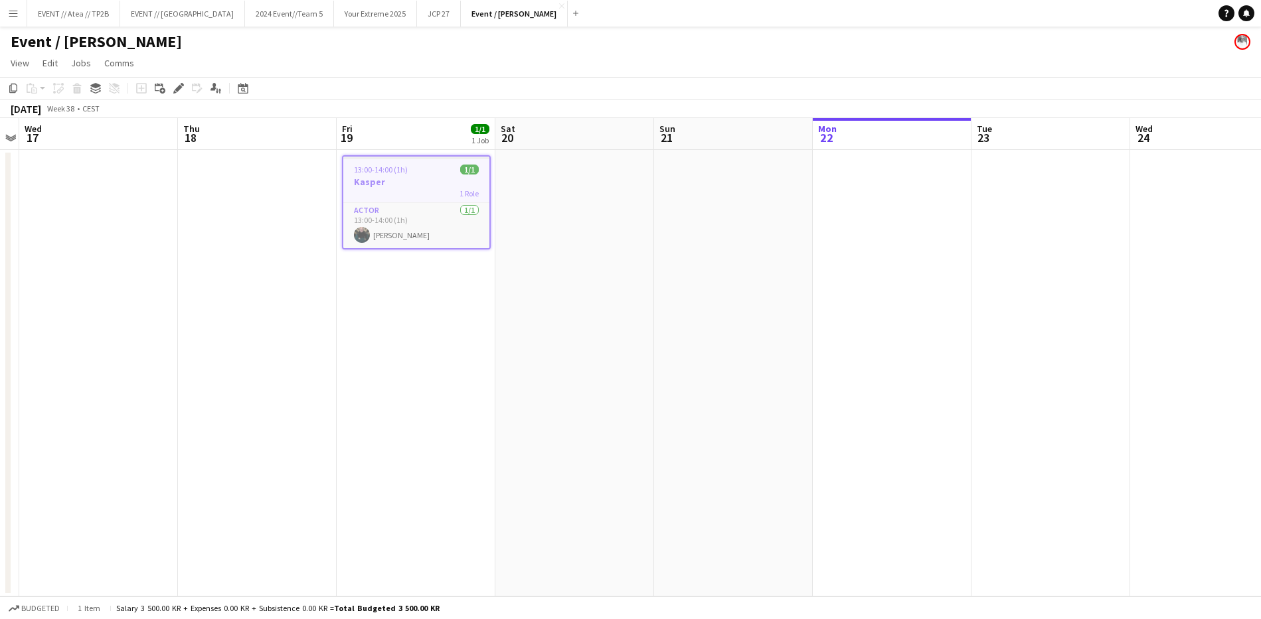
click at [690, 483] on app-date-cell at bounding box center [733, 373] width 159 height 447
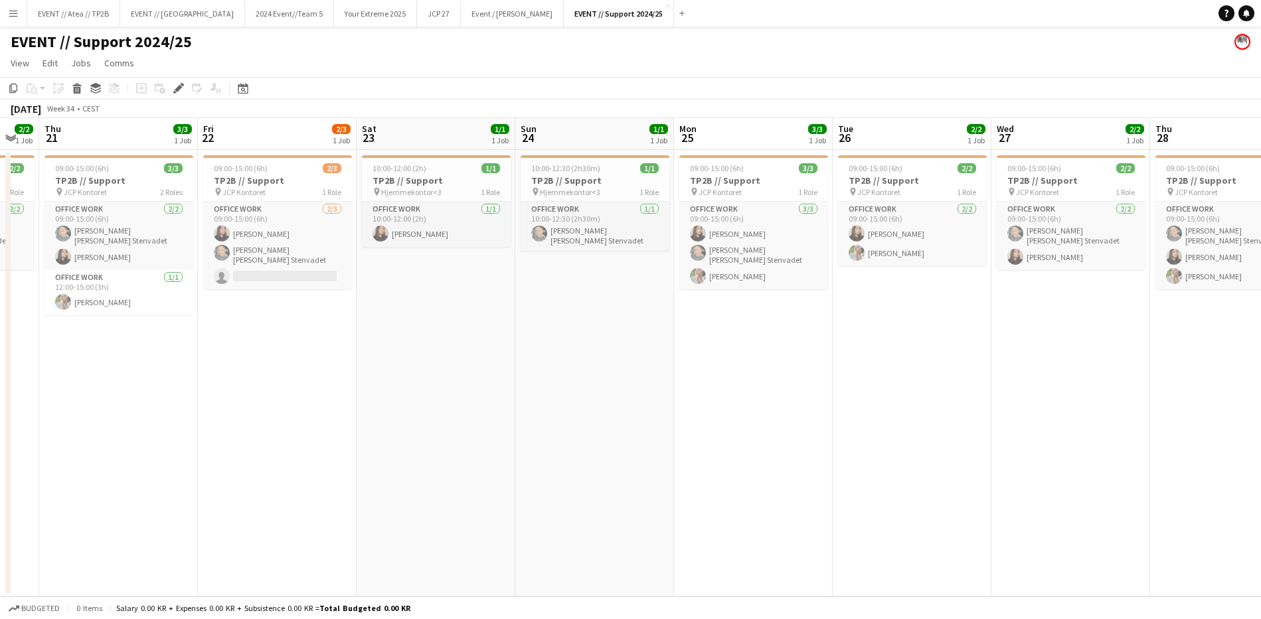
scroll to position [0, 349]
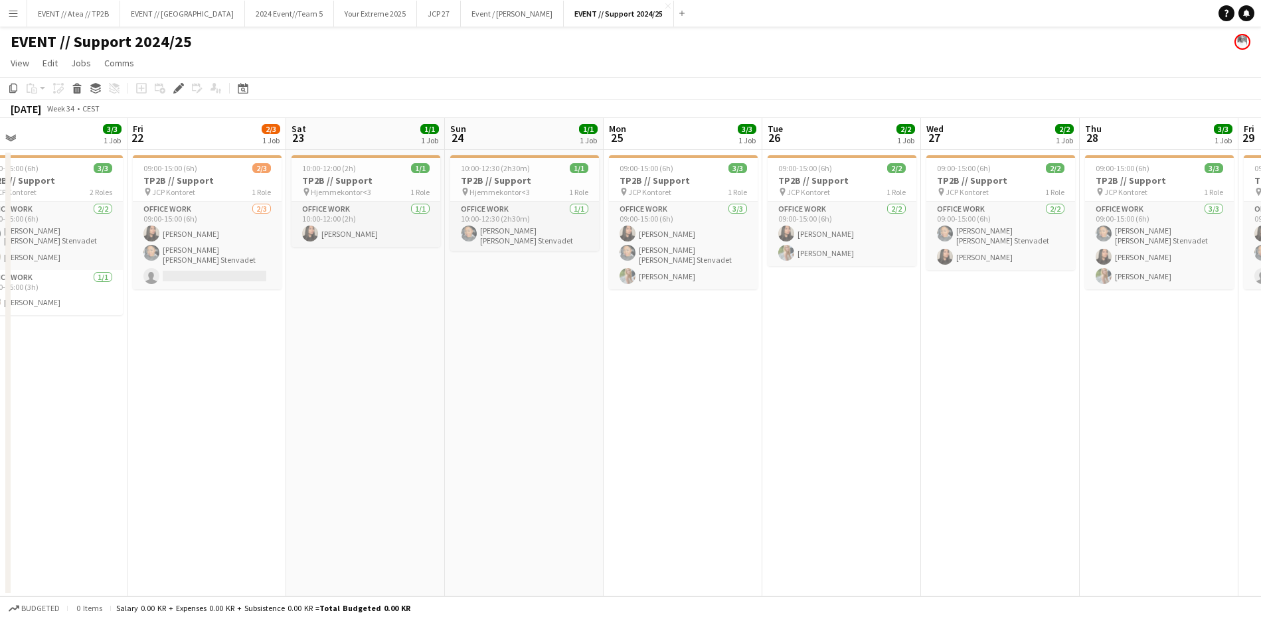
click at [368, 330] on app-date-cell "10:00-12:00 (2h) 1/1 TP2B // Support pin Hjemmekontor<3 1 Role Office work 1/1 …" at bounding box center [365, 373] width 159 height 447
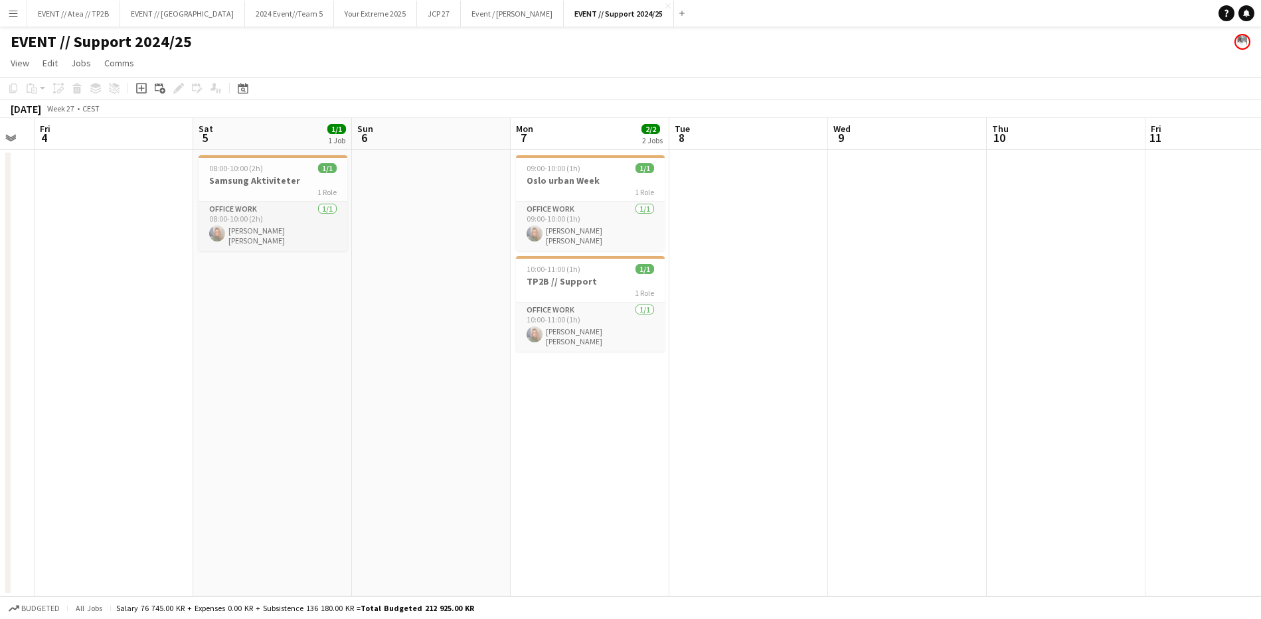
scroll to position [0, 280]
click at [572, 269] on span "10:00-11:00 (1h)" at bounding box center [556, 269] width 54 height 10
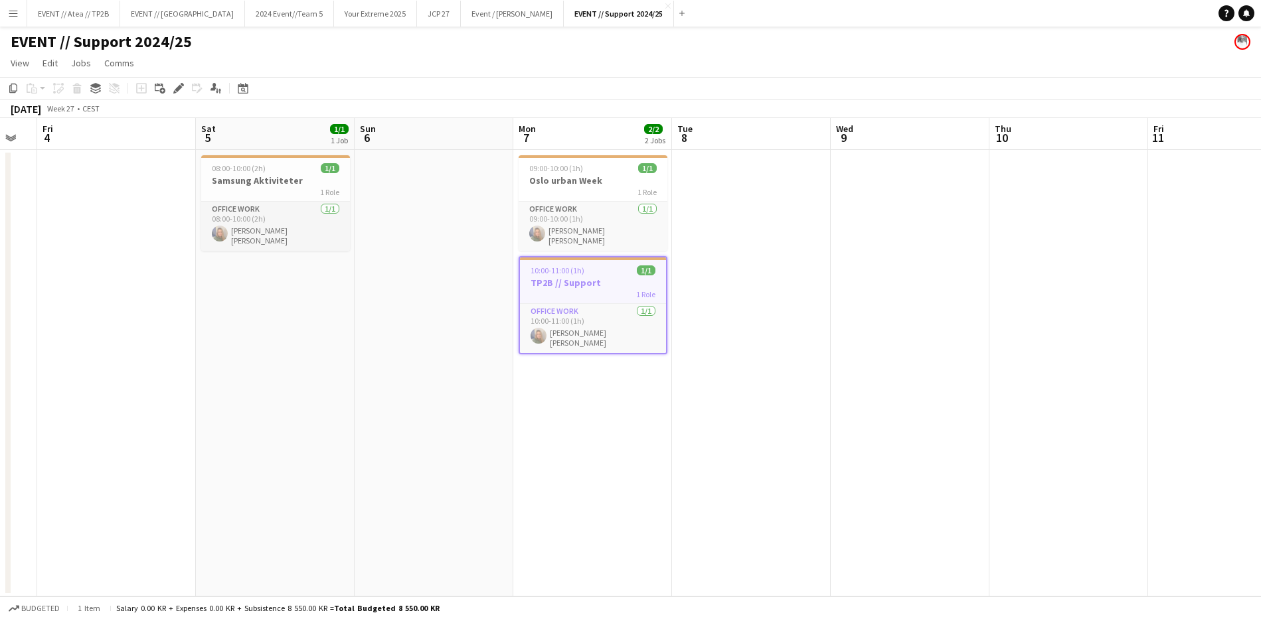
click at [871, 360] on app-date-cell at bounding box center [909, 373] width 159 height 447
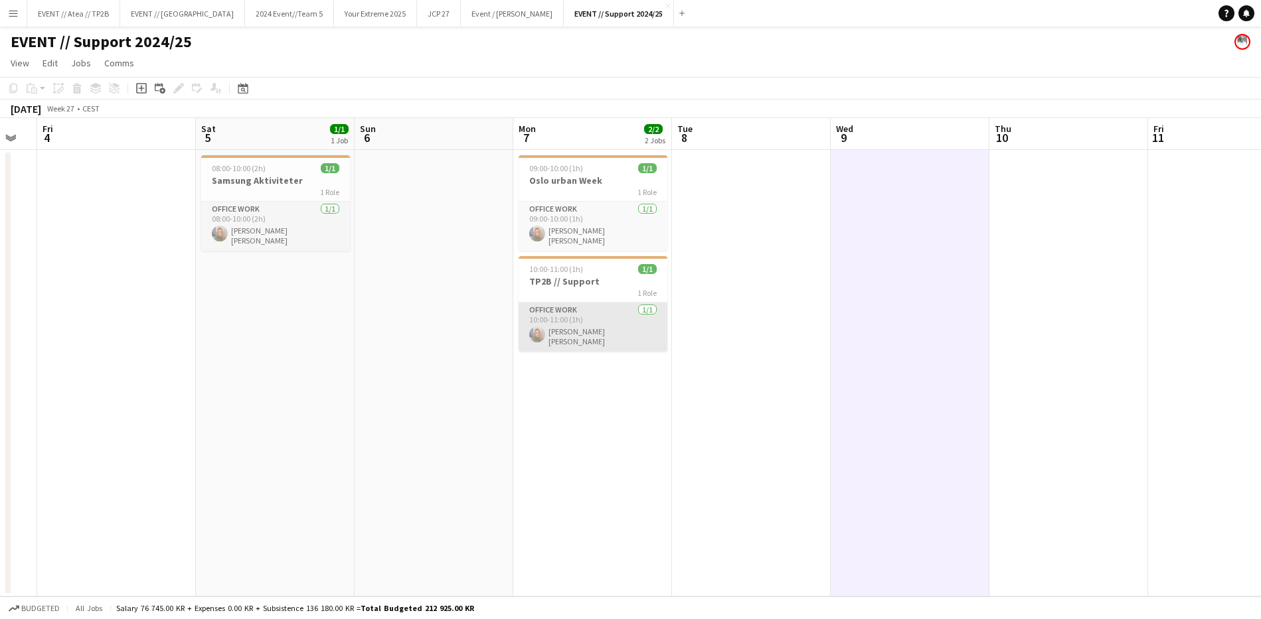
click at [581, 319] on app-card-role "Office work 1/1 10:00-11:00 (1h) Jenny Marie Ragnhild Andersen" at bounding box center [592, 327] width 149 height 49
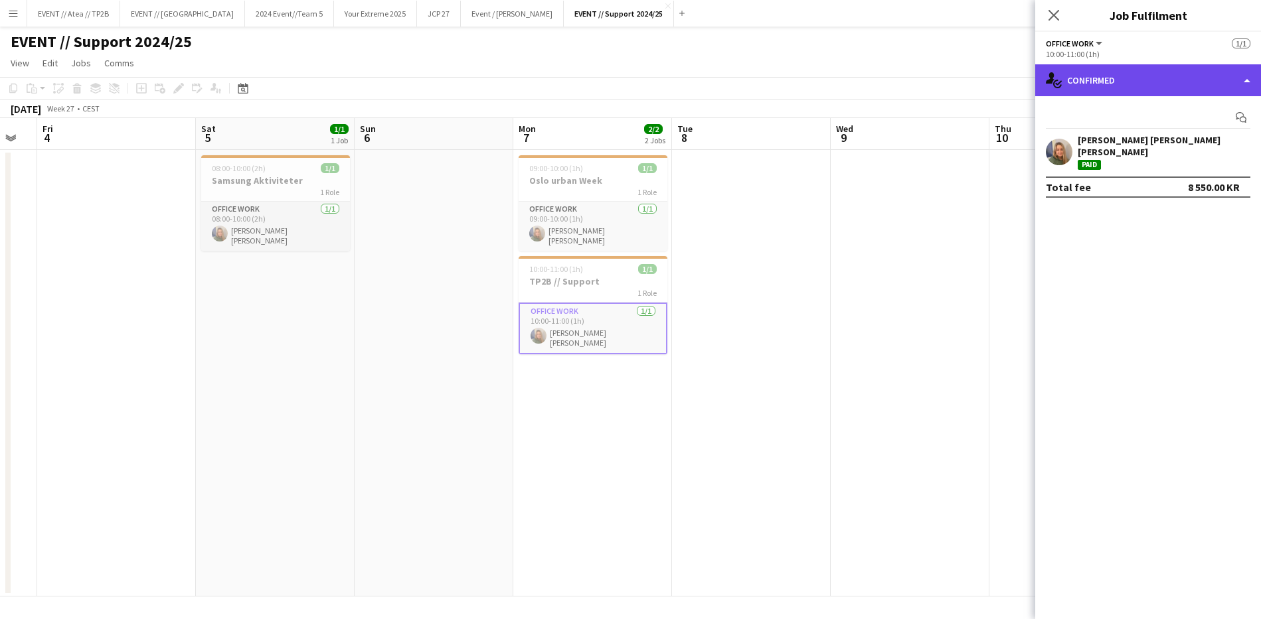
click at [1208, 87] on div "single-neutral-actions-check-2 Confirmed" at bounding box center [1148, 80] width 226 height 32
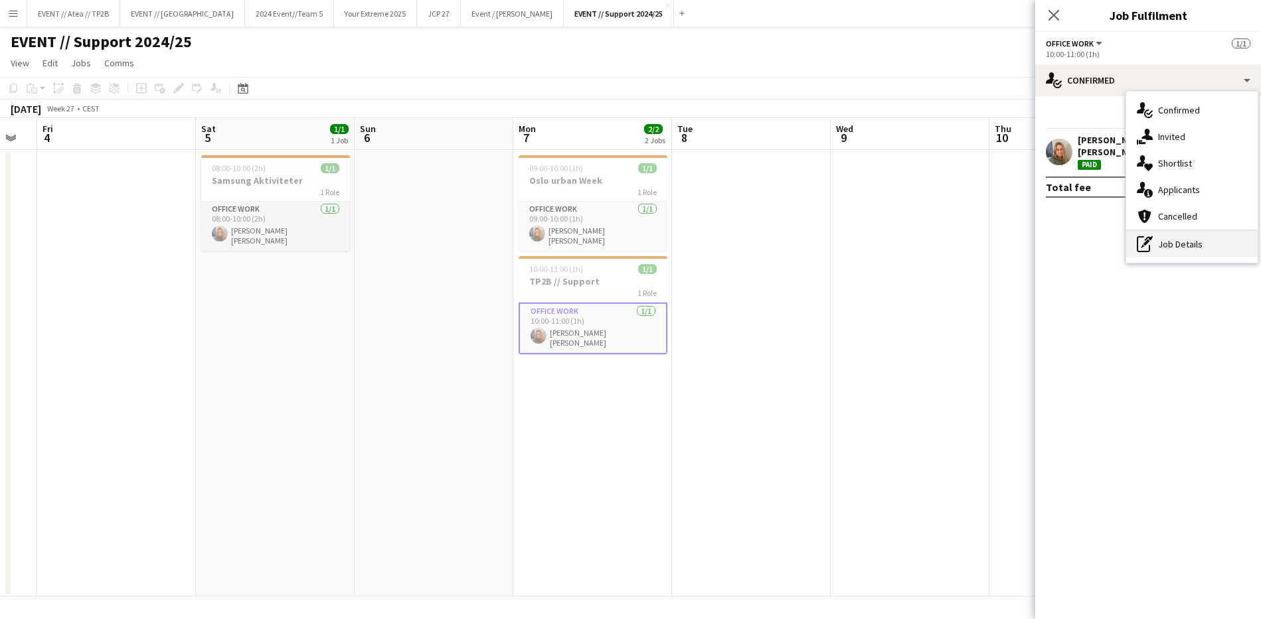
click at [1194, 239] on div "pen-write Job Details" at bounding box center [1191, 244] width 131 height 27
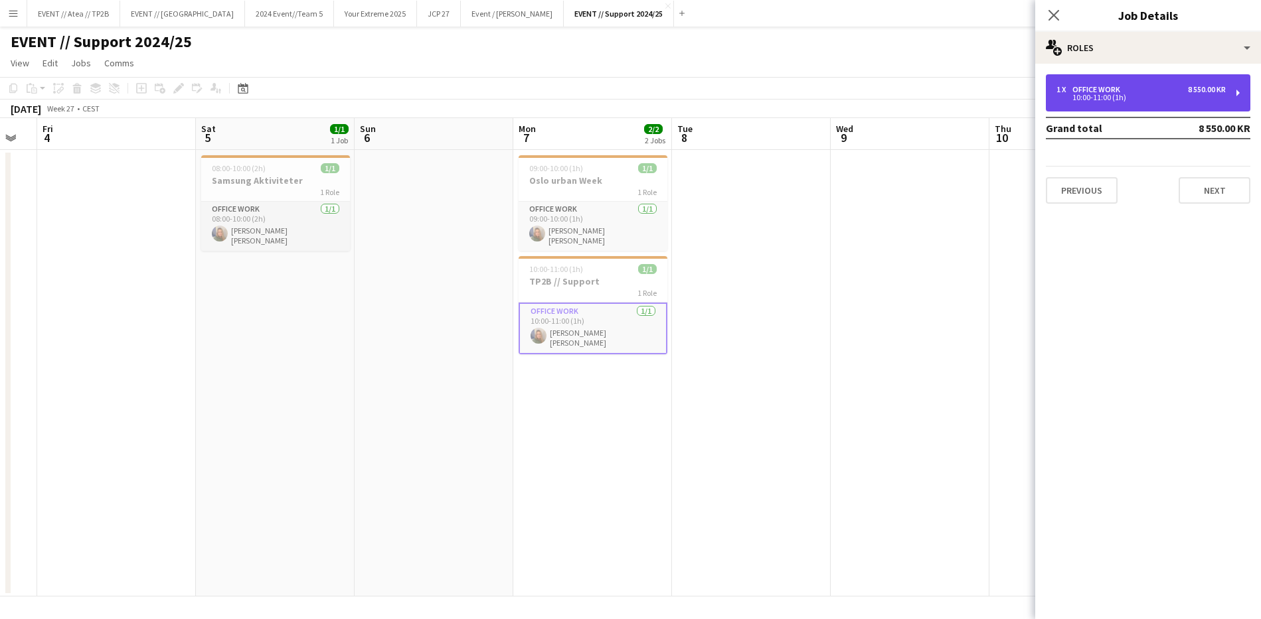
click at [1114, 104] on div "1 x Office work 8 550.00 KR 10:00-11:00 (1h)" at bounding box center [1148, 92] width 204 height 37
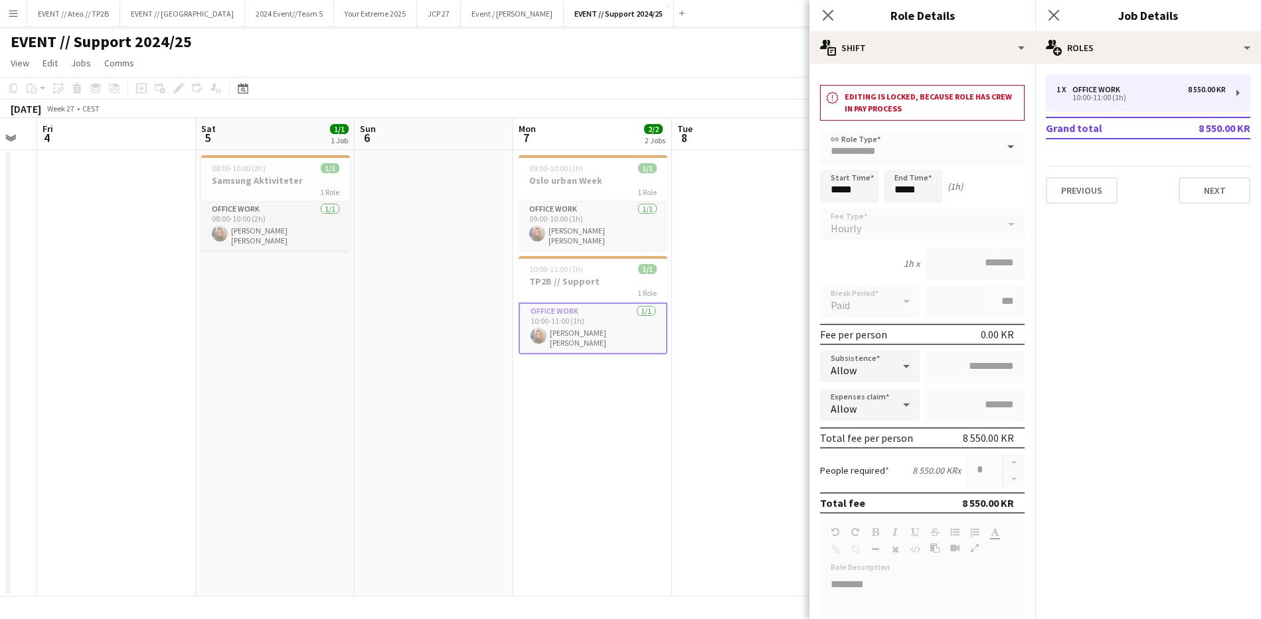
click at [755, 331] on app-date-cell at bounding box center [751, 373] width 159 height 447
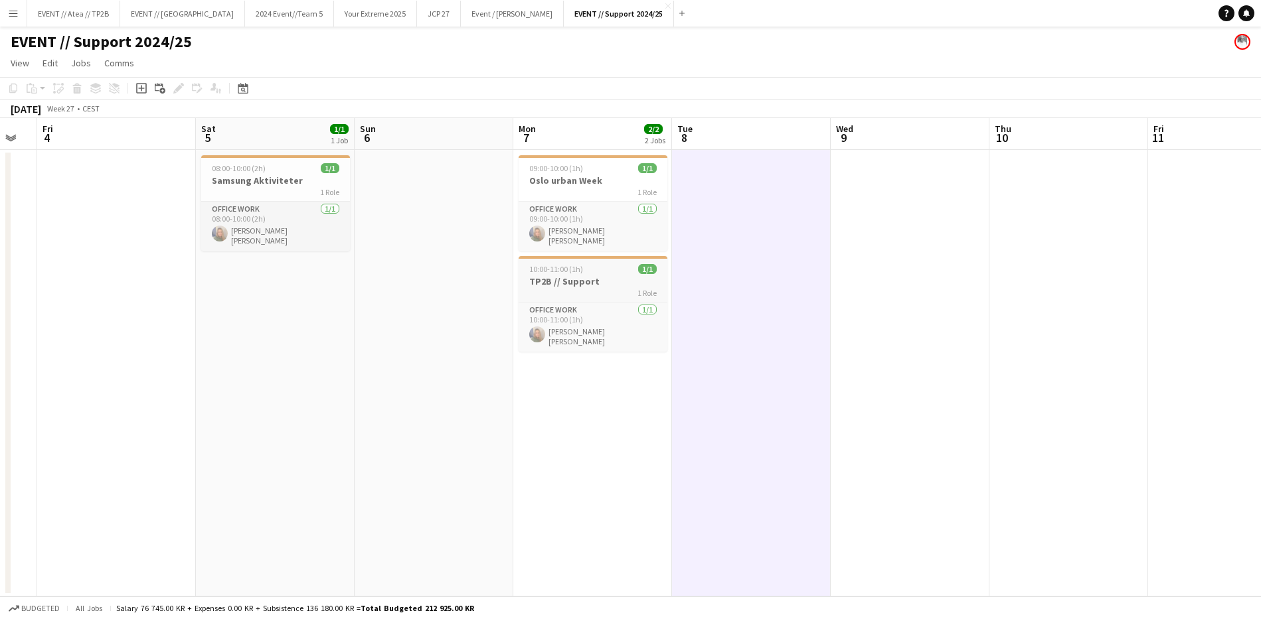
click at [571, 278] on h3 "TP2B // Support" at bounding box center [592, 282] width 149 height 12
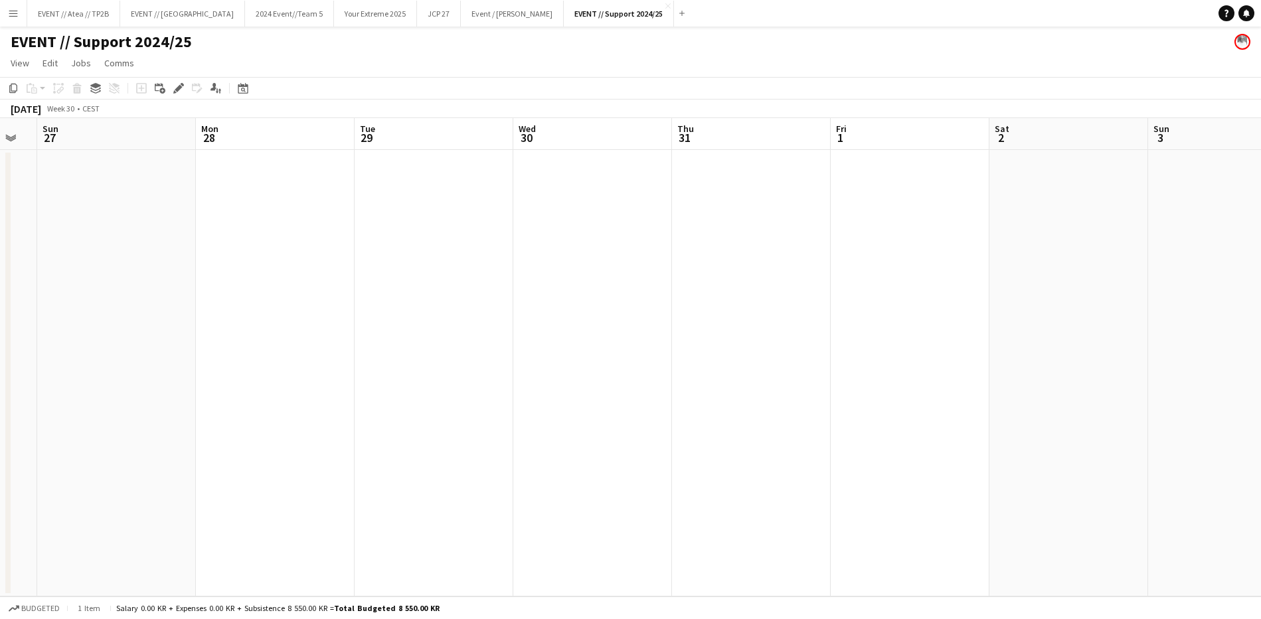
scroll to position [0, 380]
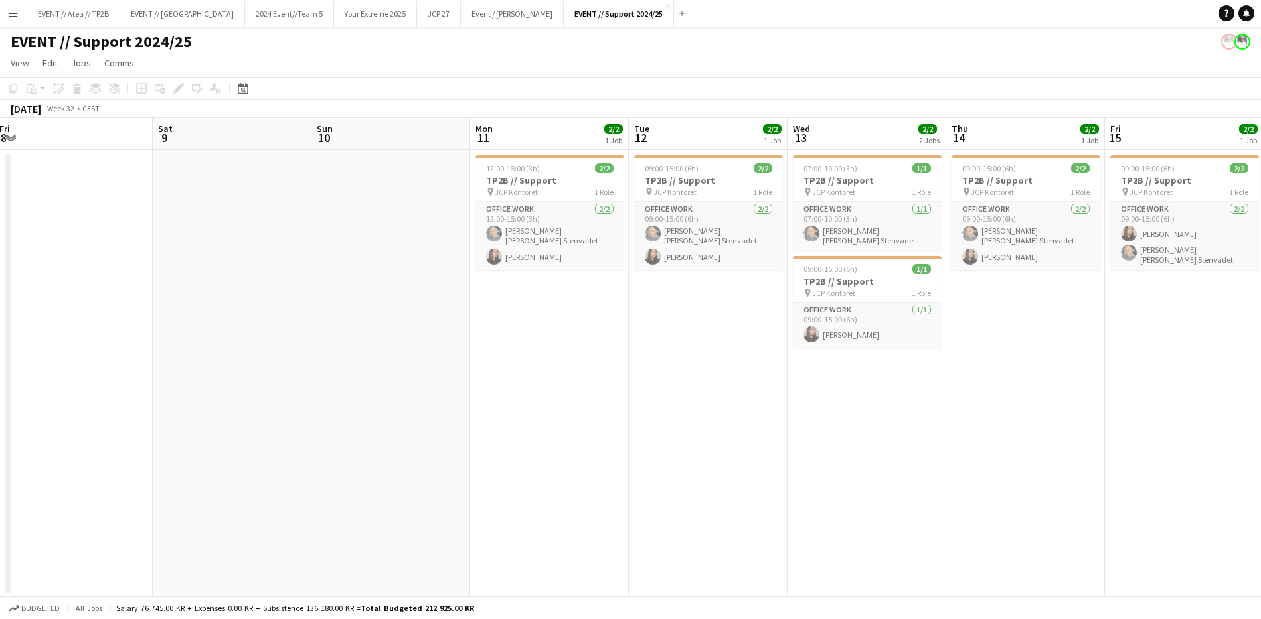
scroll to position [0, 482]
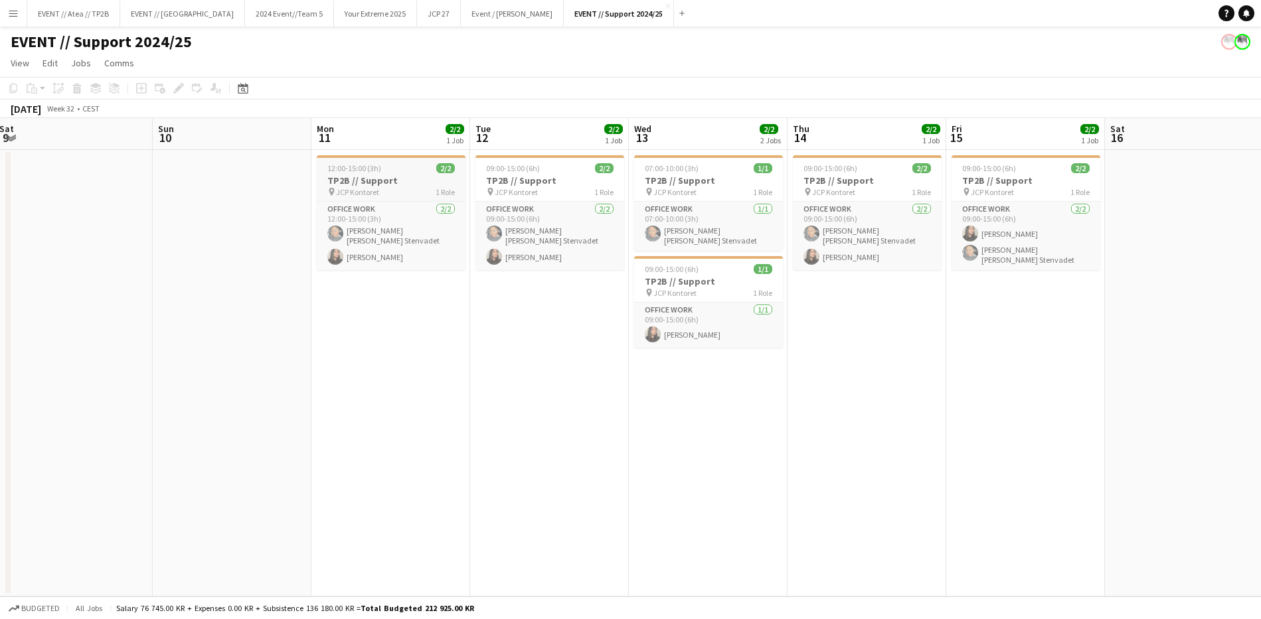
click at [386, 172] on div "12:00-15:00 (3h) 2/2" at bounding box center [391, 168] width 149 height 10
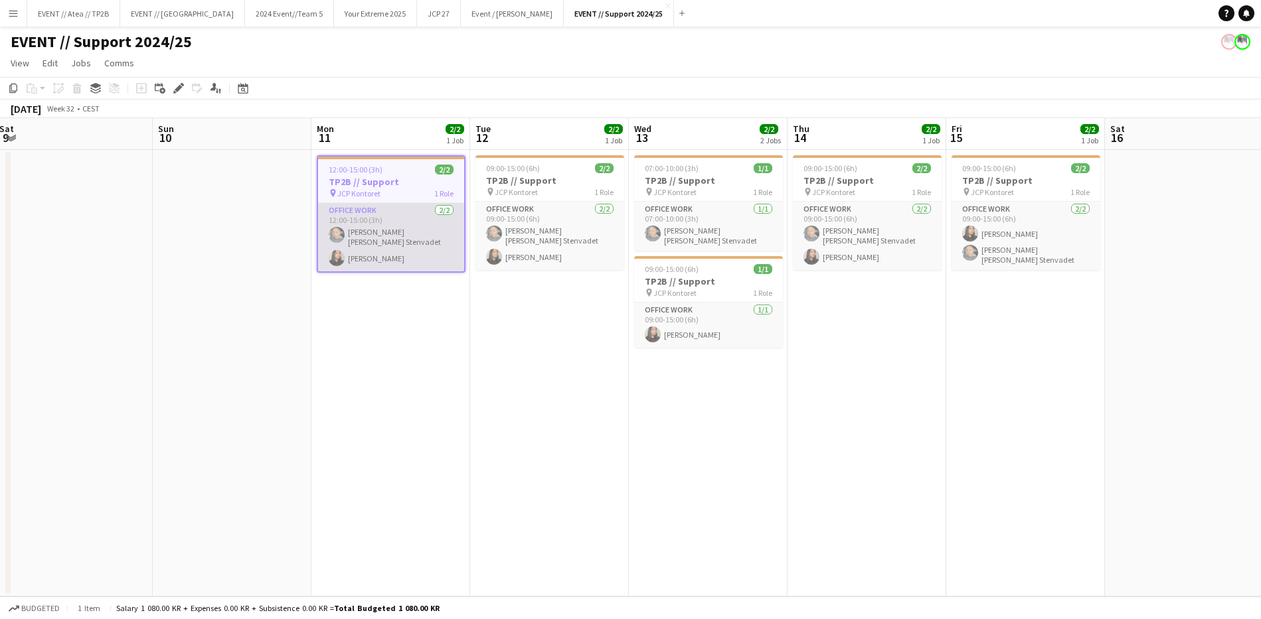
click at [433, 238] on app-card-role "Office work 2/2 12:00-15:00 (3h) Daniela Alejandra Eriksen Stenvadet Linda Ngo" at bounding box center [391, 237] width 146 height 68
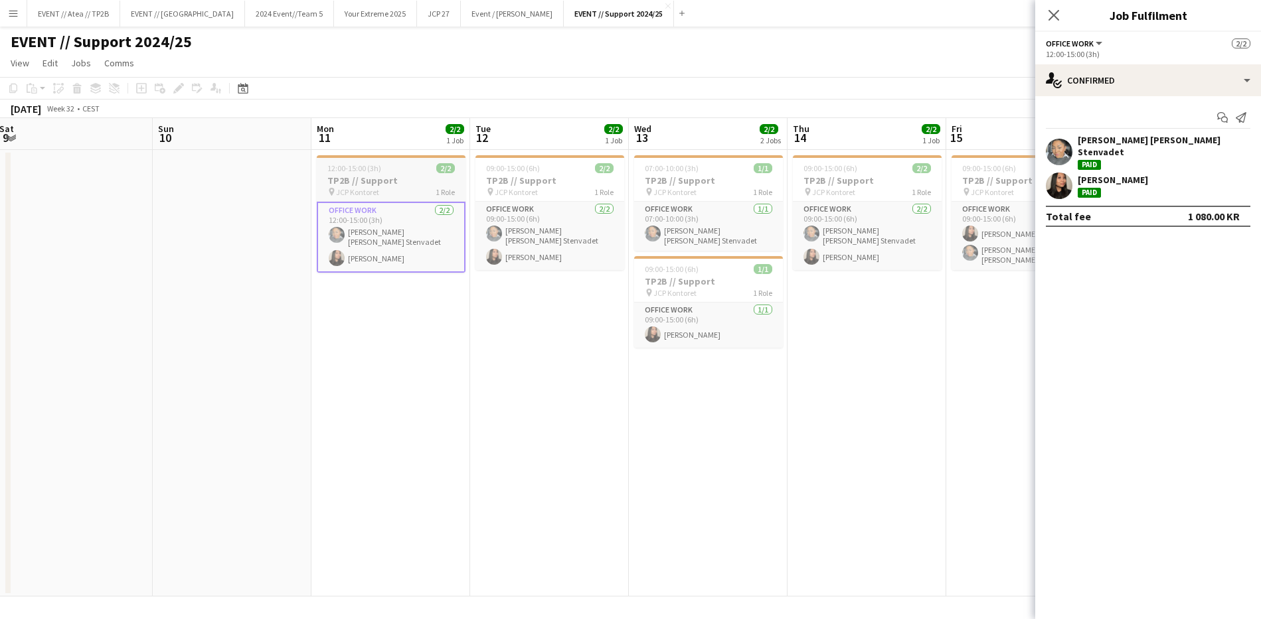
click at [358, 174] on app-job-card "12:00-15:00 (3h) 2/2 TP2B // Support pin JCP Kontoret 1 Role Office work 2/2 12…" at bounding box center [391, 214] width 149 height 118
click at [175, 84] on icon "Edit" at bounding box center [178, 88] width 11 height 11
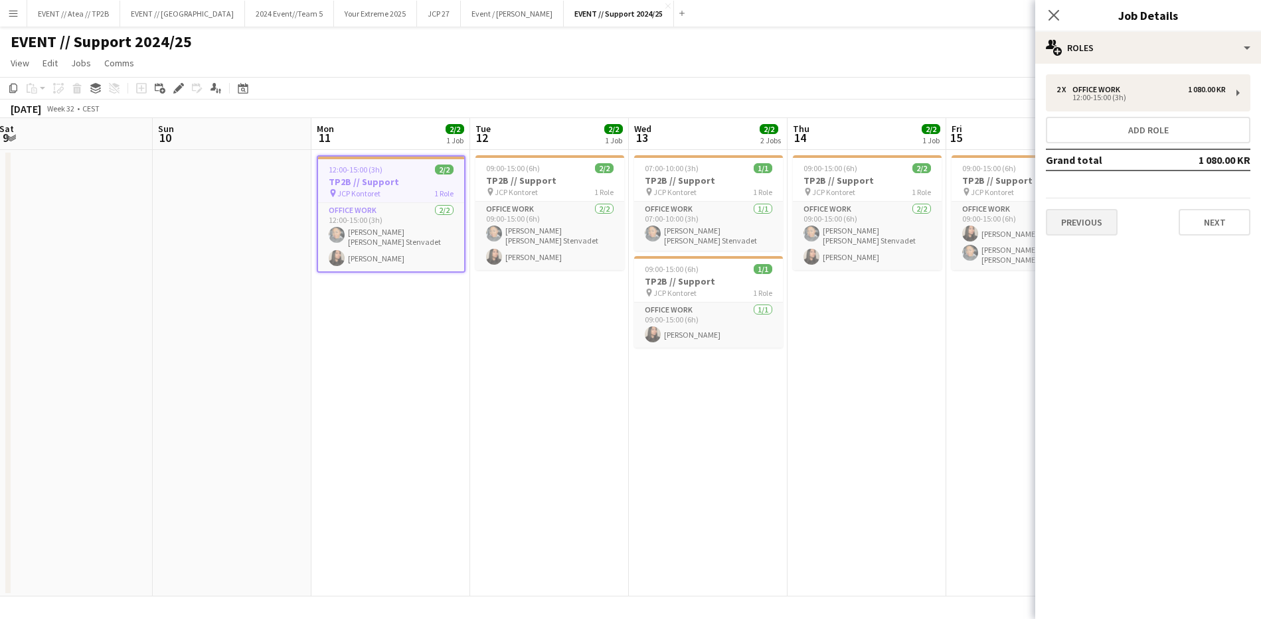
click at [1083, 218] on button "Previous" at bounding box center [1082, 222] width 72 height 27
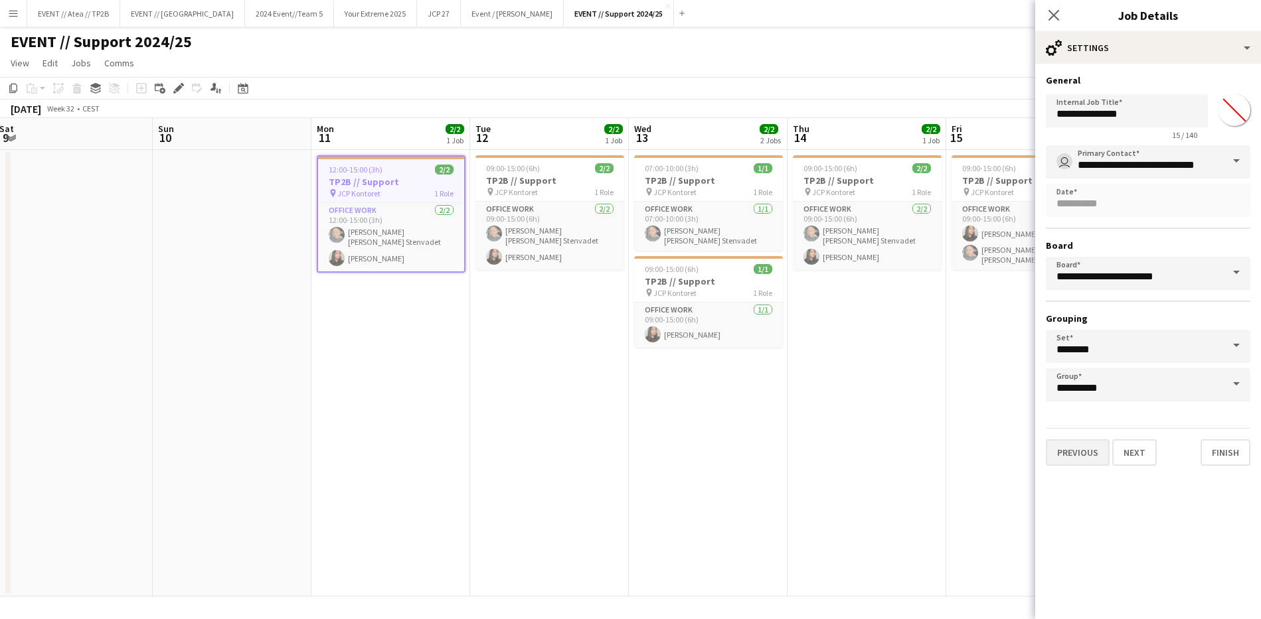
click at [1075, 457] on button "Previous" at bounding box center [1078, 452] width 64 height 27
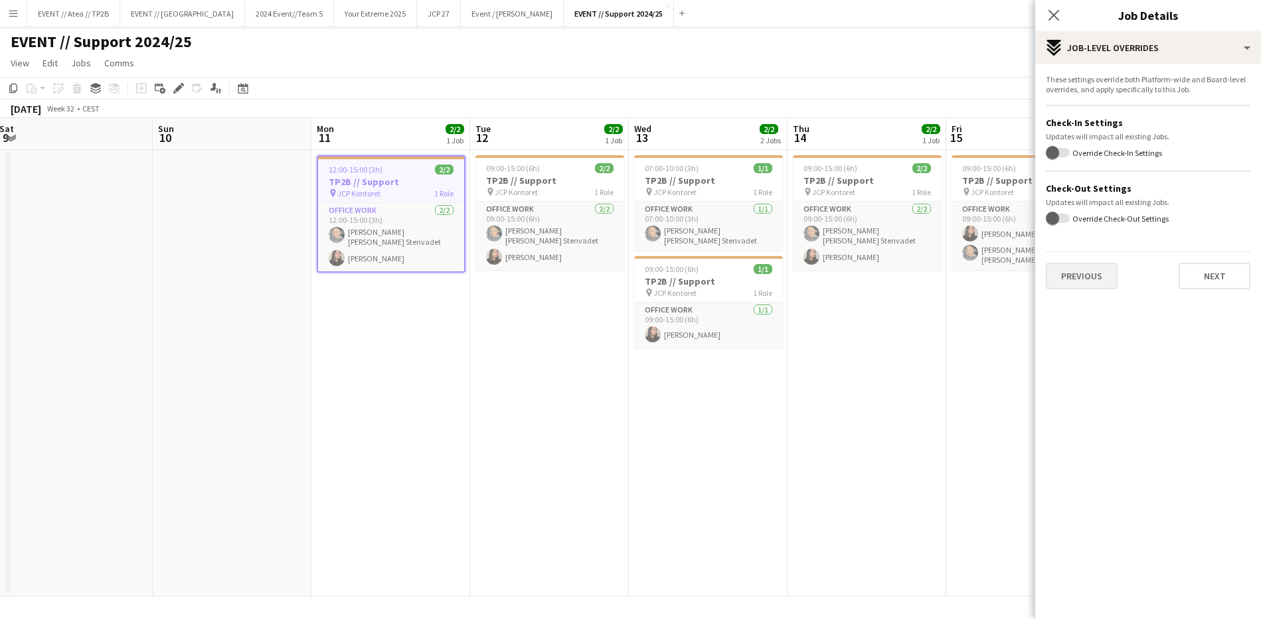
click at [1094, 276] on button "Previous" at bounding box center [1082, 276] width 72 height 27
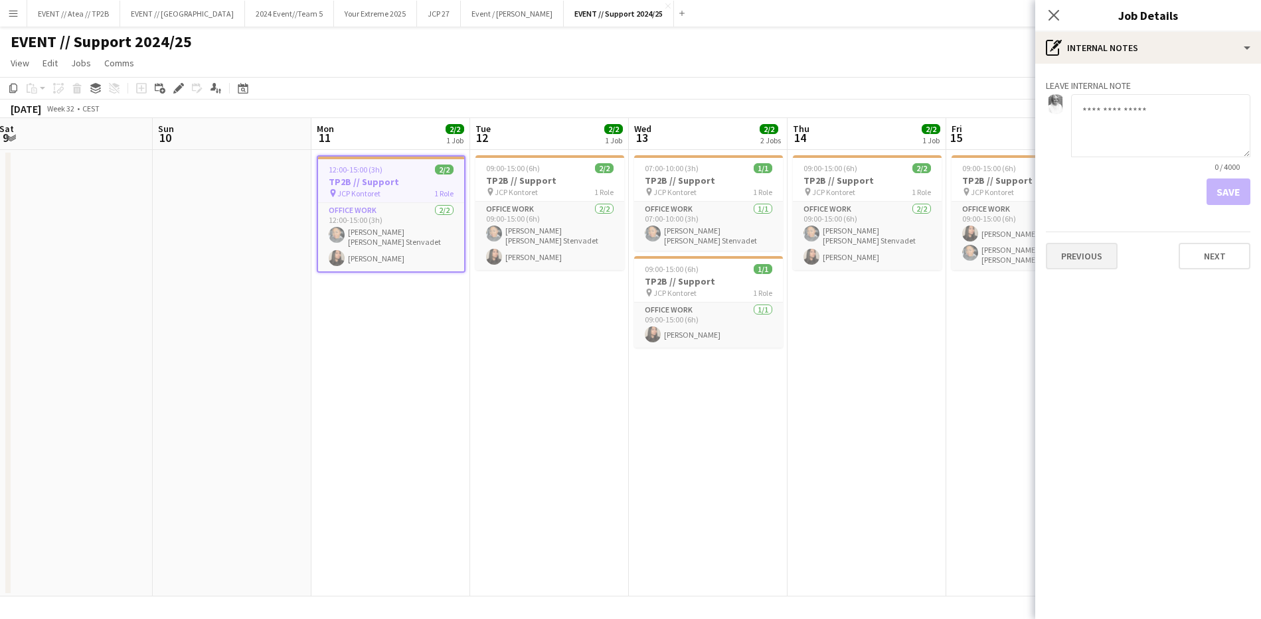
click at [1091, 265] on button "Previous" at bounding box center [1082, 256] width 72 height 27
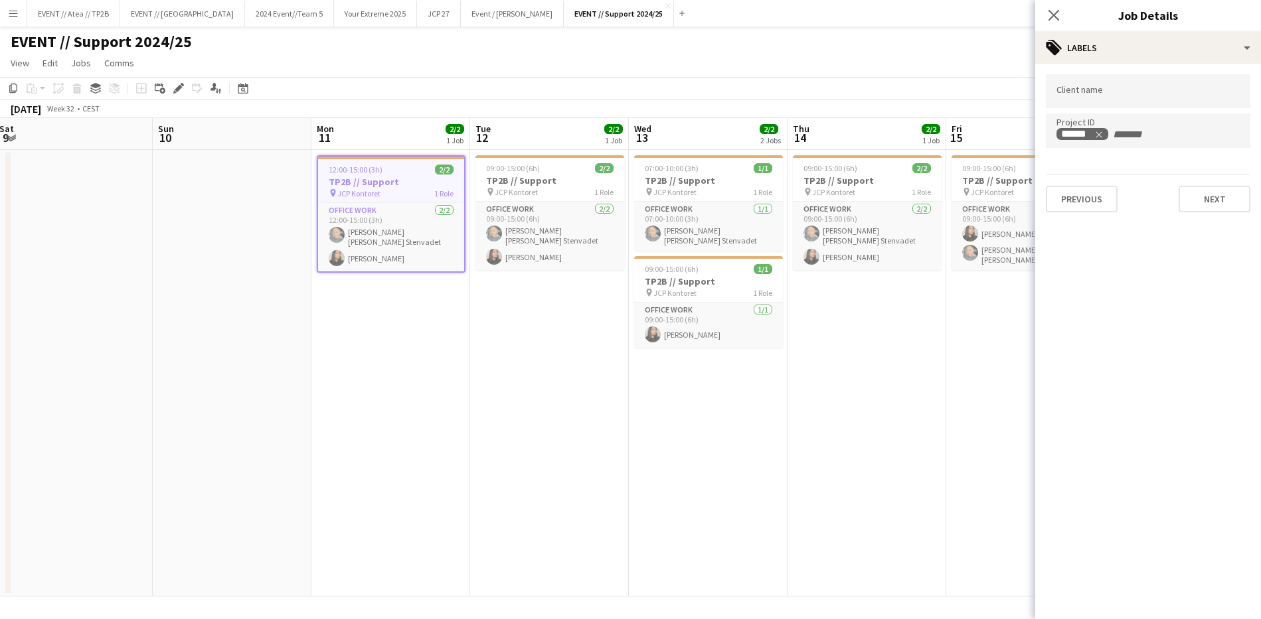
click at [888, 386] on app-date-cell "09:00-15:00 (6h) 2/2 TP2B // Support pin JCP Kontoret 1 Role Office work 2/2 09…" at bounding box center [866, 373] width 159 height 447
